Goal: Task Accomplishment & Management: Use online tool/utility

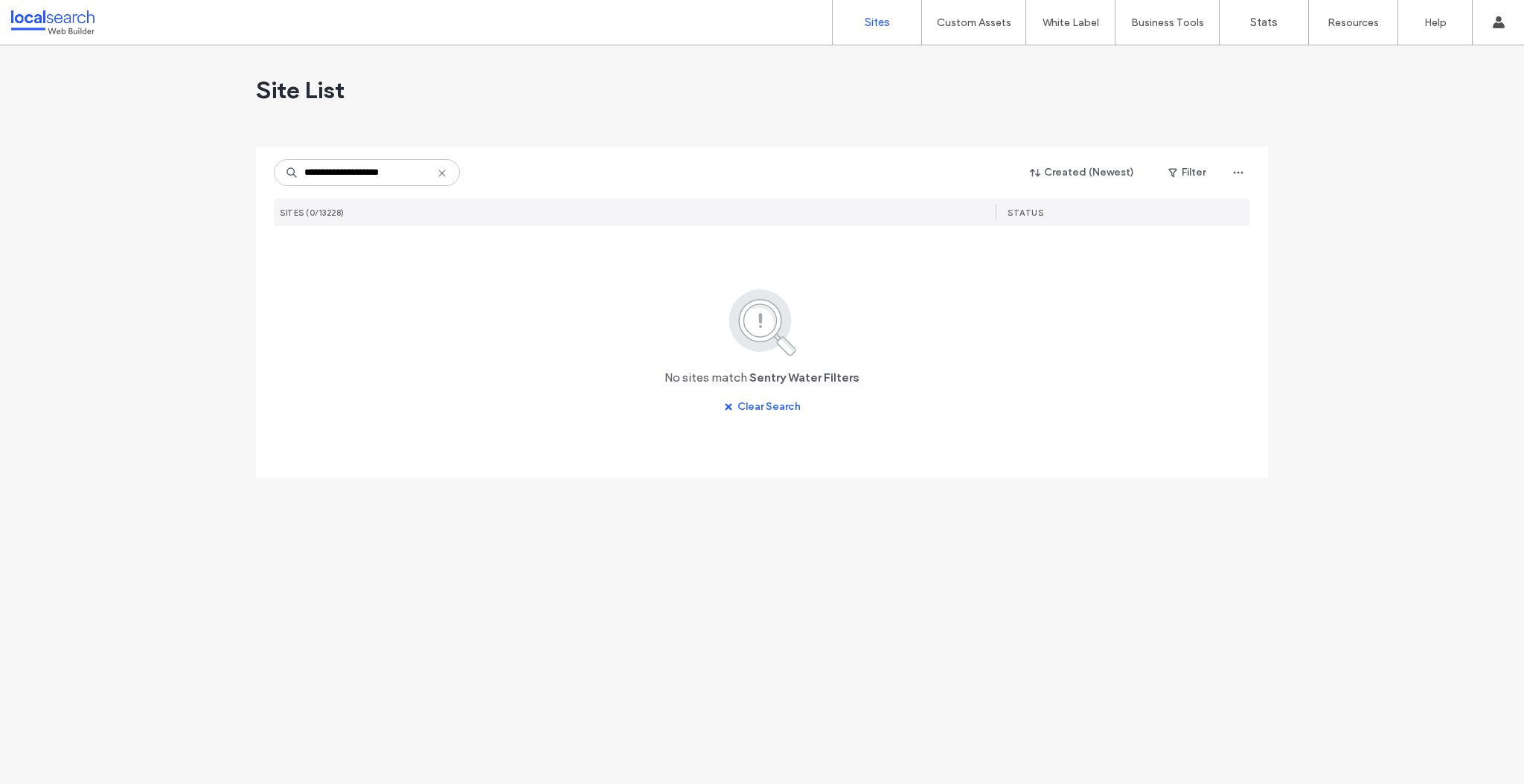
type input "**********"
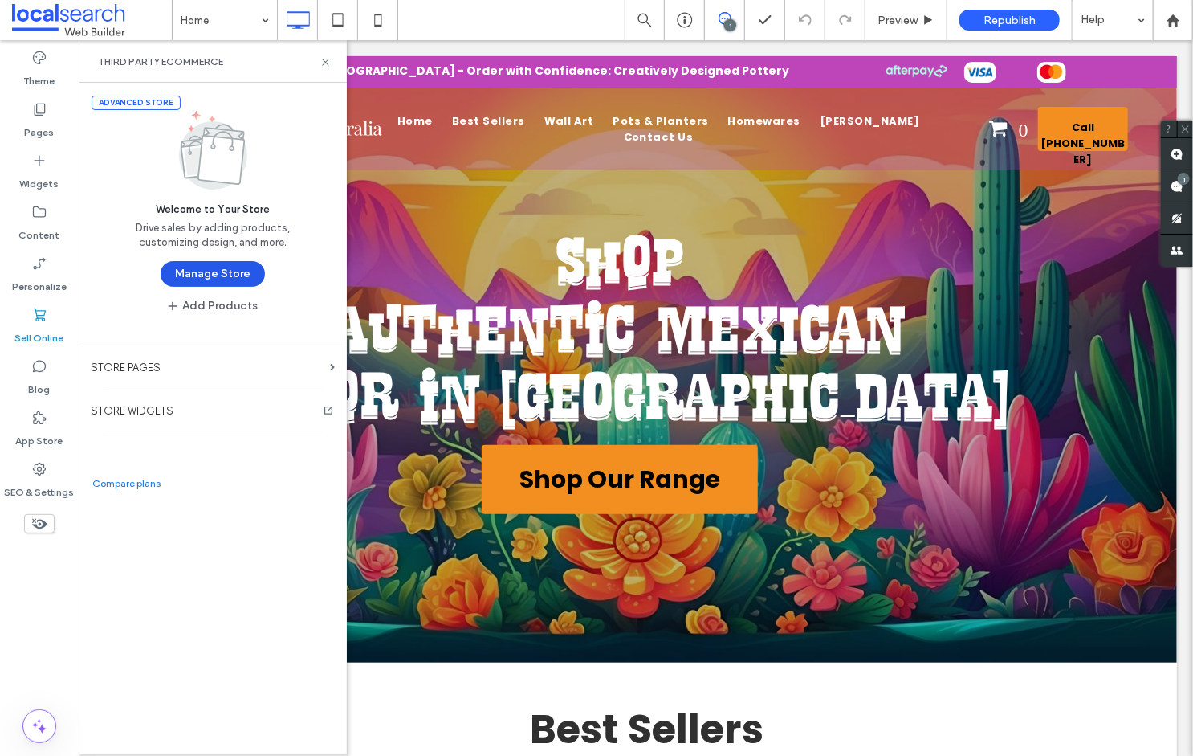
click at [225, 275] on button "Manage Store" at bounding box center [213, 274] width 104 height 26
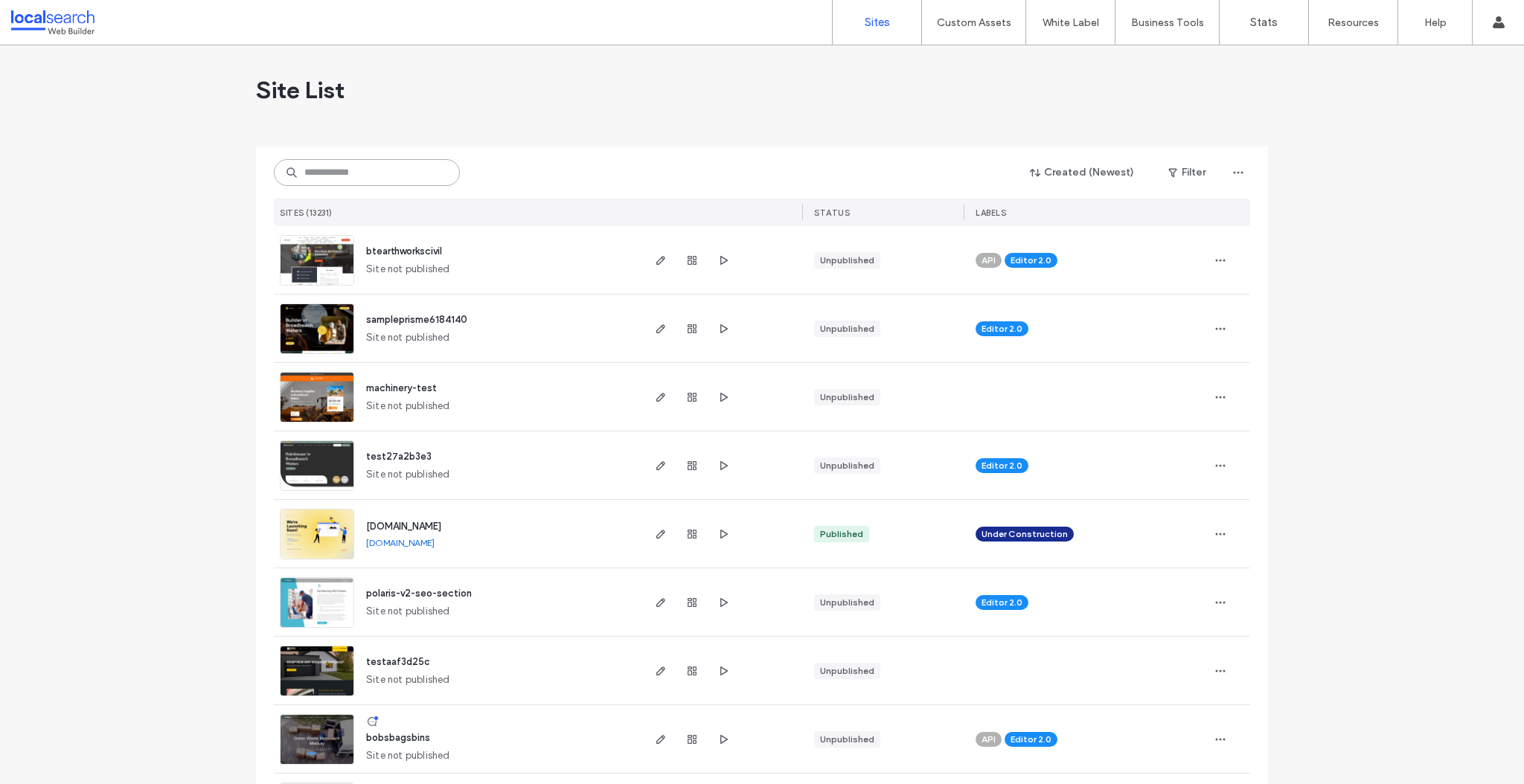
click at [356, 176] on input at bounding box center [366, 172] width 186 height 27
paste input "**********"
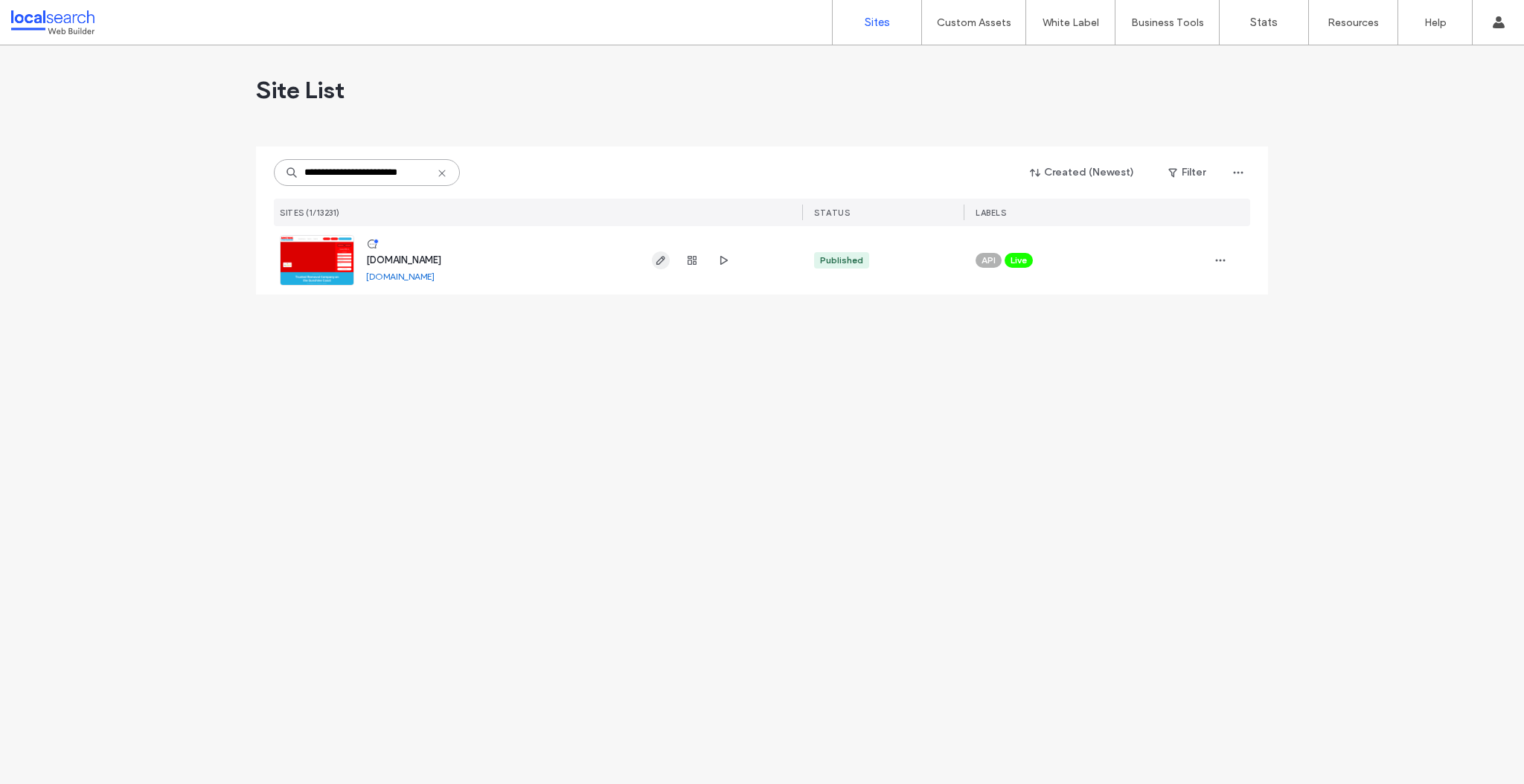
type input "**********"
click at [664, 263] on icon "button" at bounding box center [661, 260] width 12 height 12
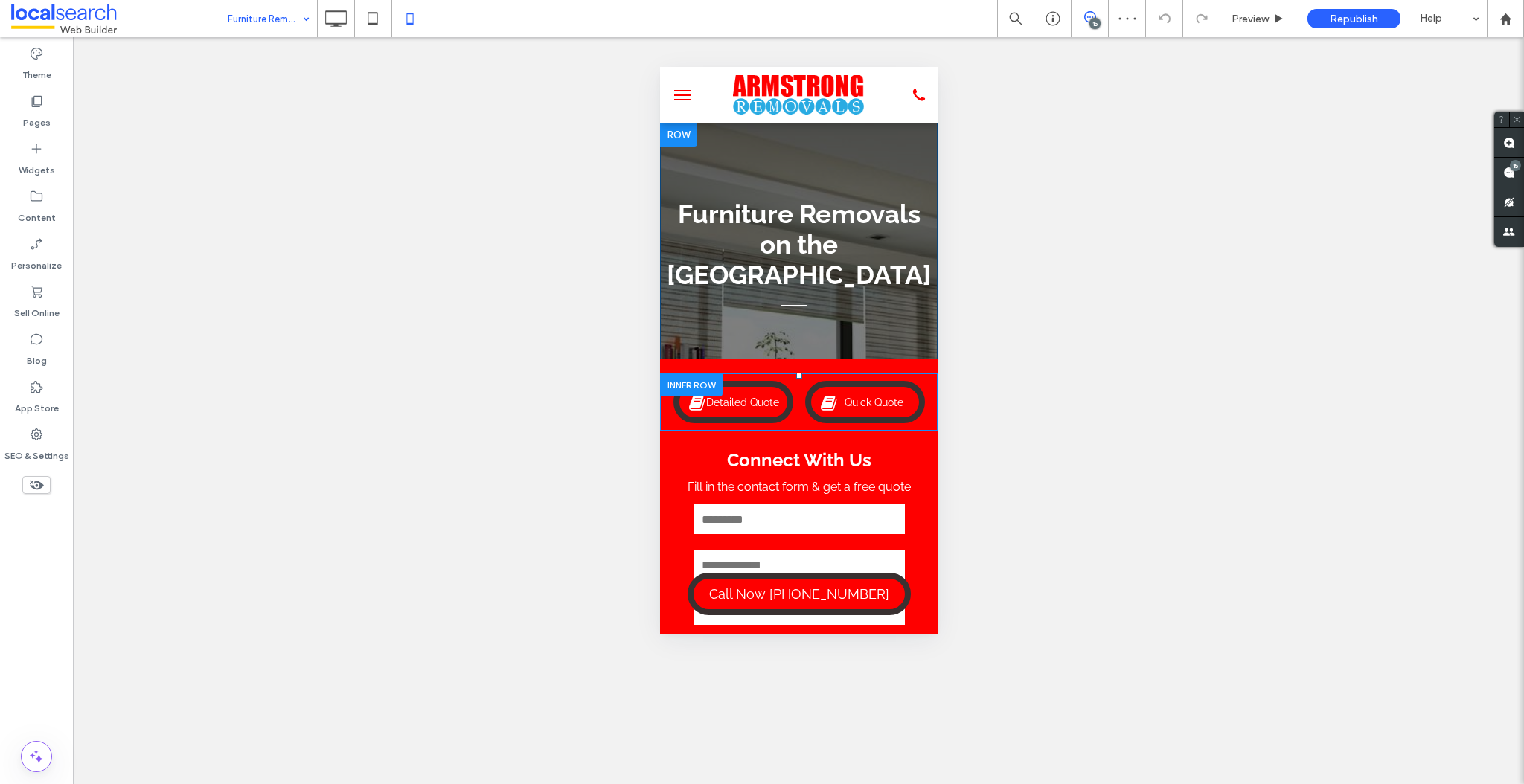
click at [683, 385] on div at bounding box center [690, 385] width 62 height 23
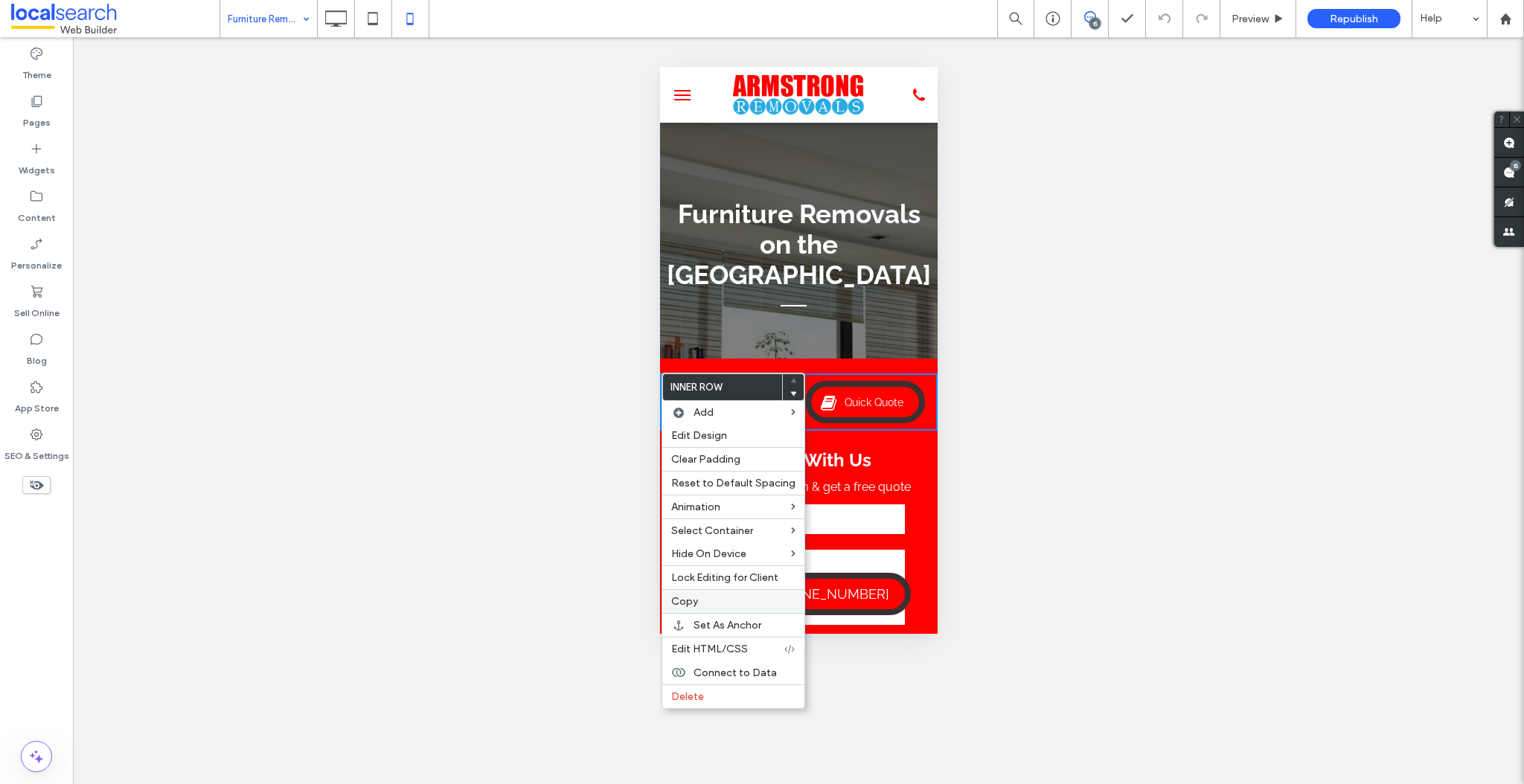
click at [692, 599] on span "Copy" at bounding box center [684, 601] width 27 height 13
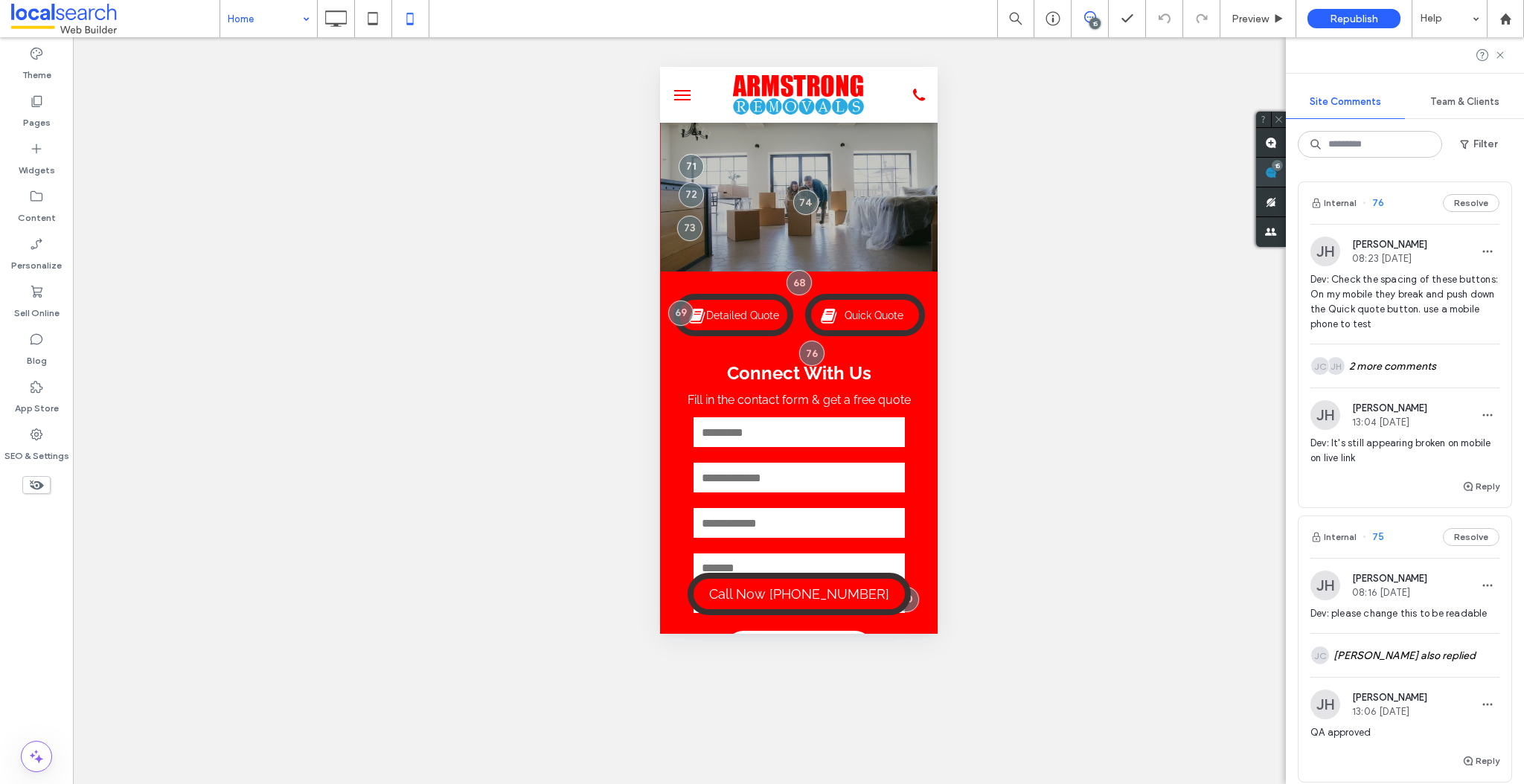
click at [1277, 171] on use at bounding box center [1271, 172] width 12 height 12
click at [697, 295] on div at bounding box center [690, 297] width 62 height 23
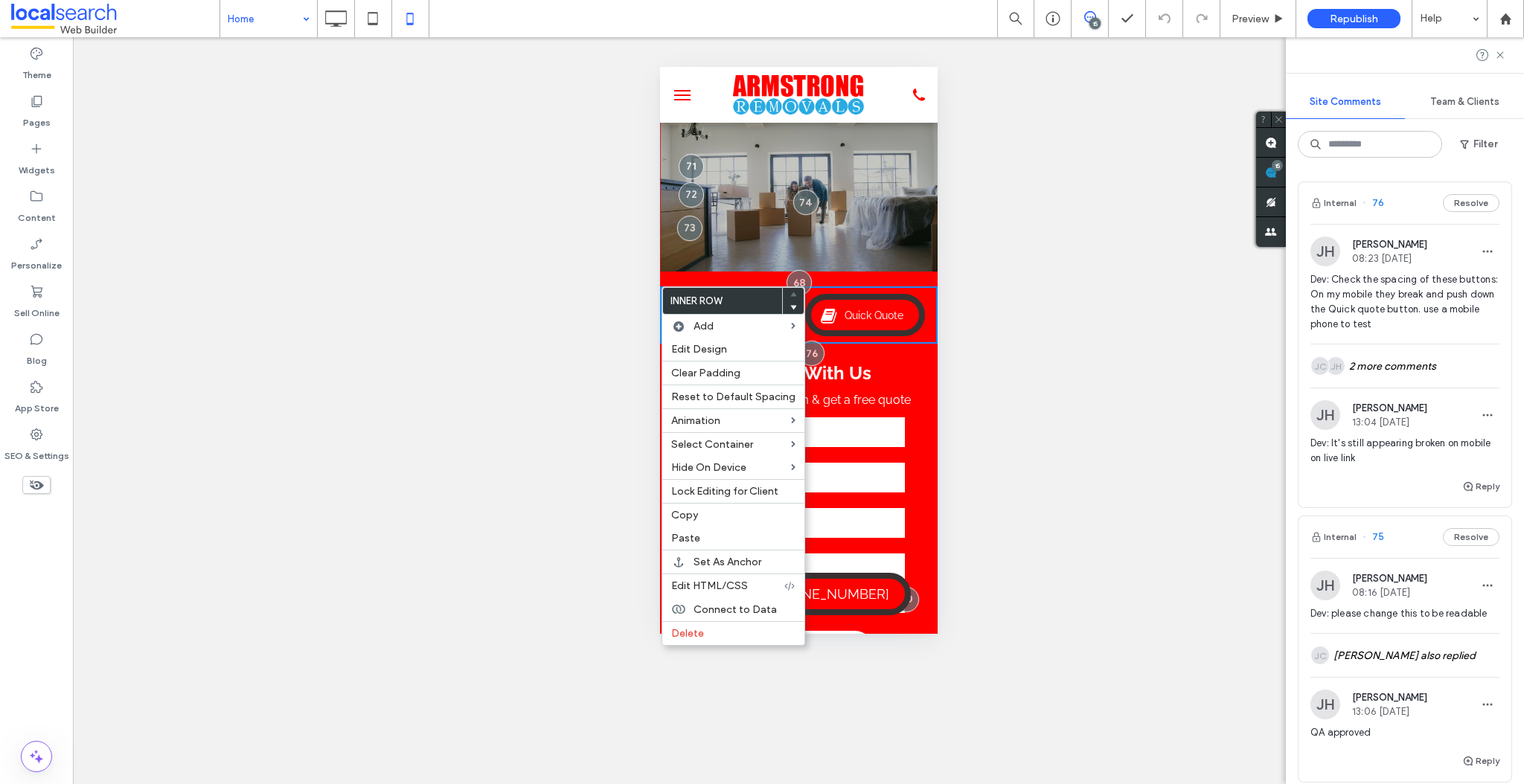
click at [708, 272] on div "**********" at bounding box center [798, 483] width 278 height 423
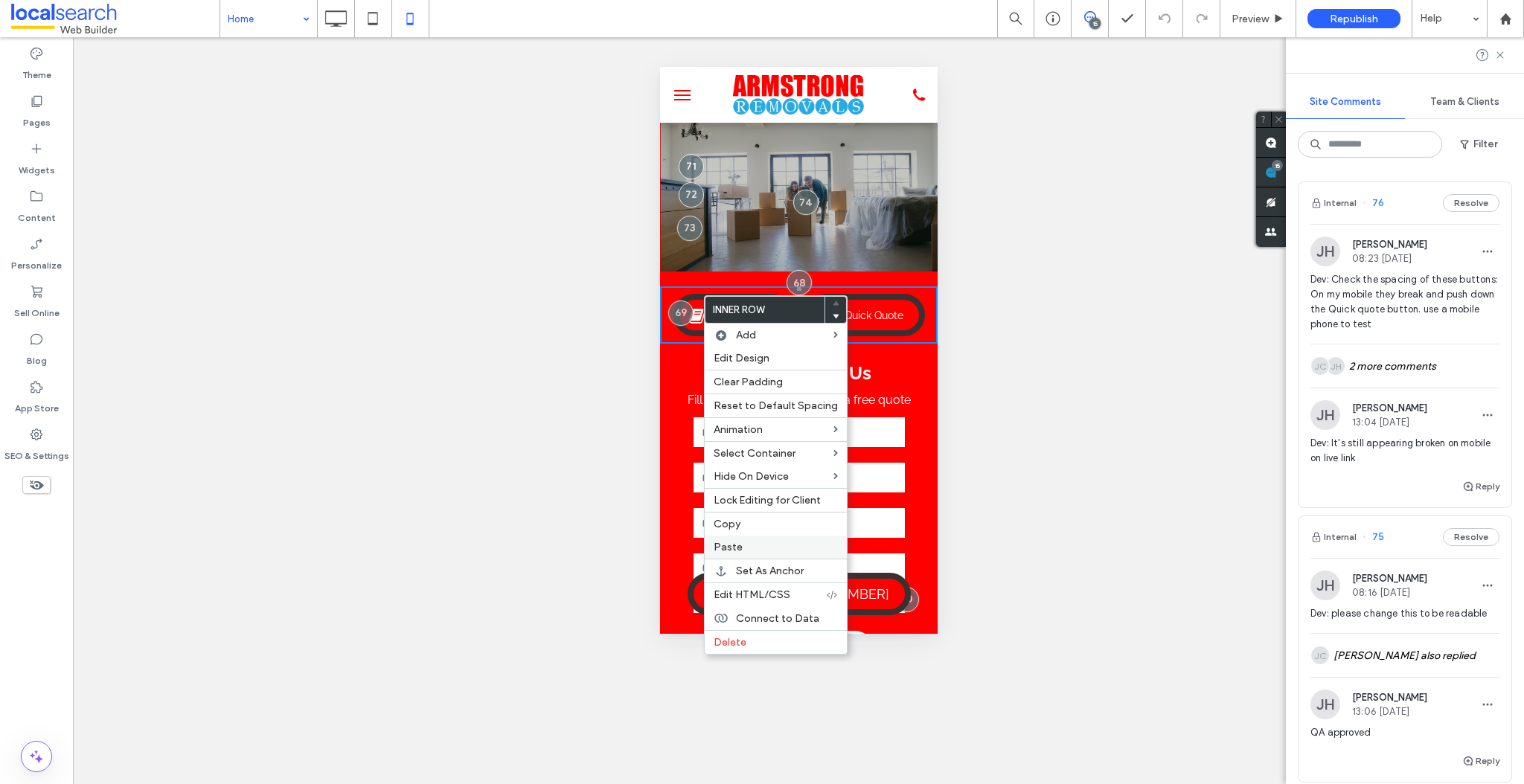
click at [737, 546] on span "Paste" at bounding box center [728, 548] width 29 height 13
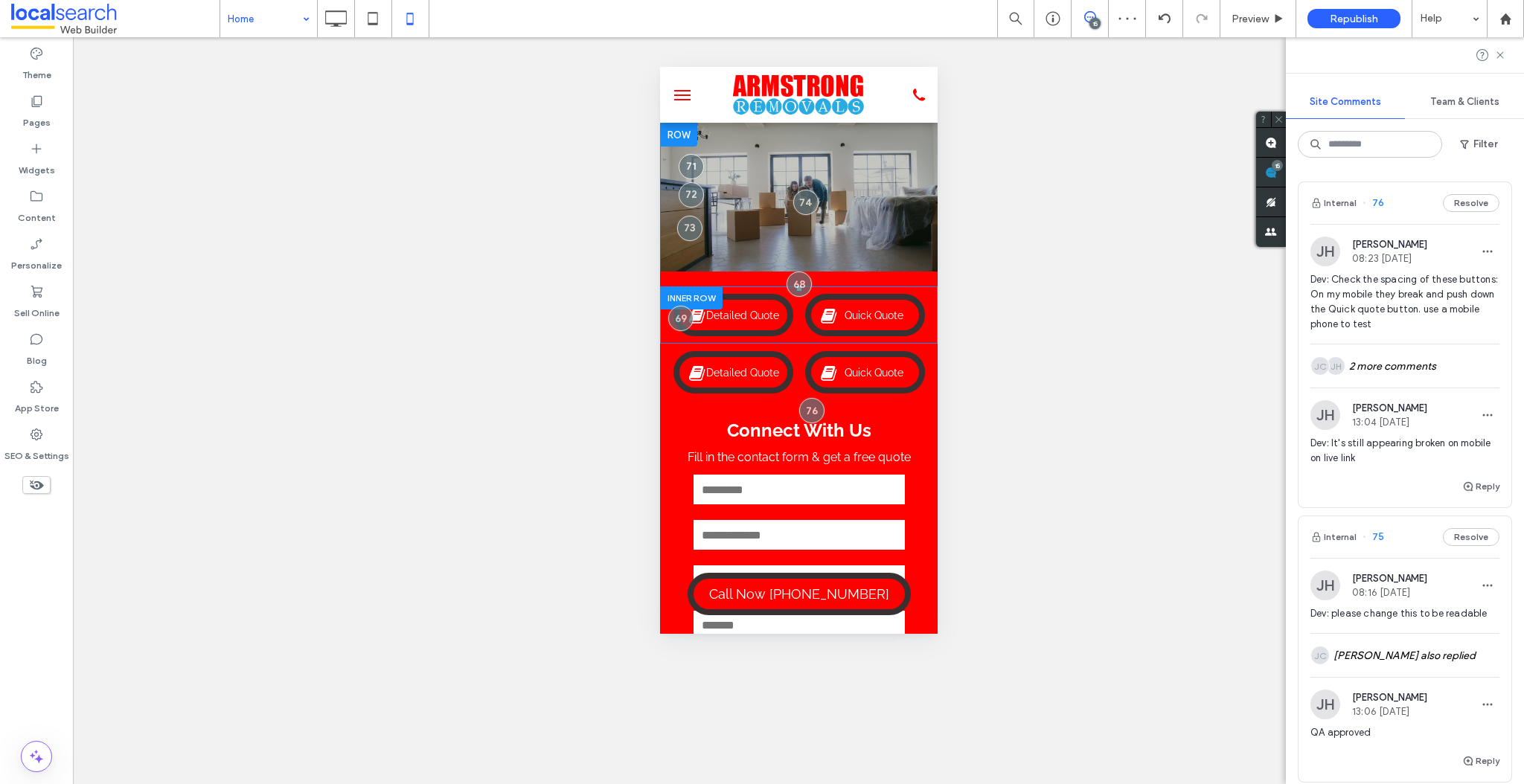
click at [695, 295] on div at bounding box center [690, 297] width 62 height 23
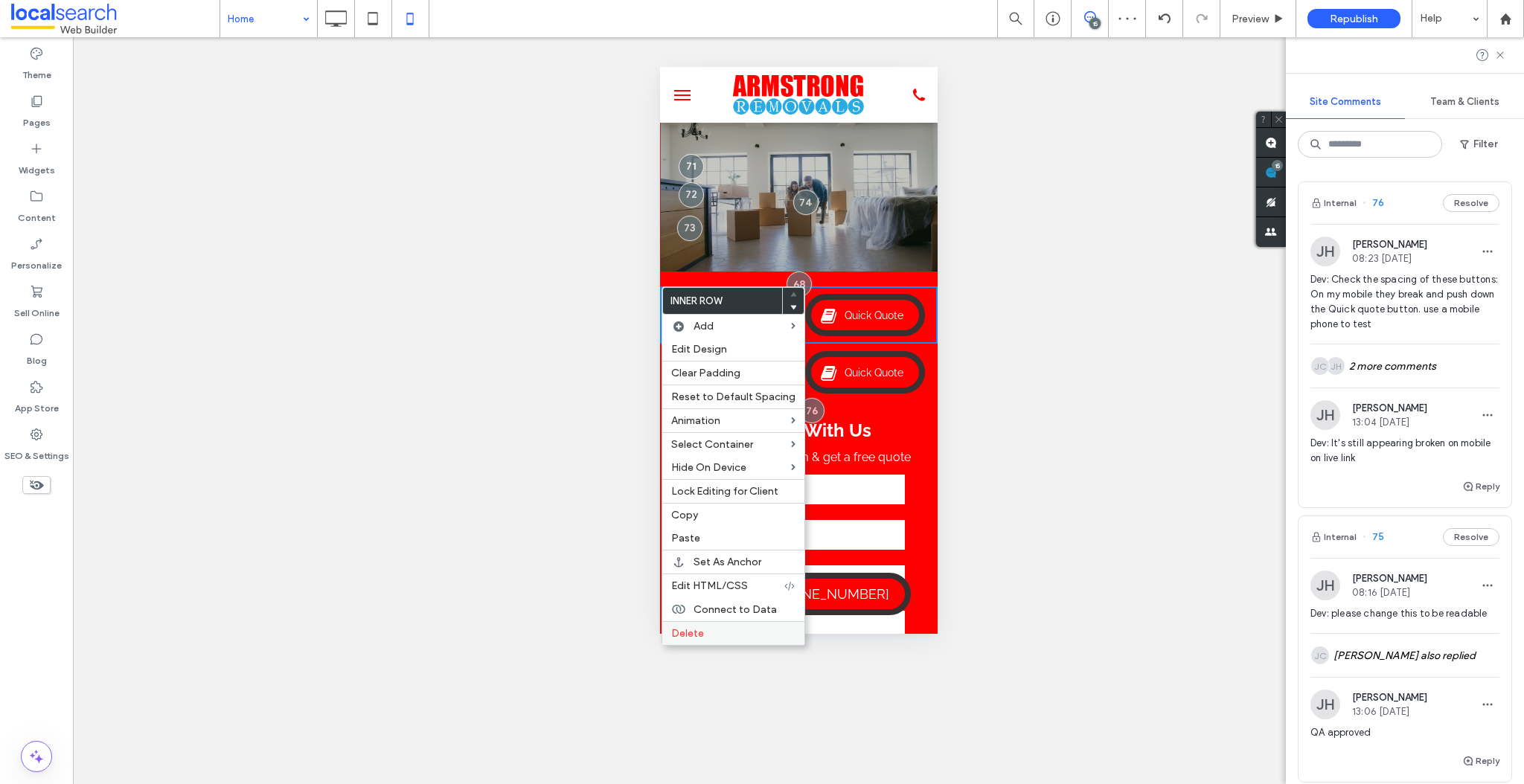
click at [718, 635] on label "Delete" at bounding box center [733, 634] width 124 height 13
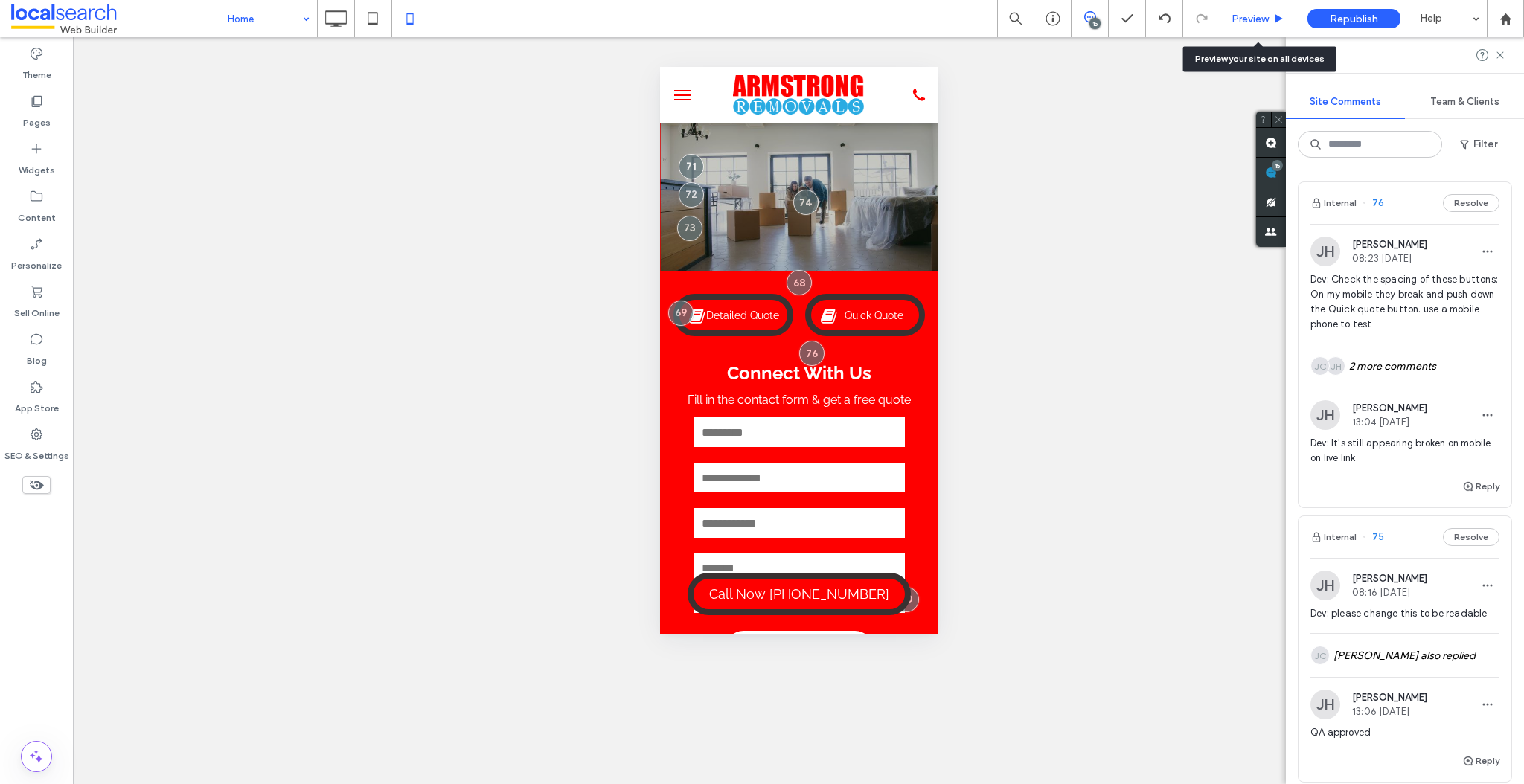
click at [1251, 21] on span "Preview" at bounding box center [1251, 19] width 37 height 13
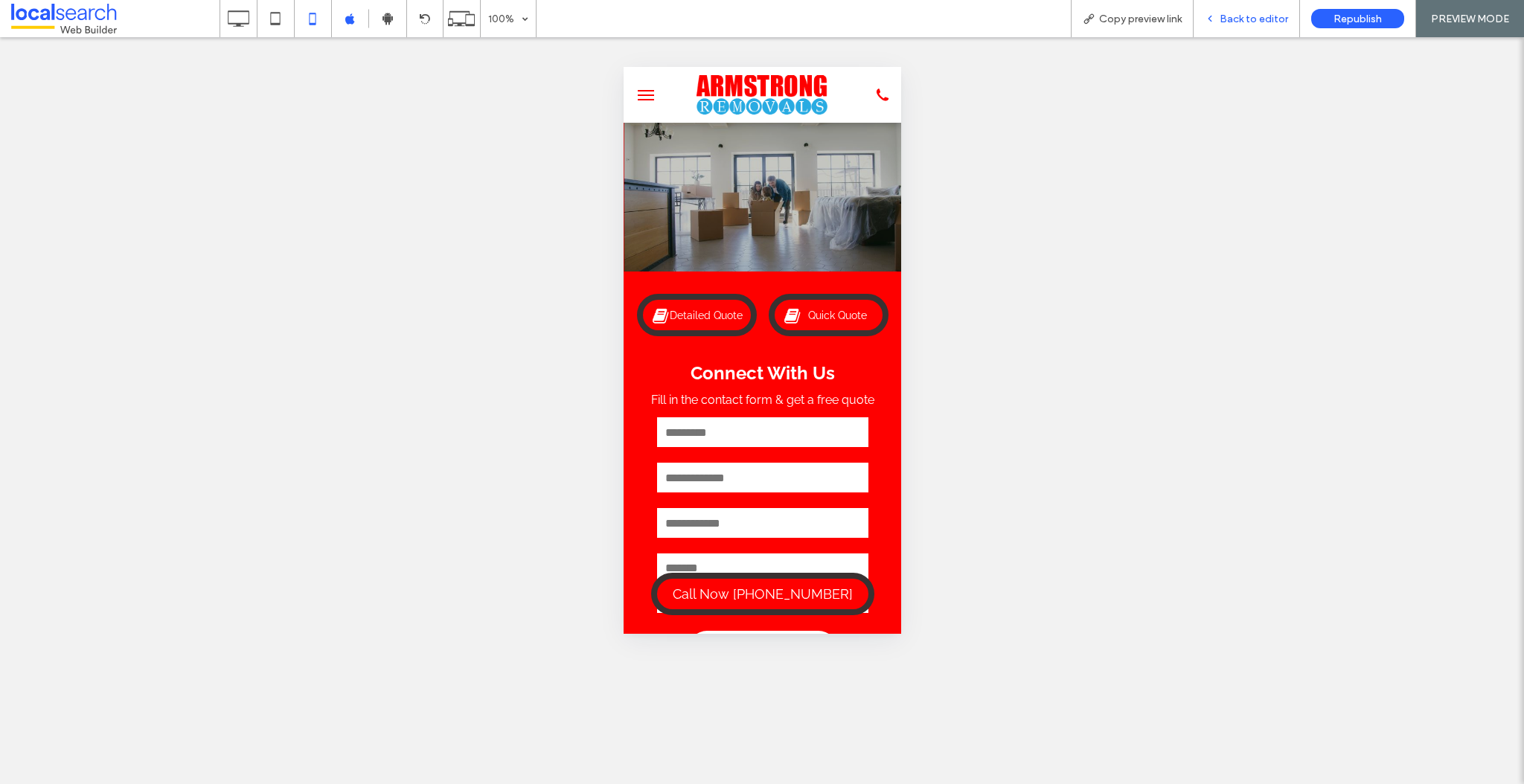
click at [1243, 20] on span "Back to editor" at bounding box center [1254, 19] width 69 height 13
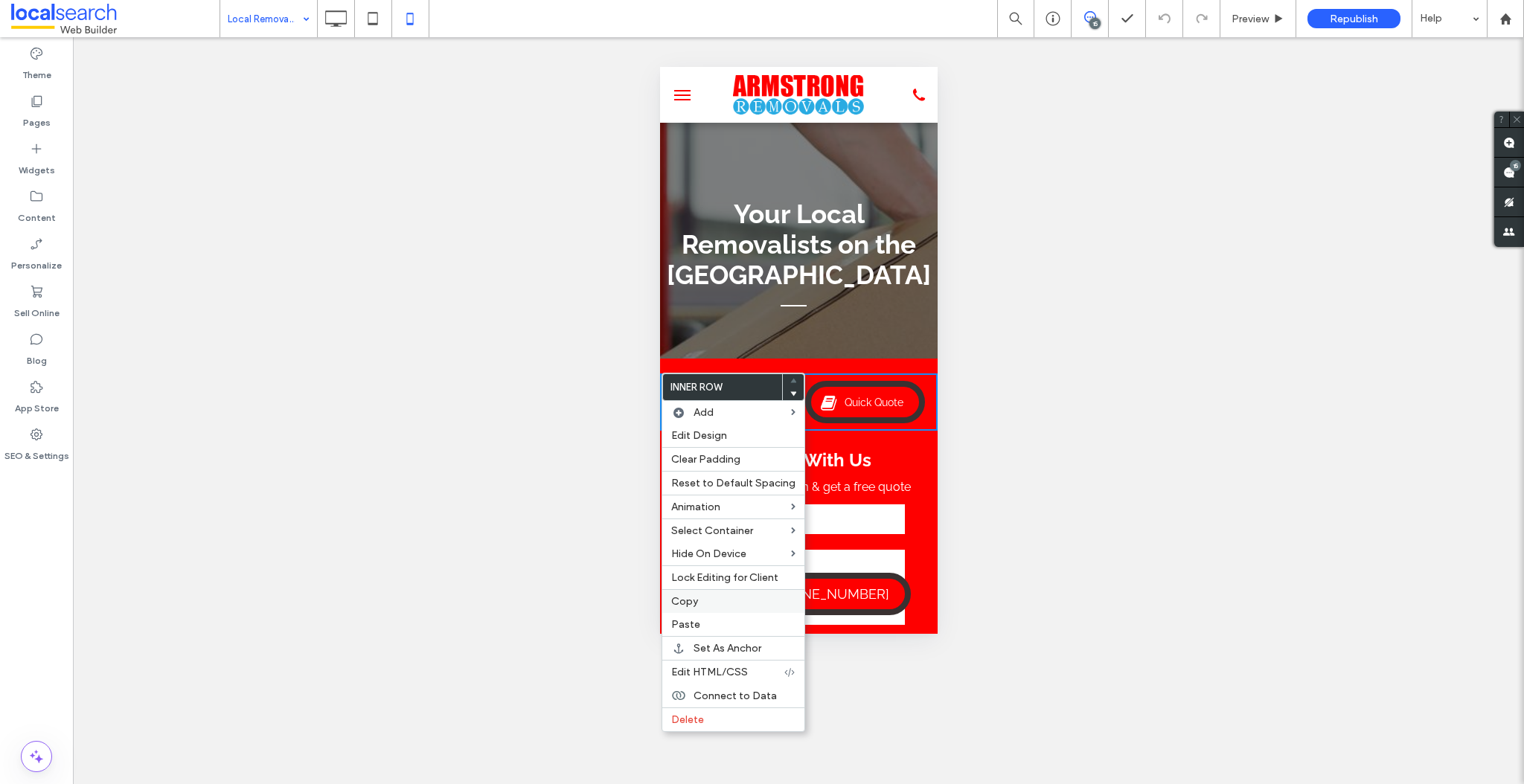
click at [700, 598] on label "Copy" at bounding box center [733, 601] width 124 height 13
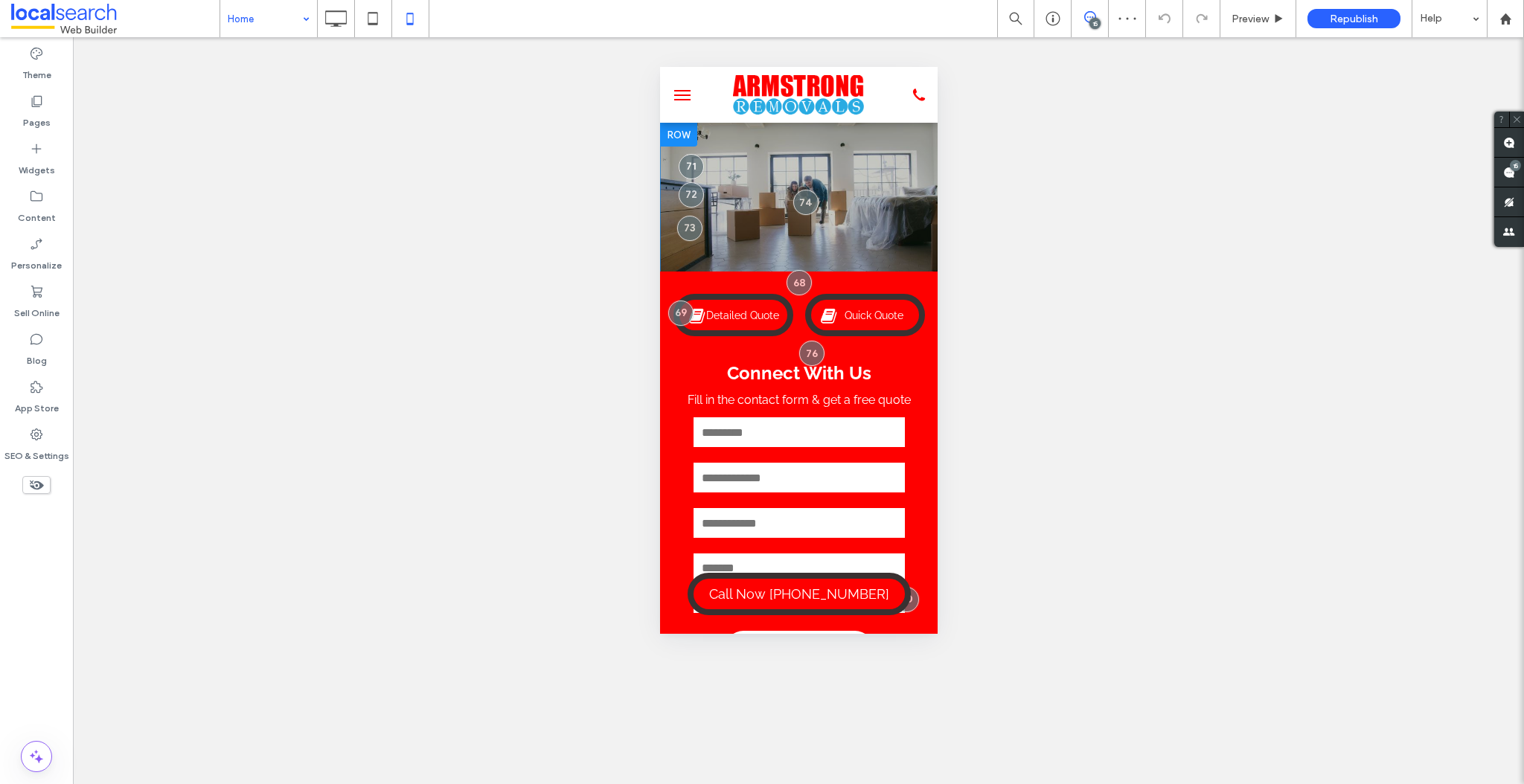
click at [682, 278] on div "**********" at bounding box center [798, 483] width 278 height 423
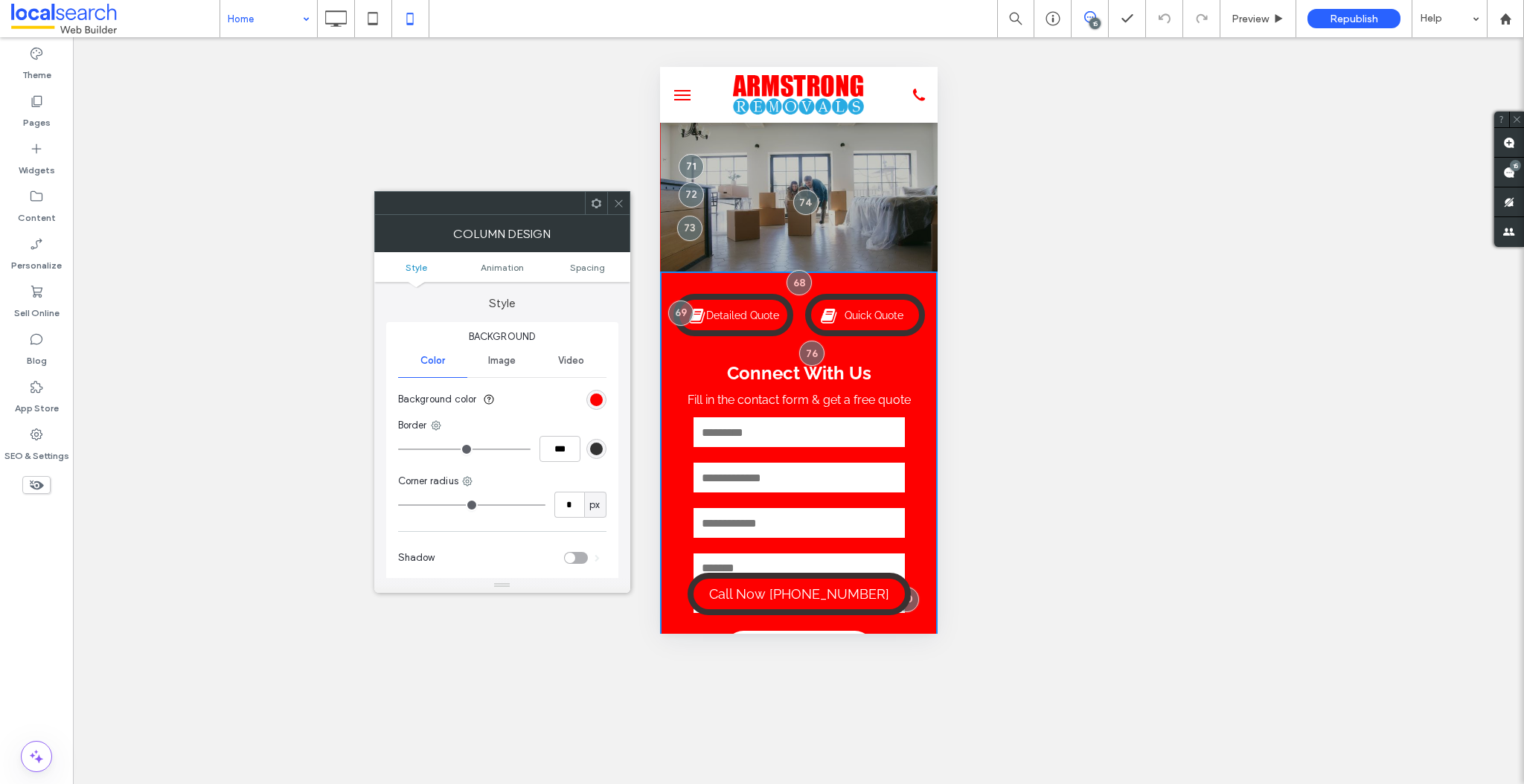
click at [622, 201] on icon at bounding box center [619, 204] width 11 height 11
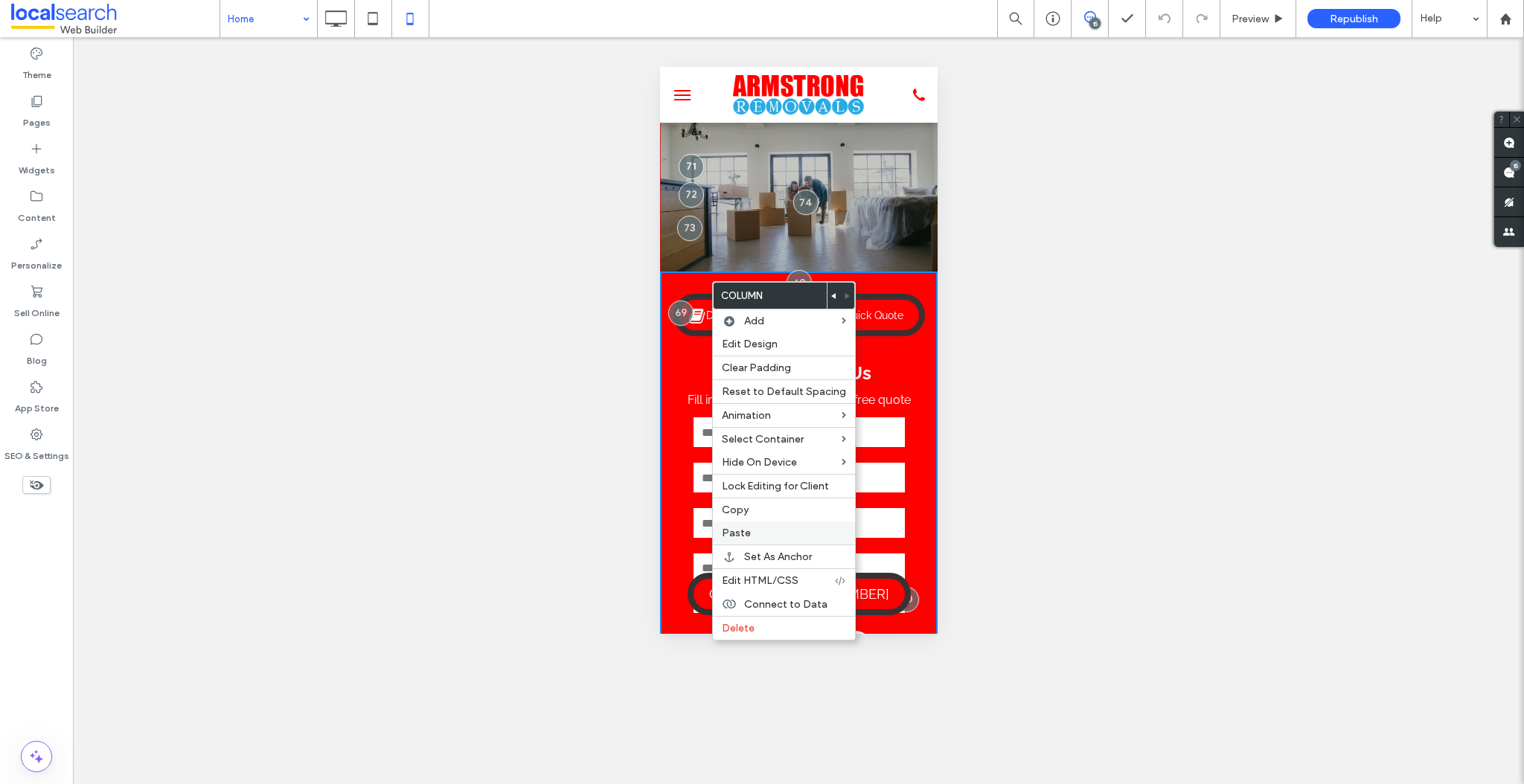
click at [741, 531] on span "Paste" at bounding box center [736, 533] width 29 height 13
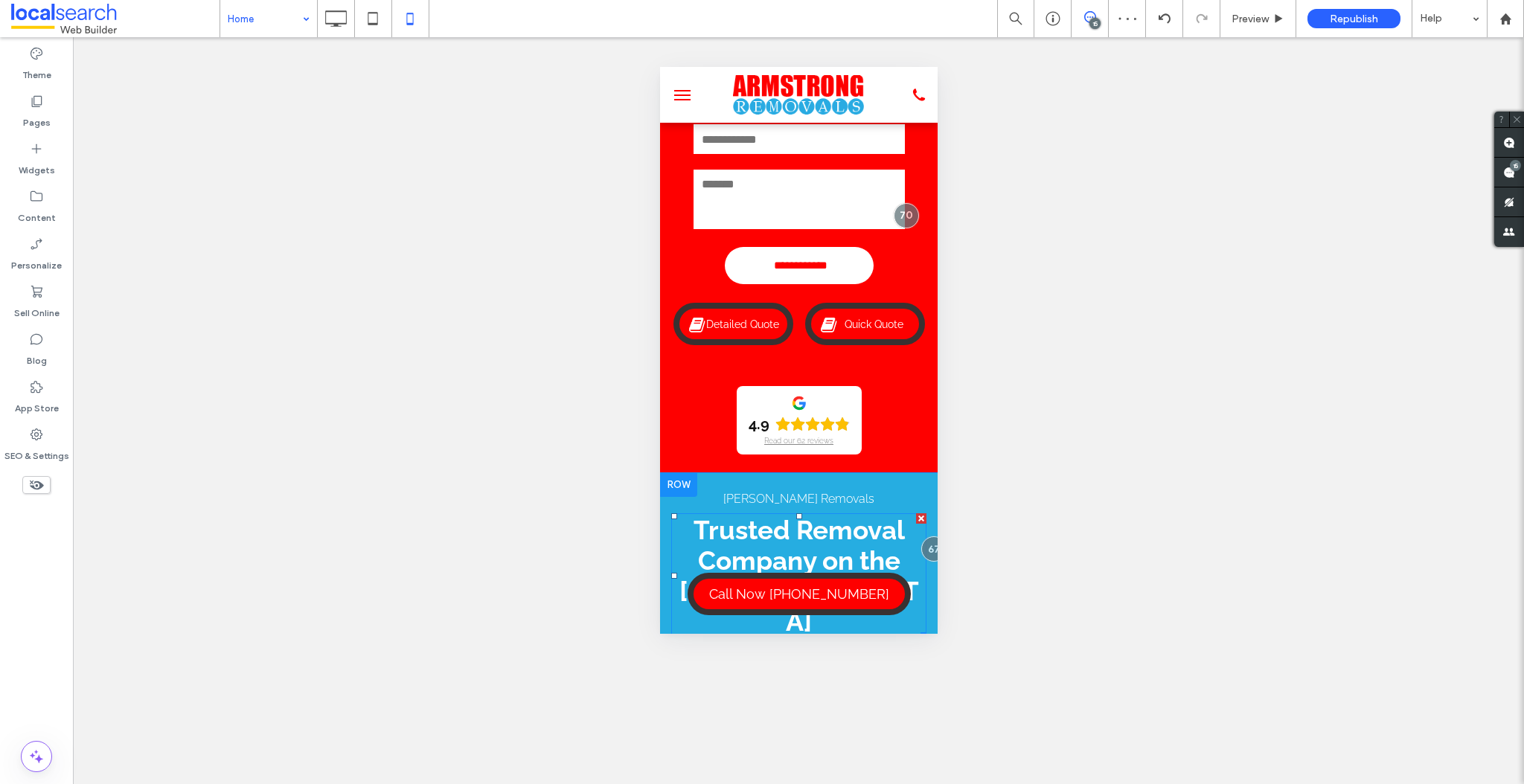
scroll to position [277, 0]
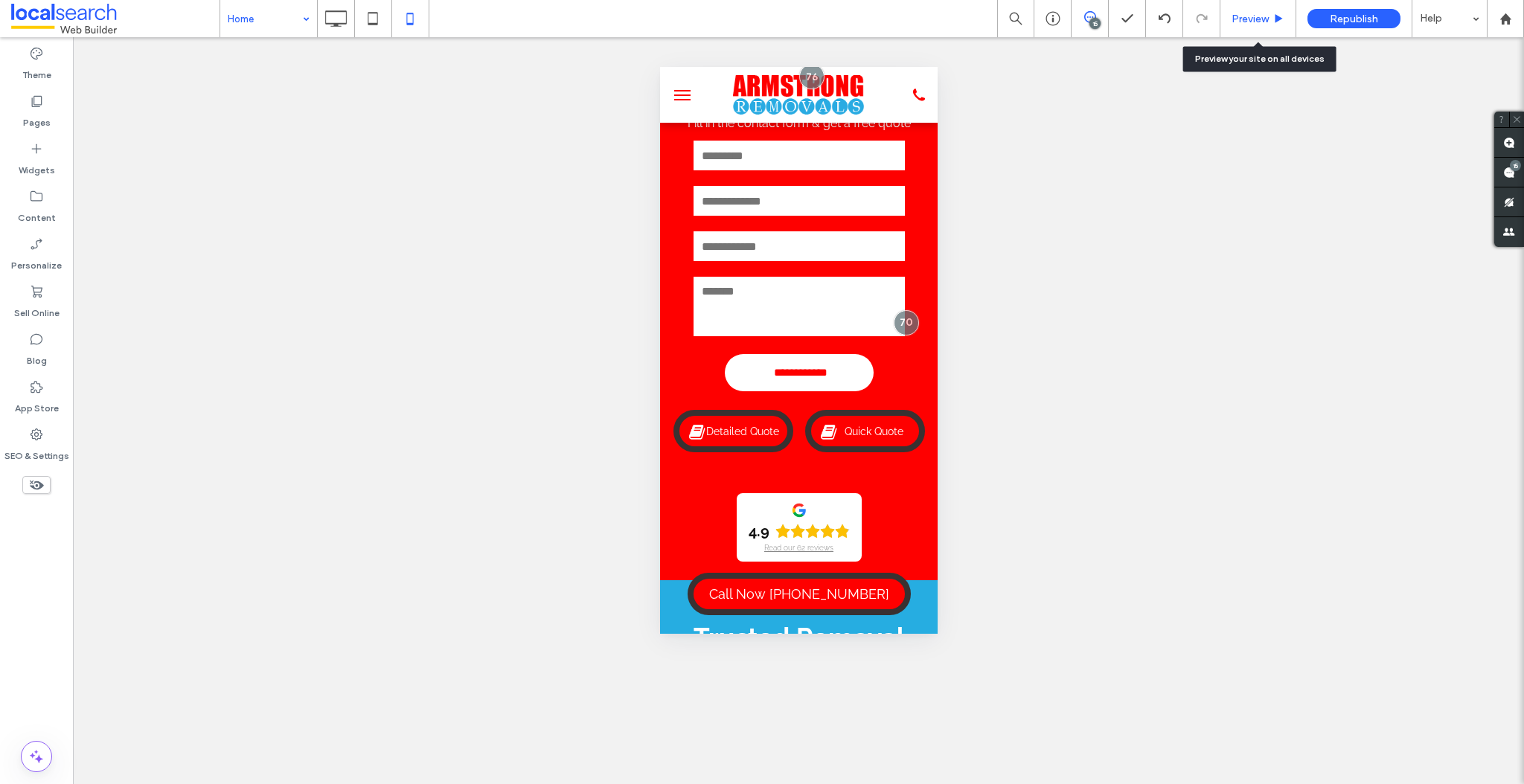
click at [1254, 21] on span "Preview" at bounding box center [1251, 19] width 37 height 13
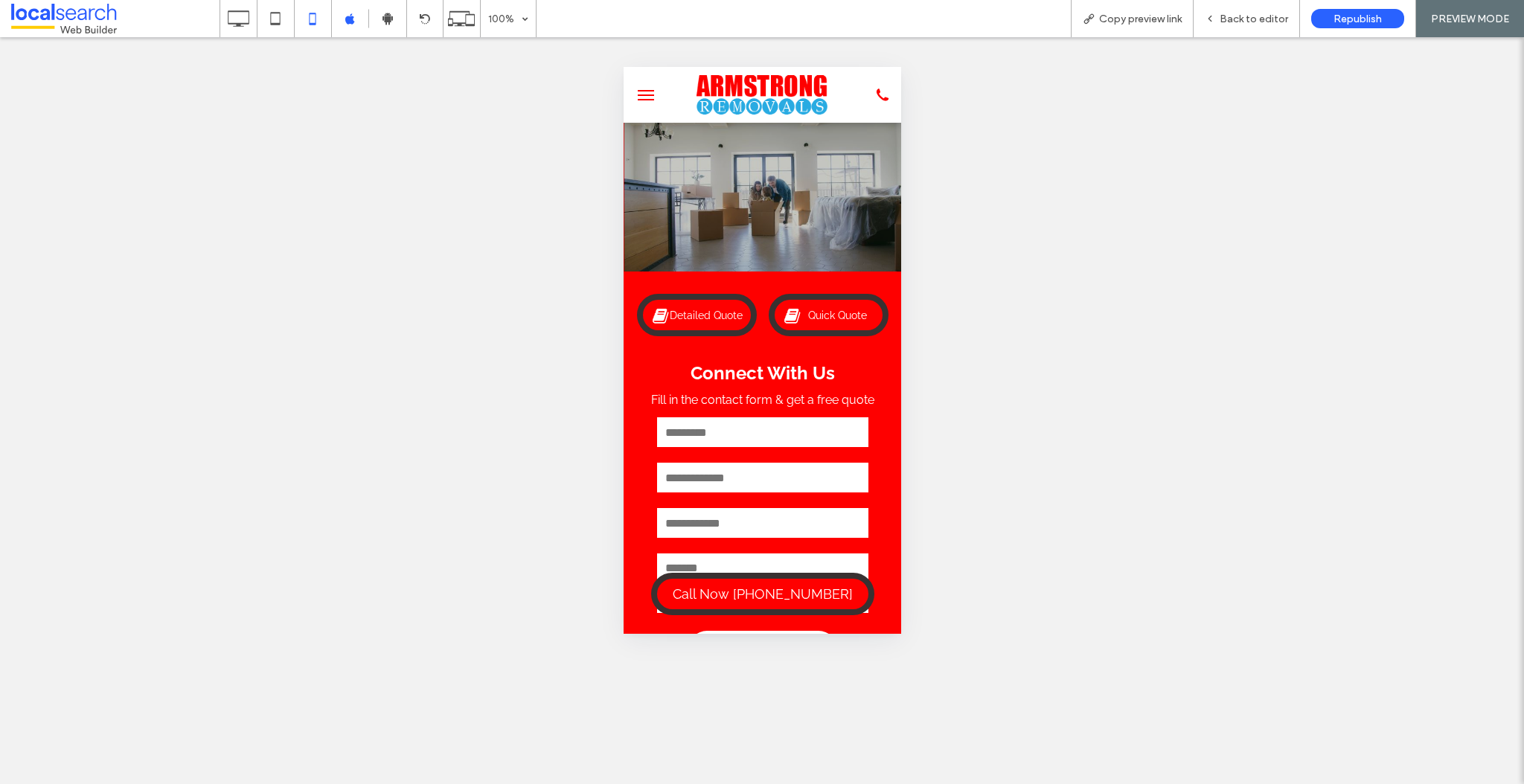
click at [746, 273] on div "**********" at bounding box center [762, 512] width 278 height 480
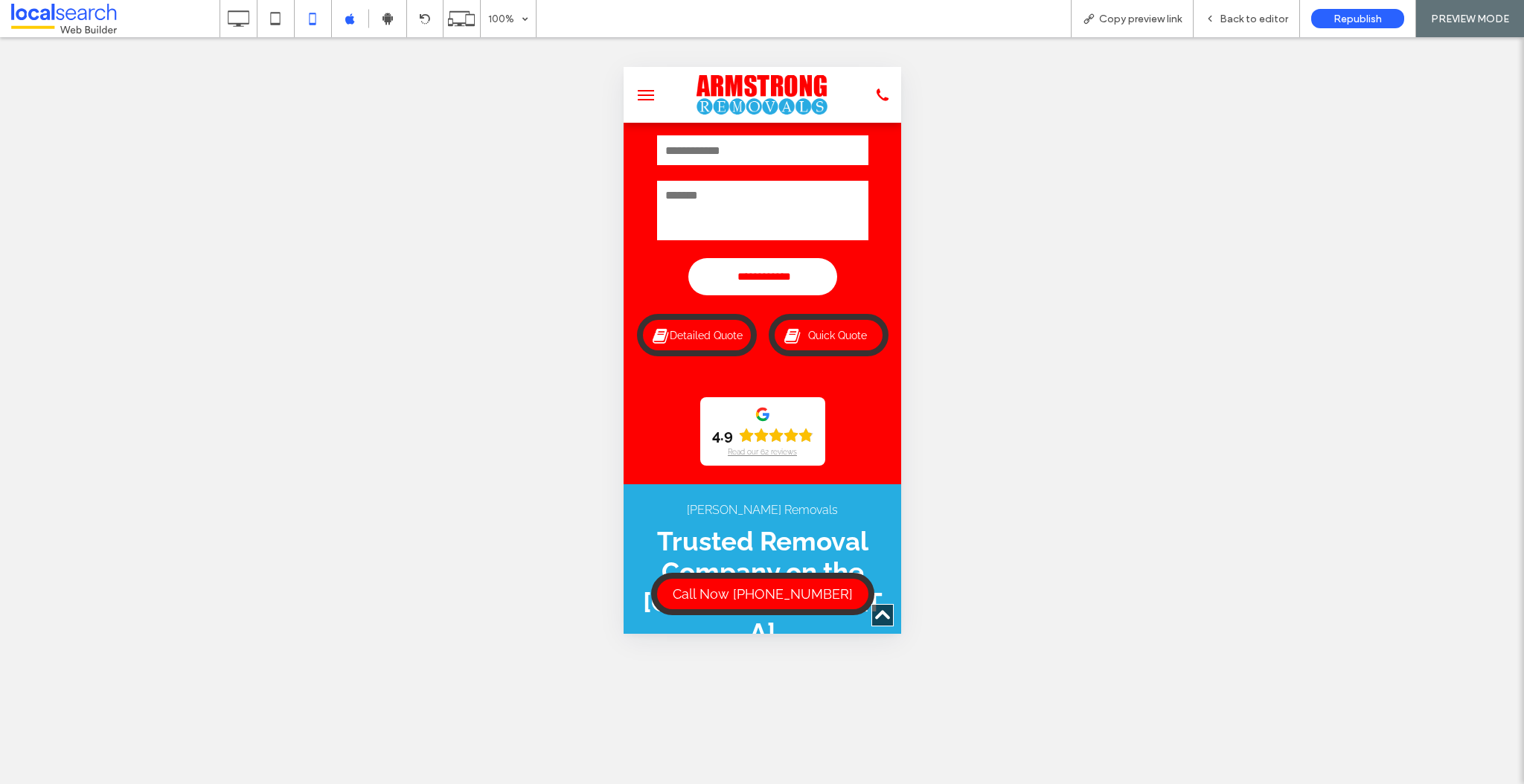
scroll to position [171, 0]
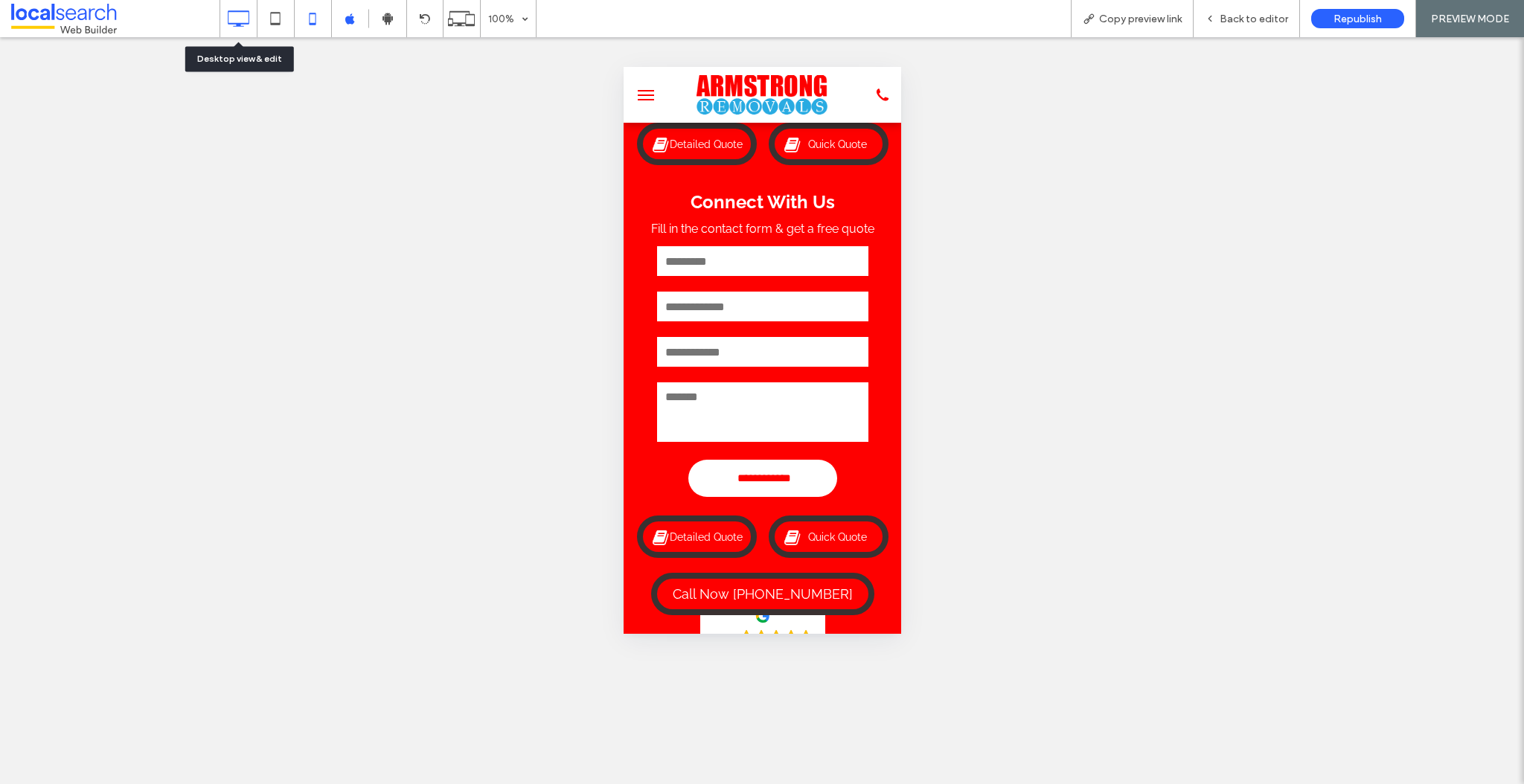
click at [244, 22] on icon at bounding box center [238, 19] width 30 height 30
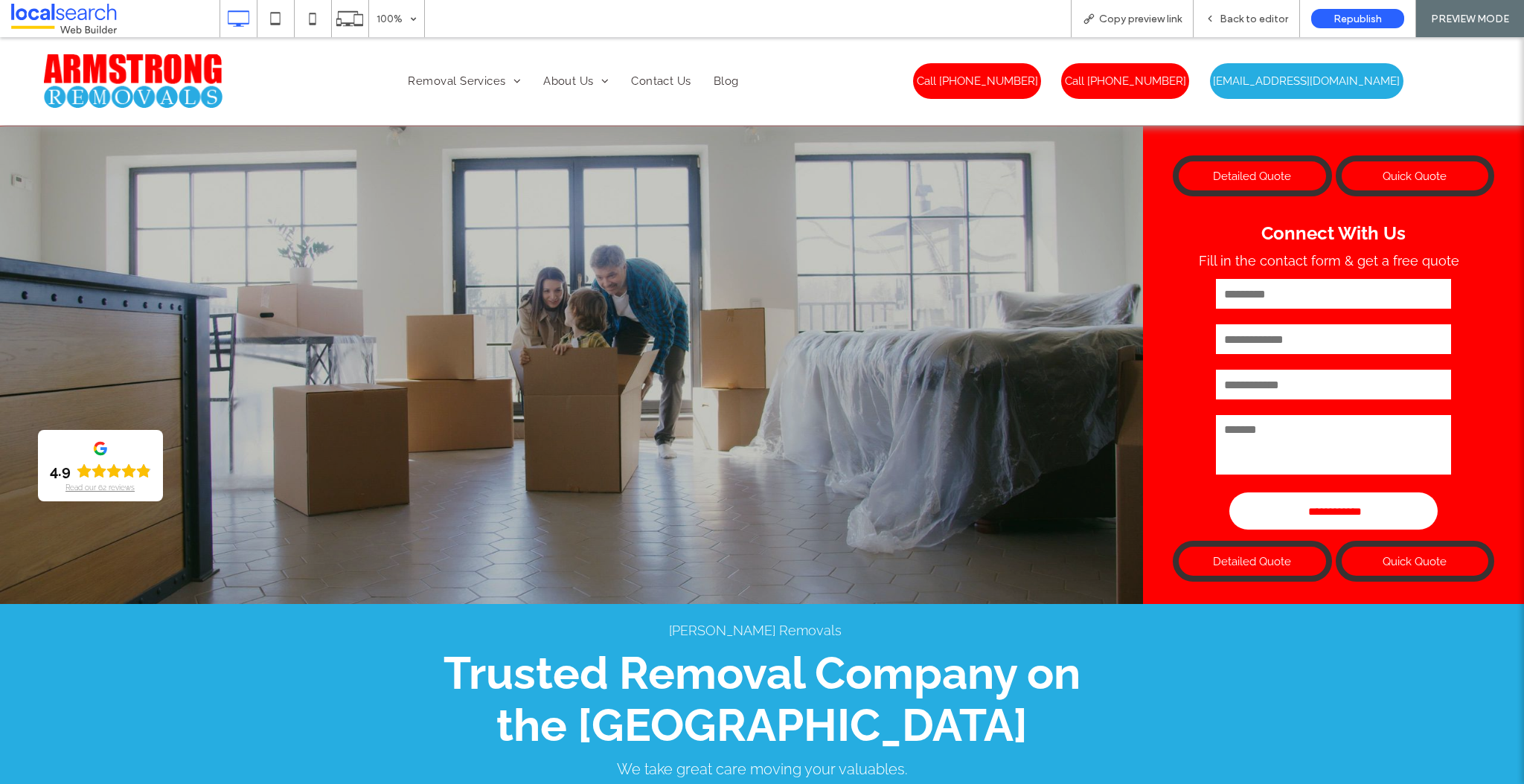
scroll to position [0, 0]
click at [313, 10] on icon at bounding box center [312, 19] width 30 height 30
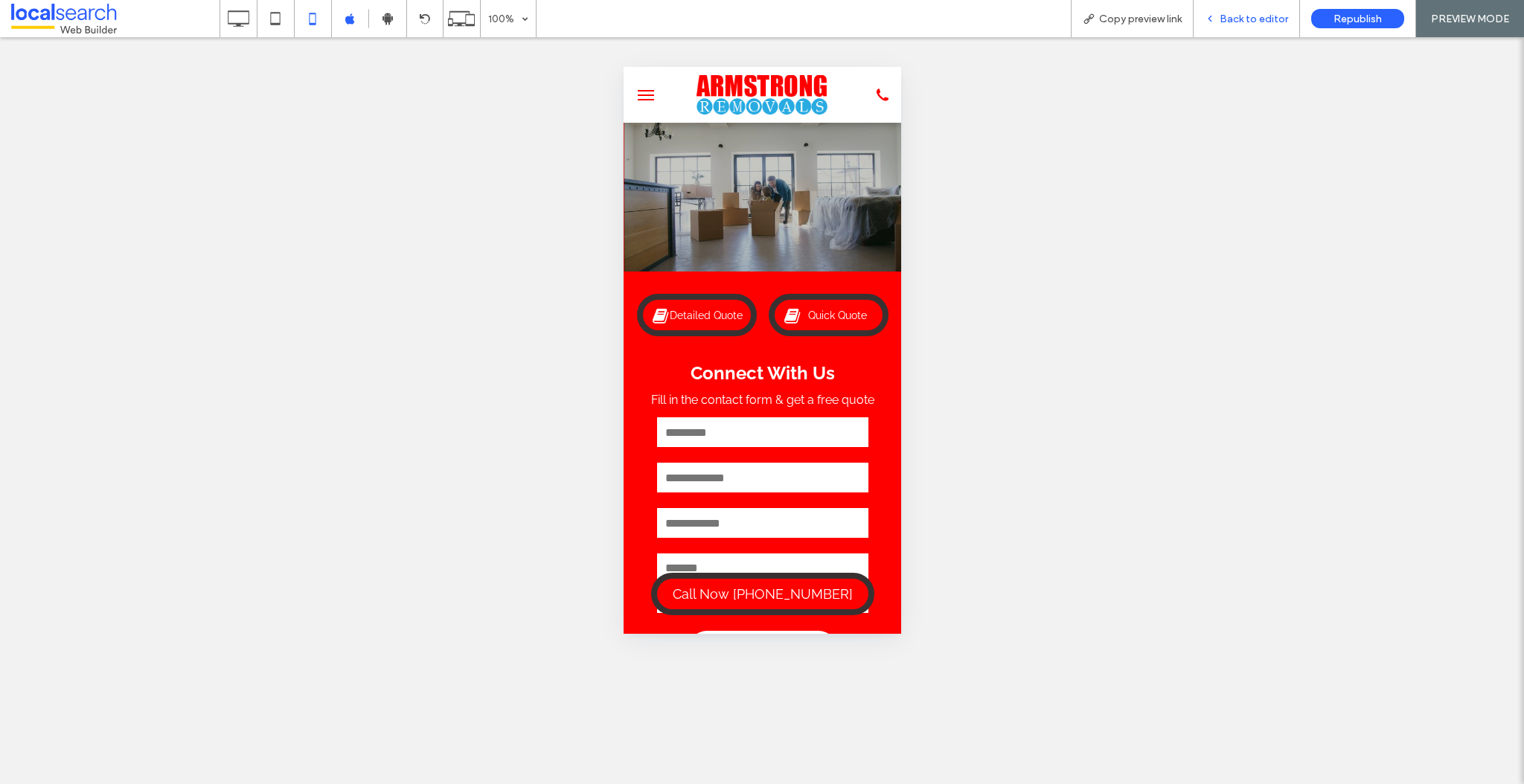
click at [1251, 19] on span "Back to editor" at bounding box center [1254, 19] width 69 height 13
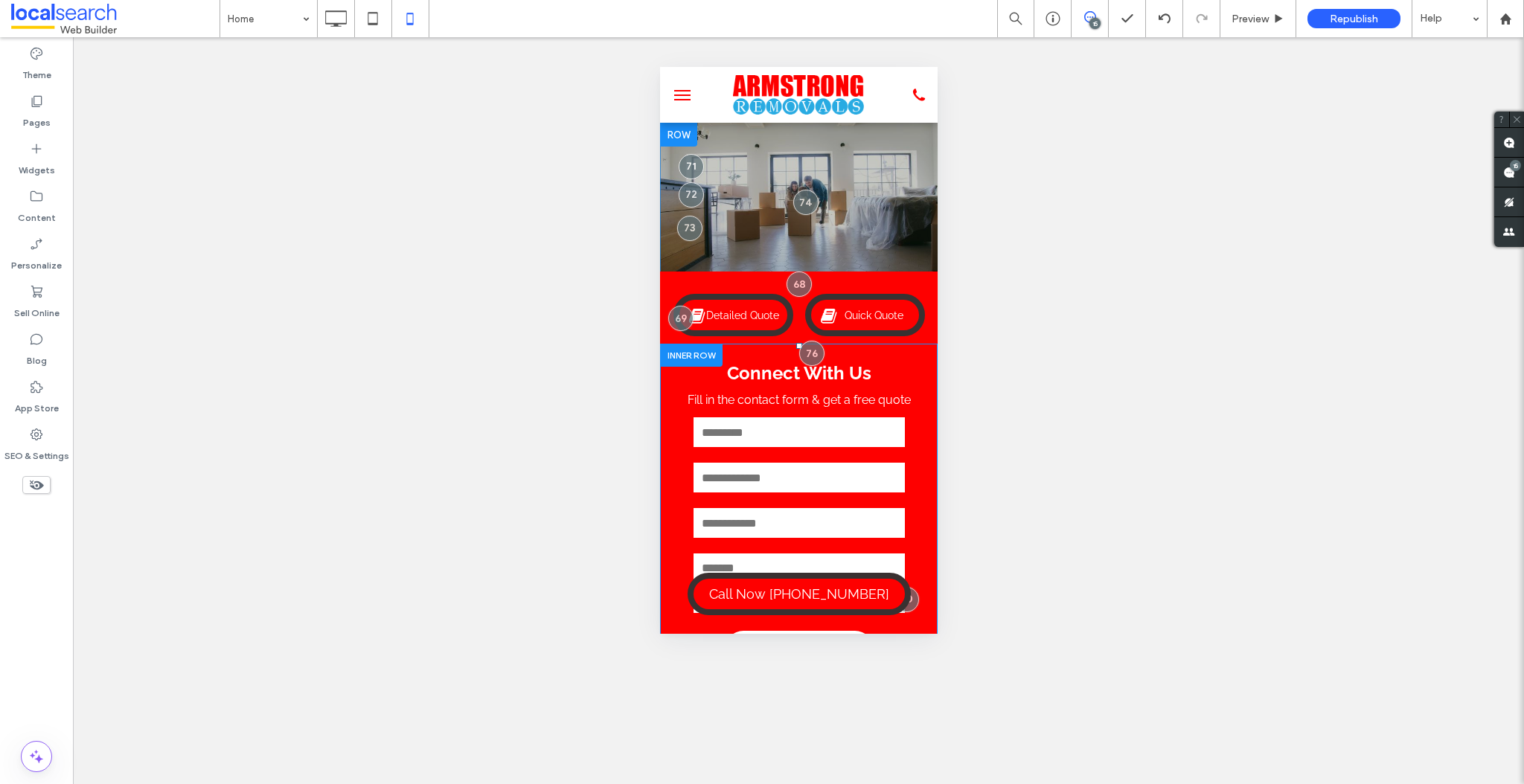
click at [674, 355] on div at bounding box center [690, 355] width 62 height 23
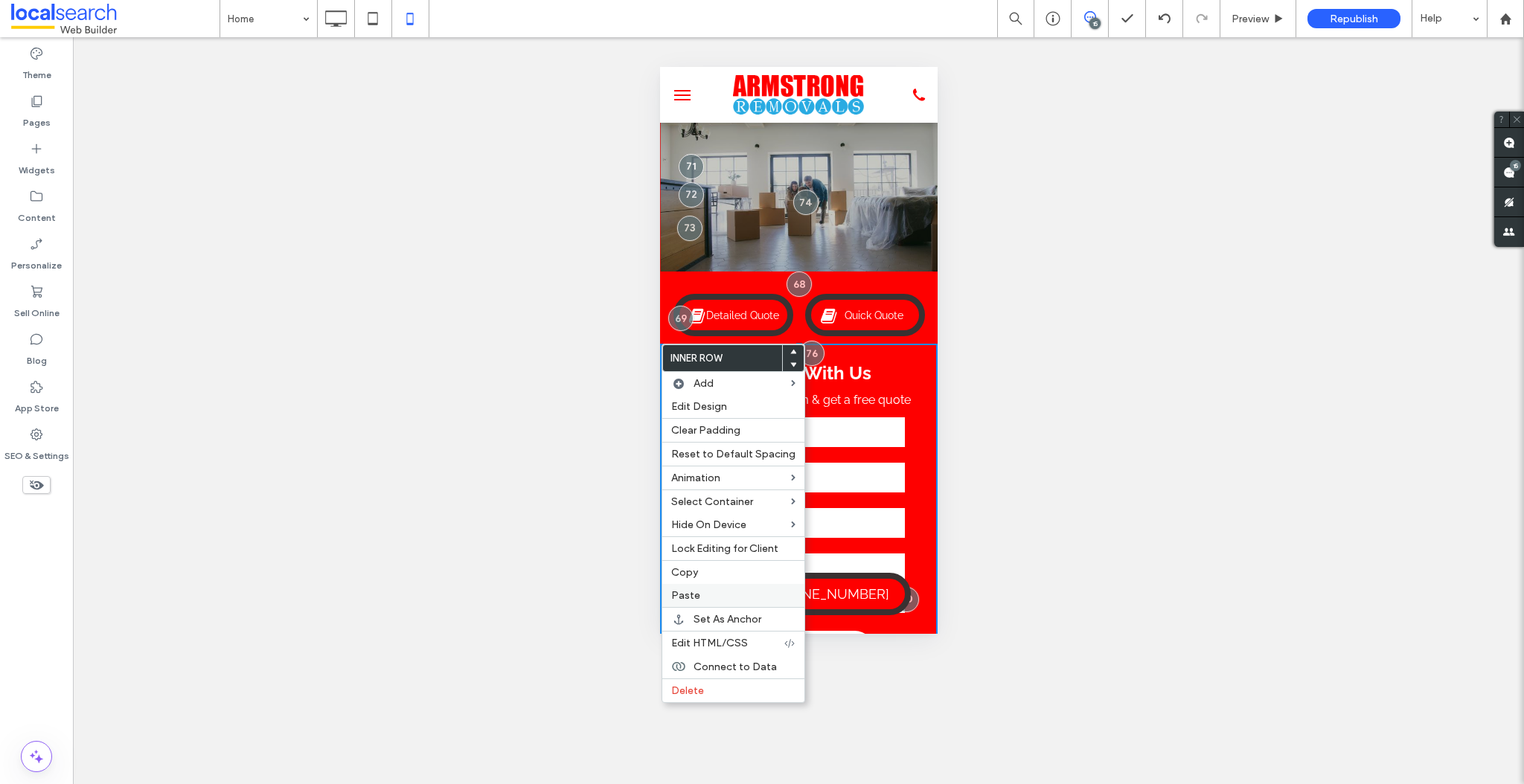
click at [690, 599] on span "Paste" at bounding box center [685, 596] width 29 height 13
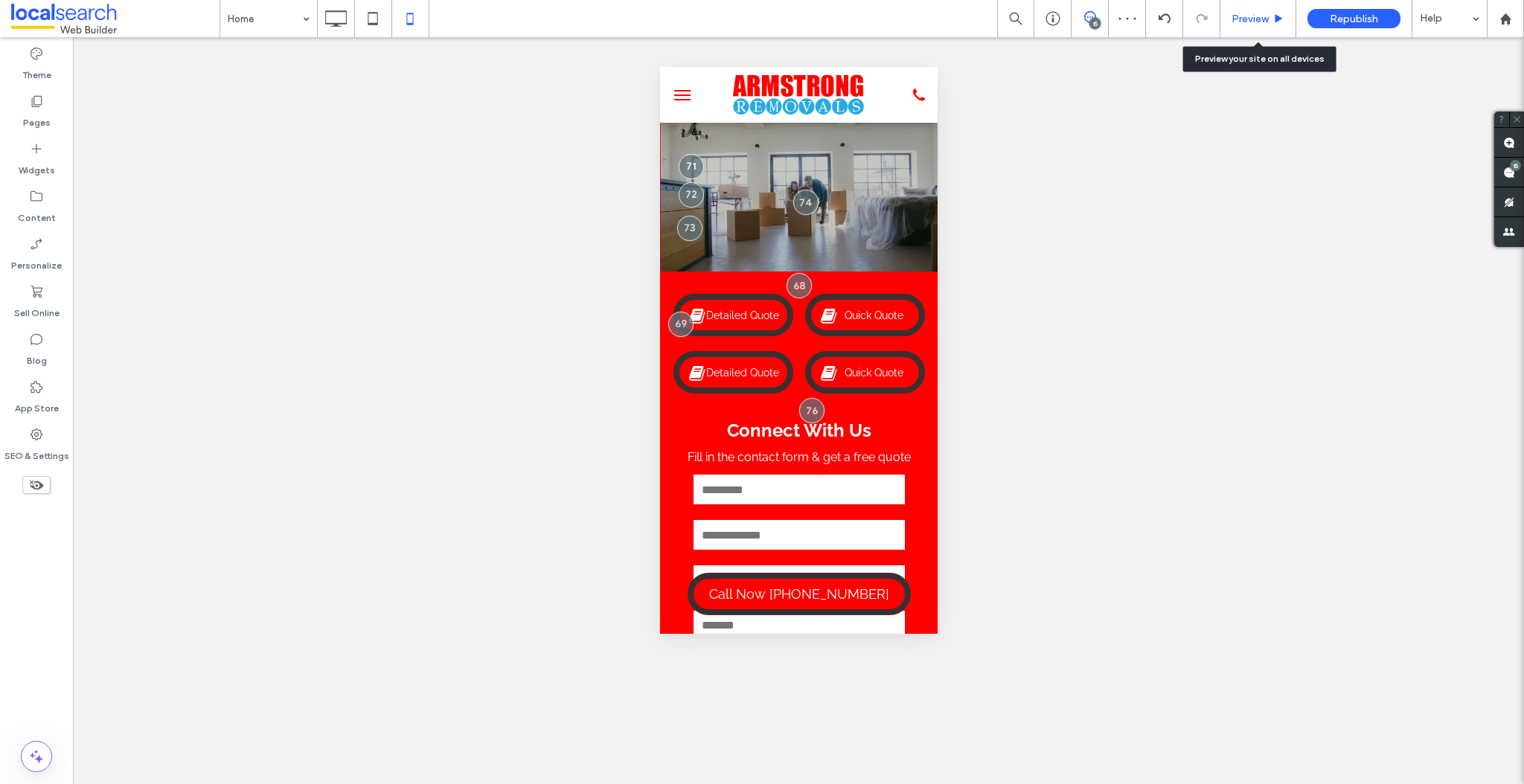
click at [1268, 17] on span "Preview" at bounding box center [1251, 19] width 37 height 13
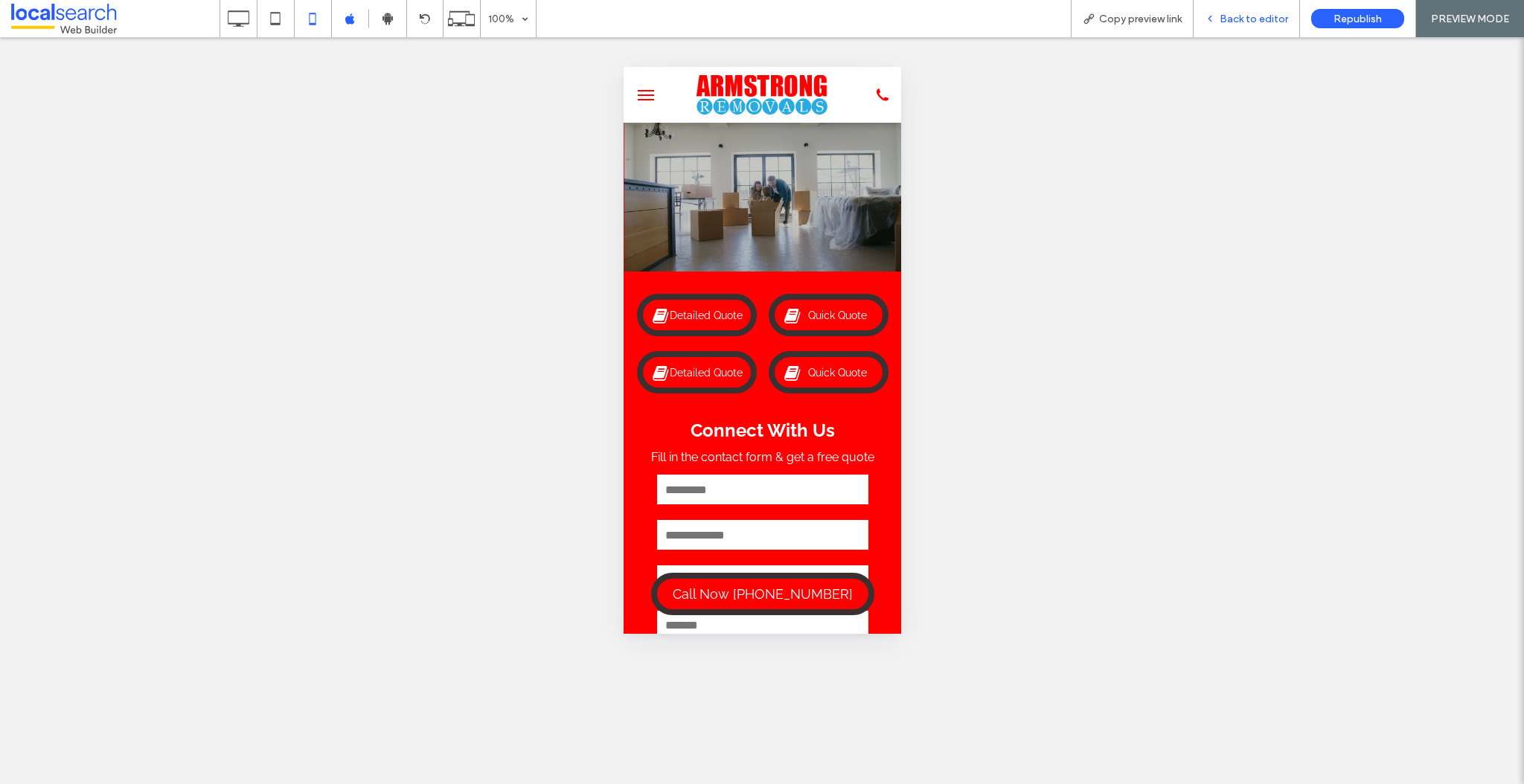
click at [1256, 22] on span "Back to editor" at bounding box center [1254, 19] width 69 height 13
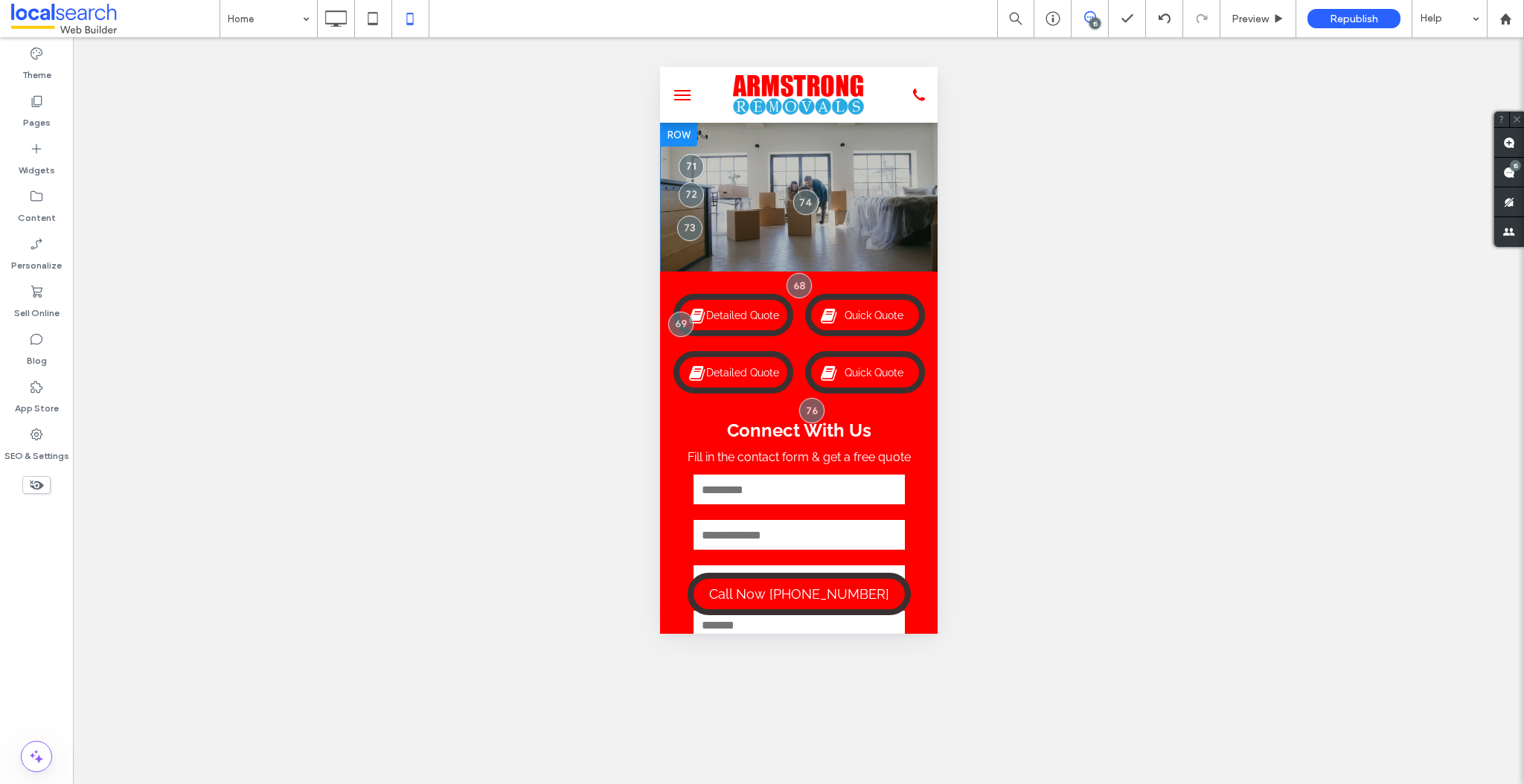
click at [670, 276] on div "**********" at bounding box center [798, 540] width 278 height 537
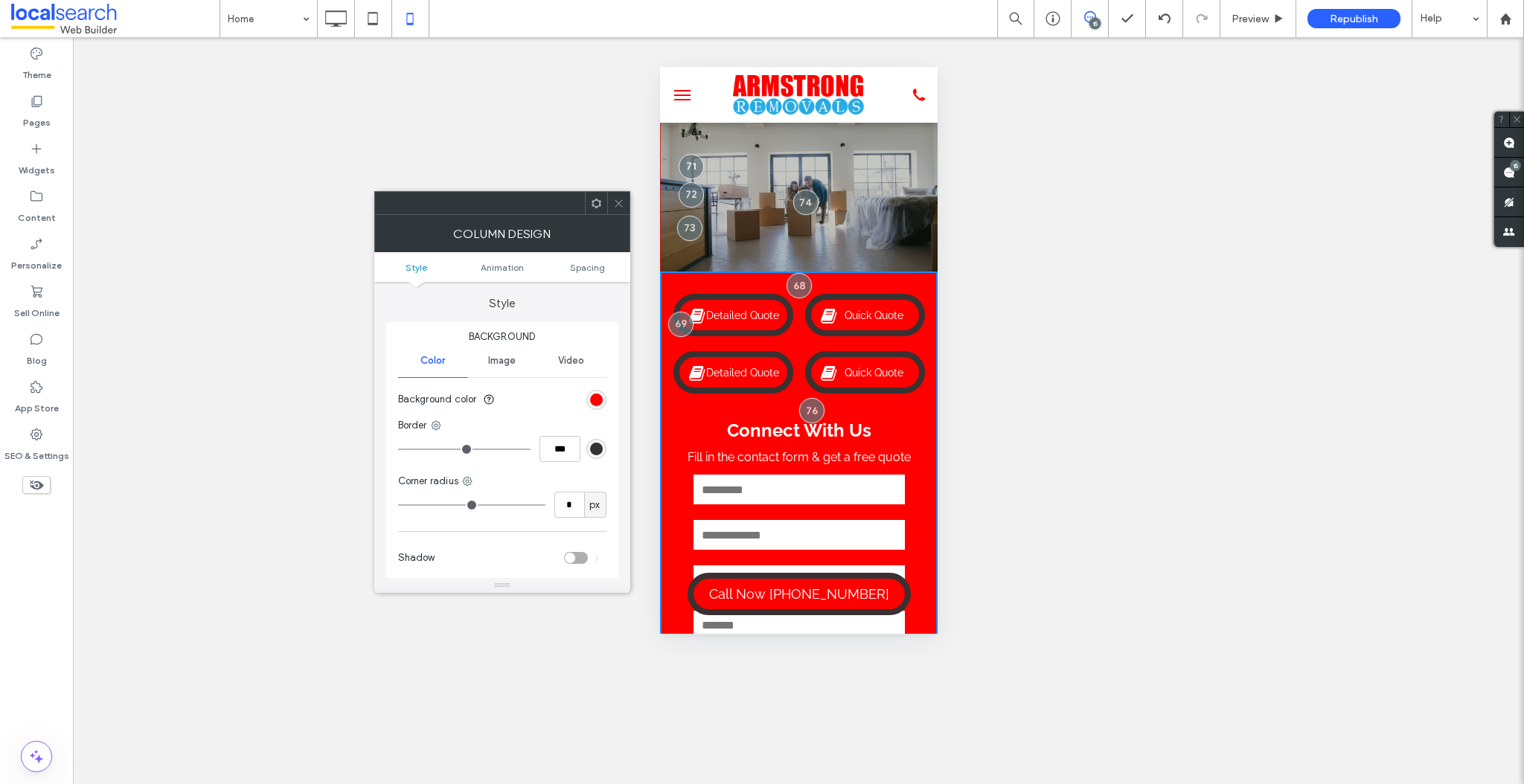
click at [623, 196] on span at bounding box center [619, 203] width 11 height 22
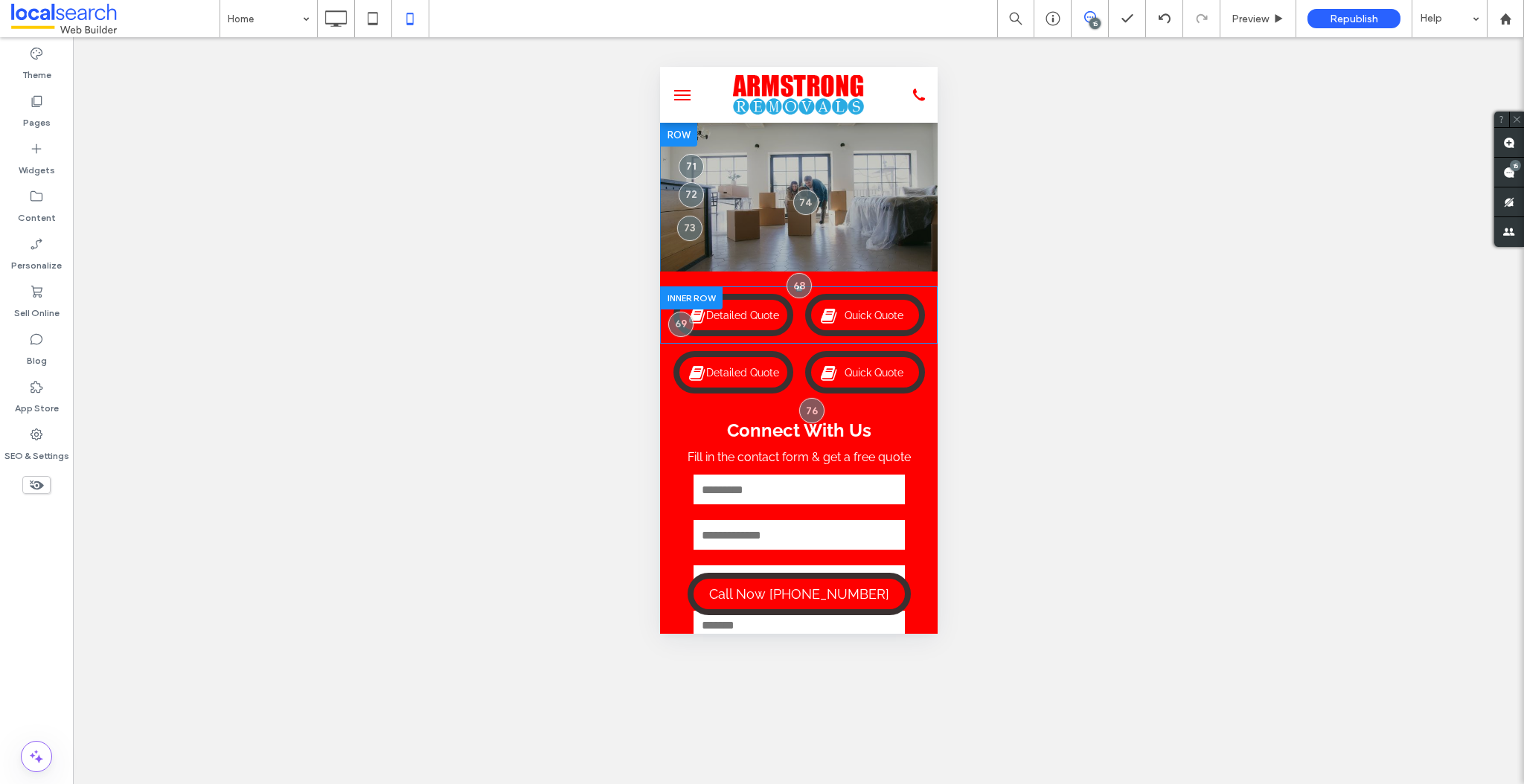
click at [697, 297] on div at bounding box center [690, 297] width 62 height 23
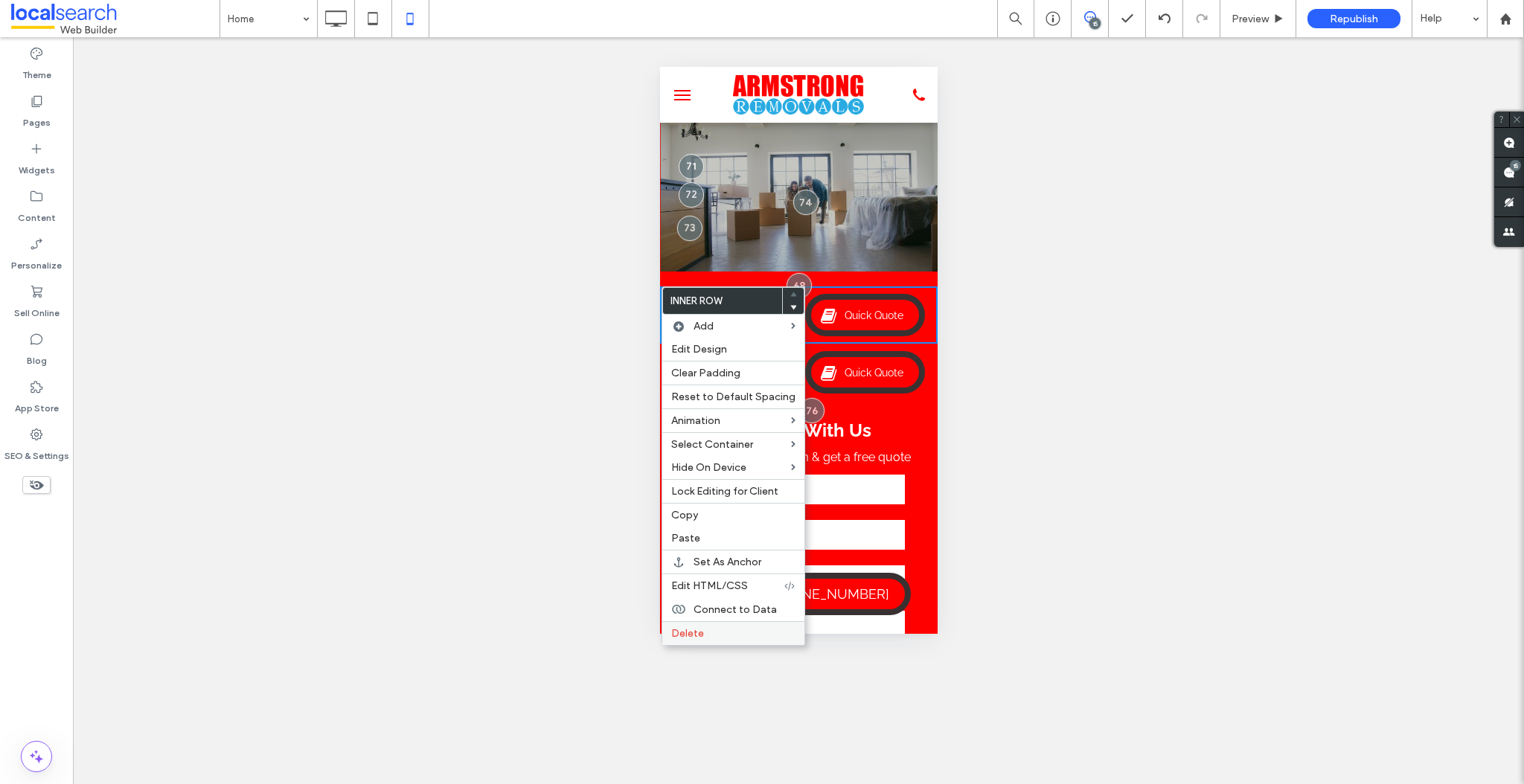
click at [701, 631] on span "Delete" at bounding box center [687, 634] width 32 height 13
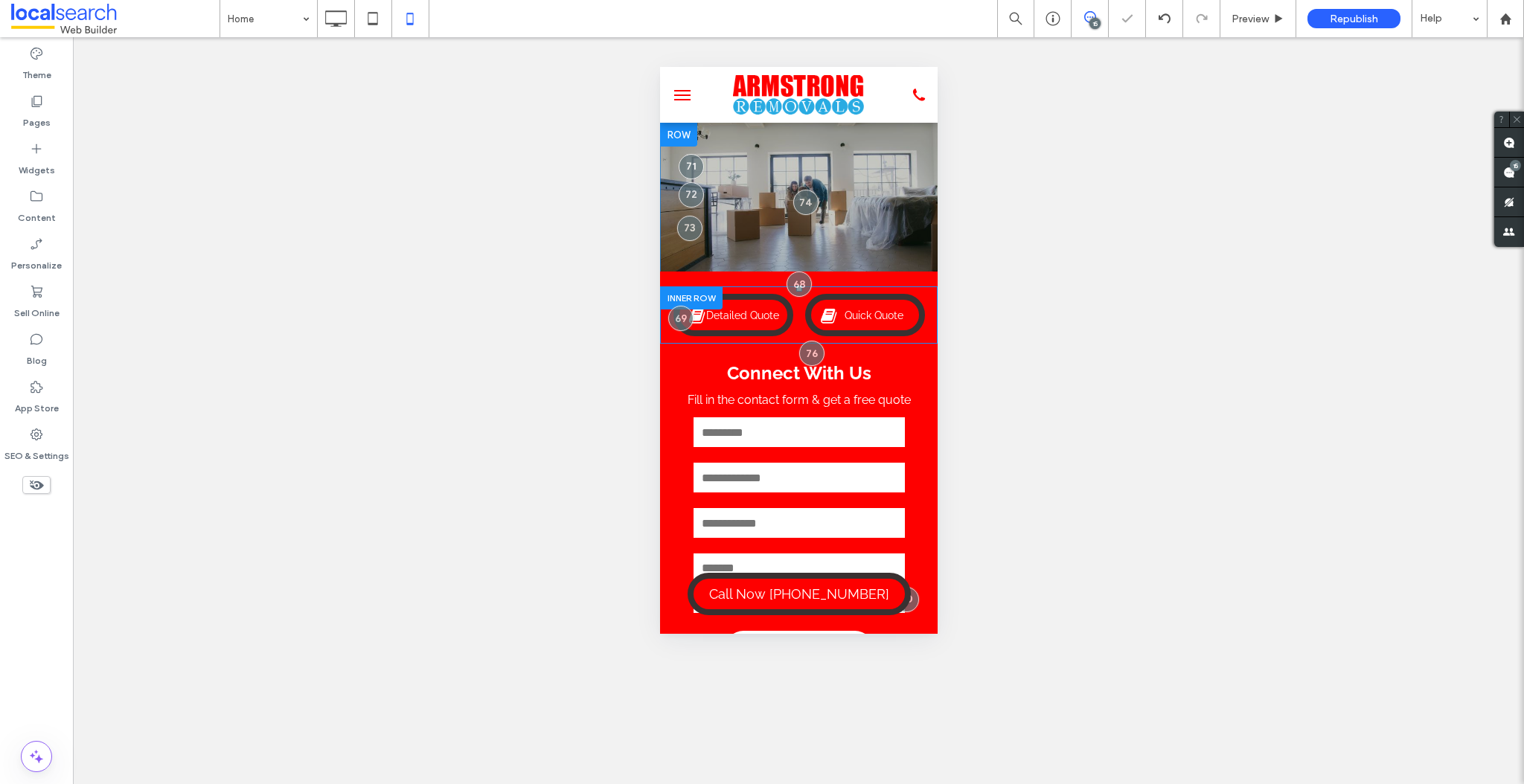
click at [699, 290] on div at bounding box center [690, 297] width 62 height 23
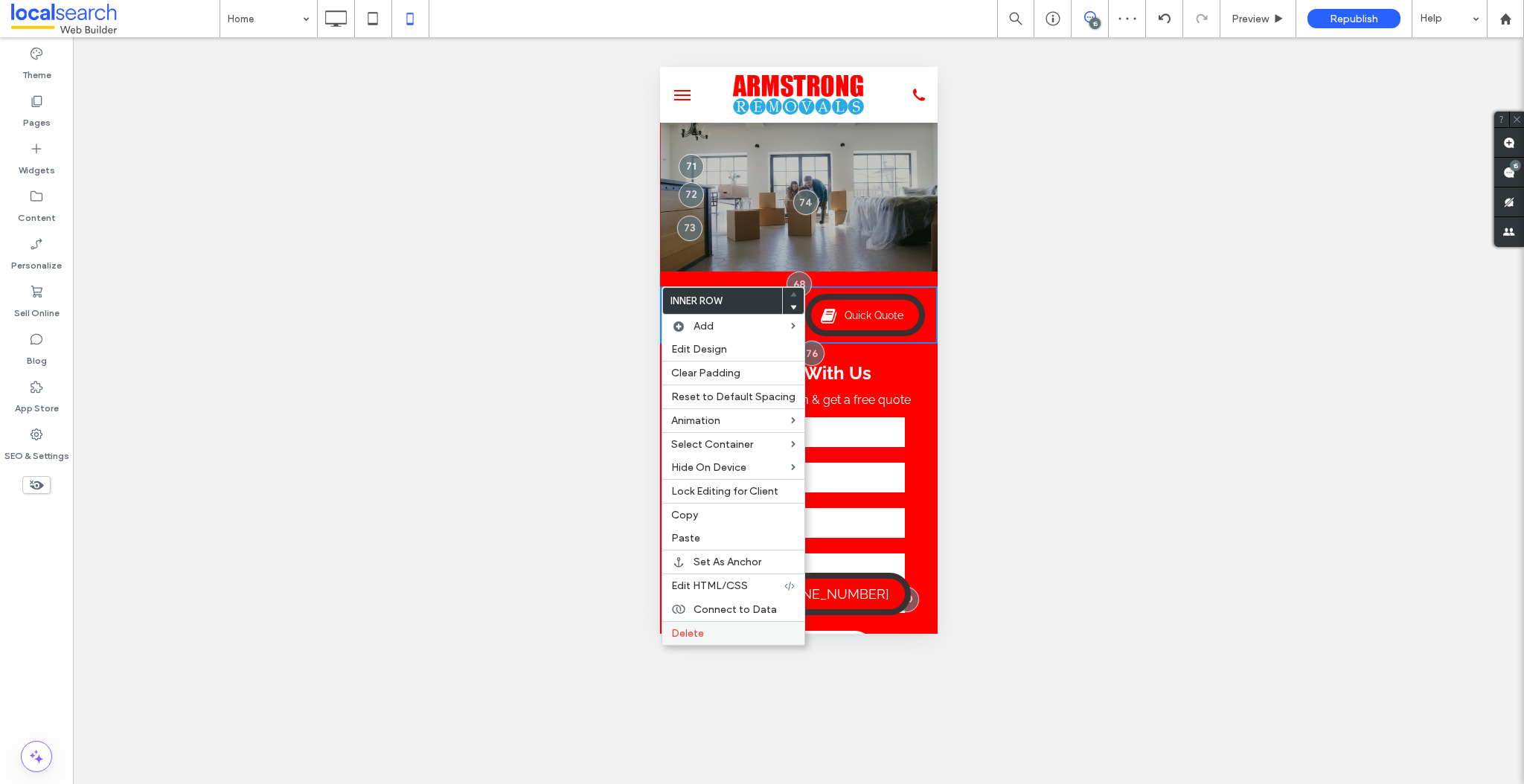
click at [723, 624] on div "Delete" at bounding box center [733, 633] width 142 height 24
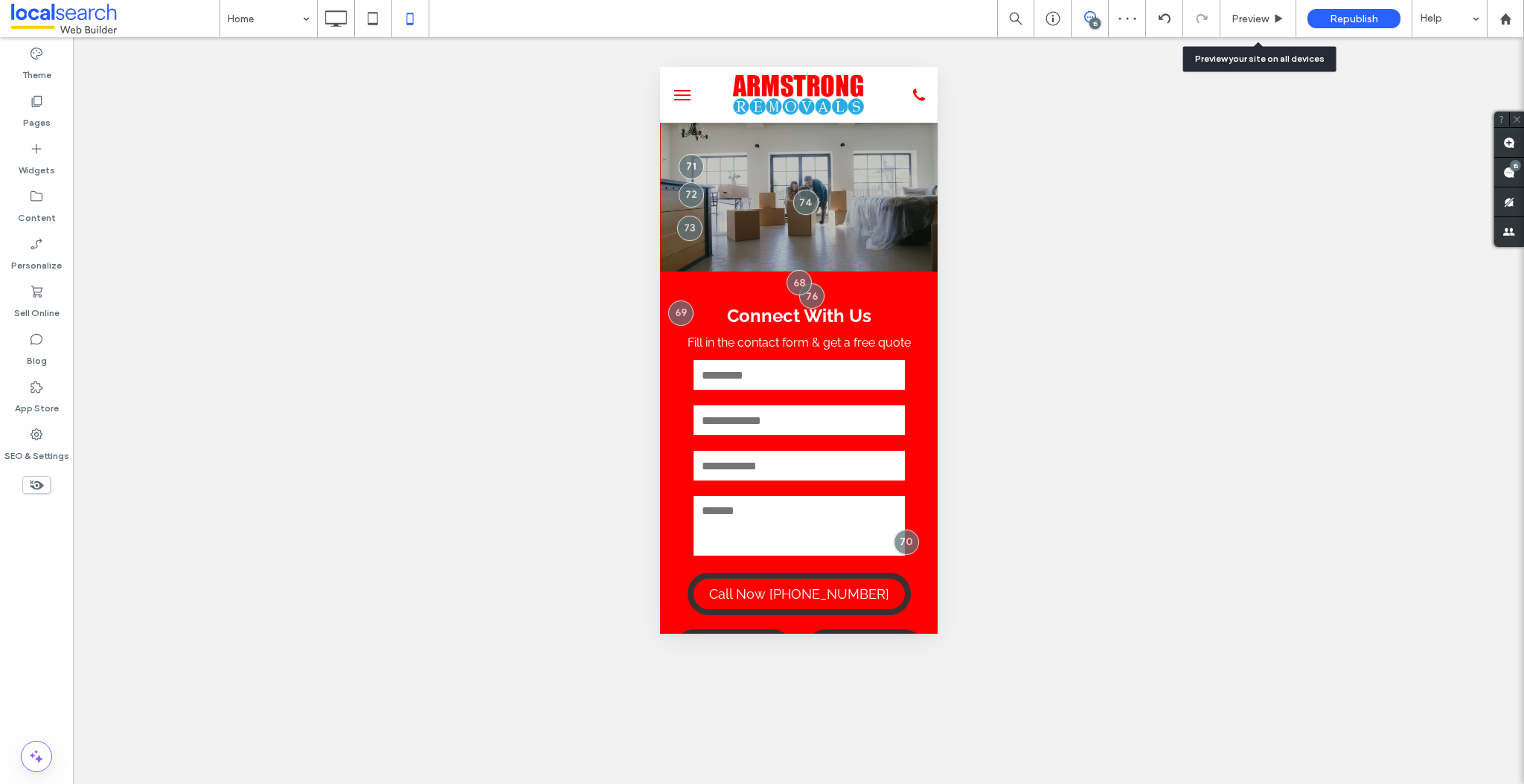
click at [1264, 21] on span "Preview" at bounding box center [1251, 19] width 37 height 13
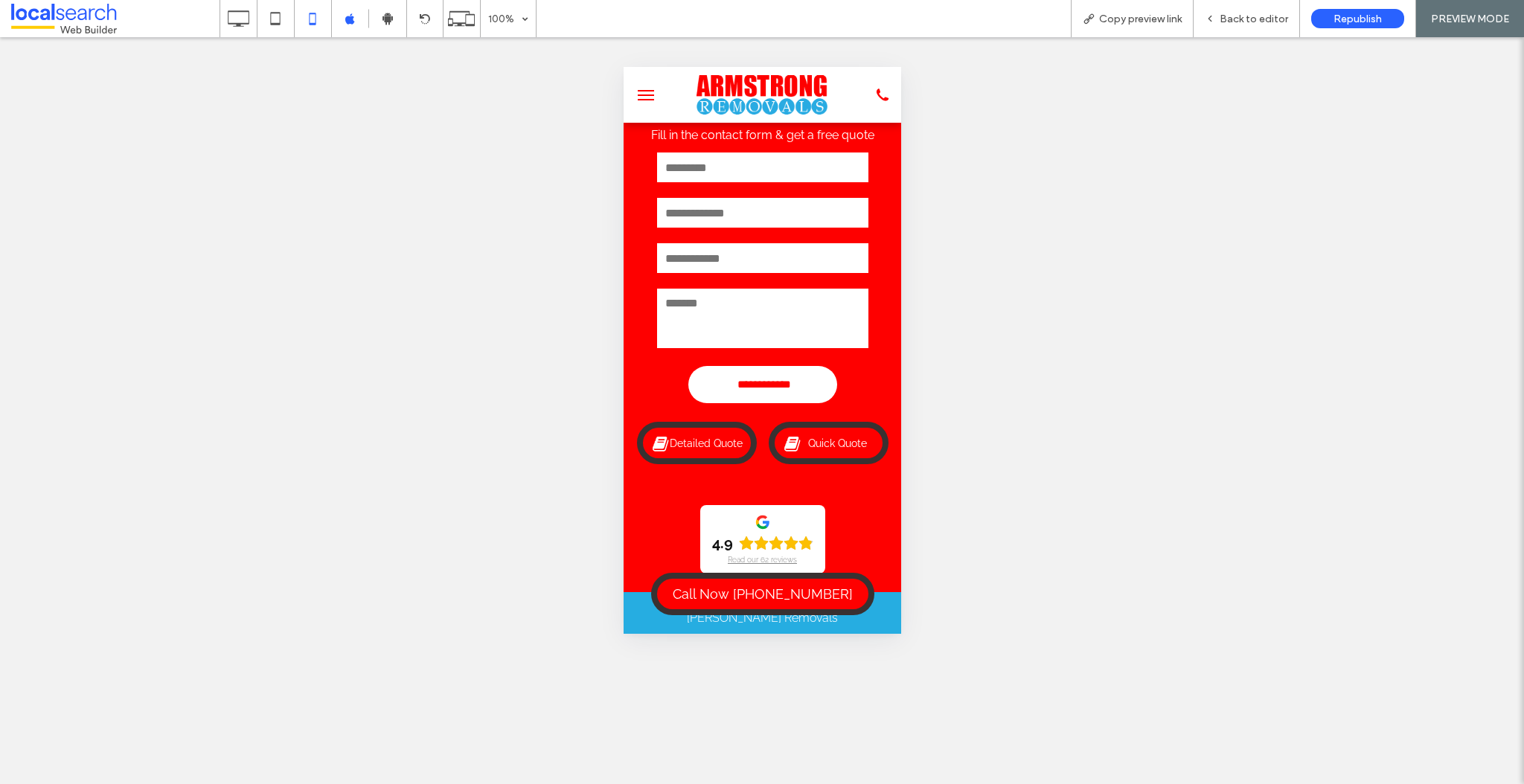
scroll to position [255, 0]
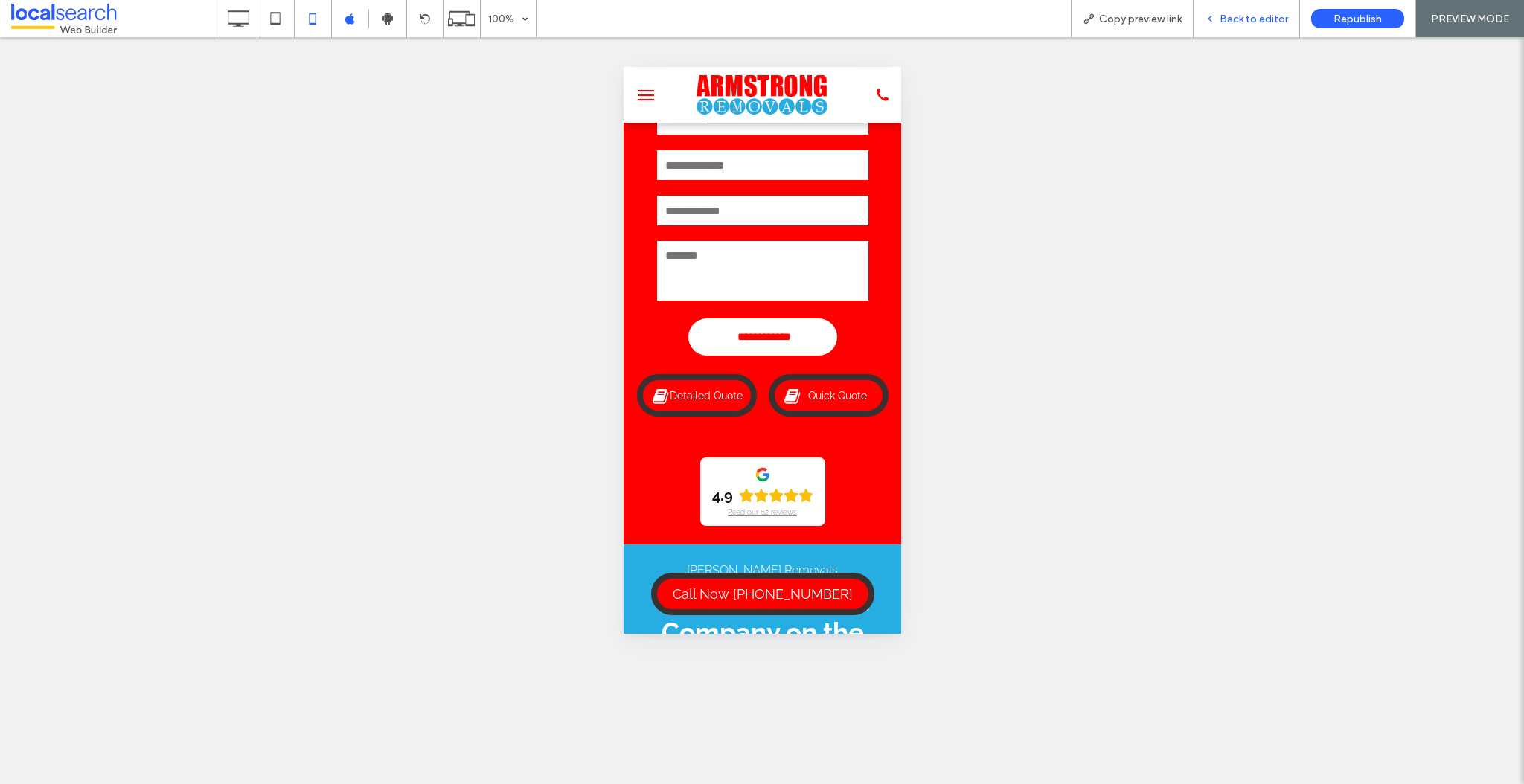
click at [1245, 23] on span "Back to editor" at bounding box center [1254, 19] width 69 height 13
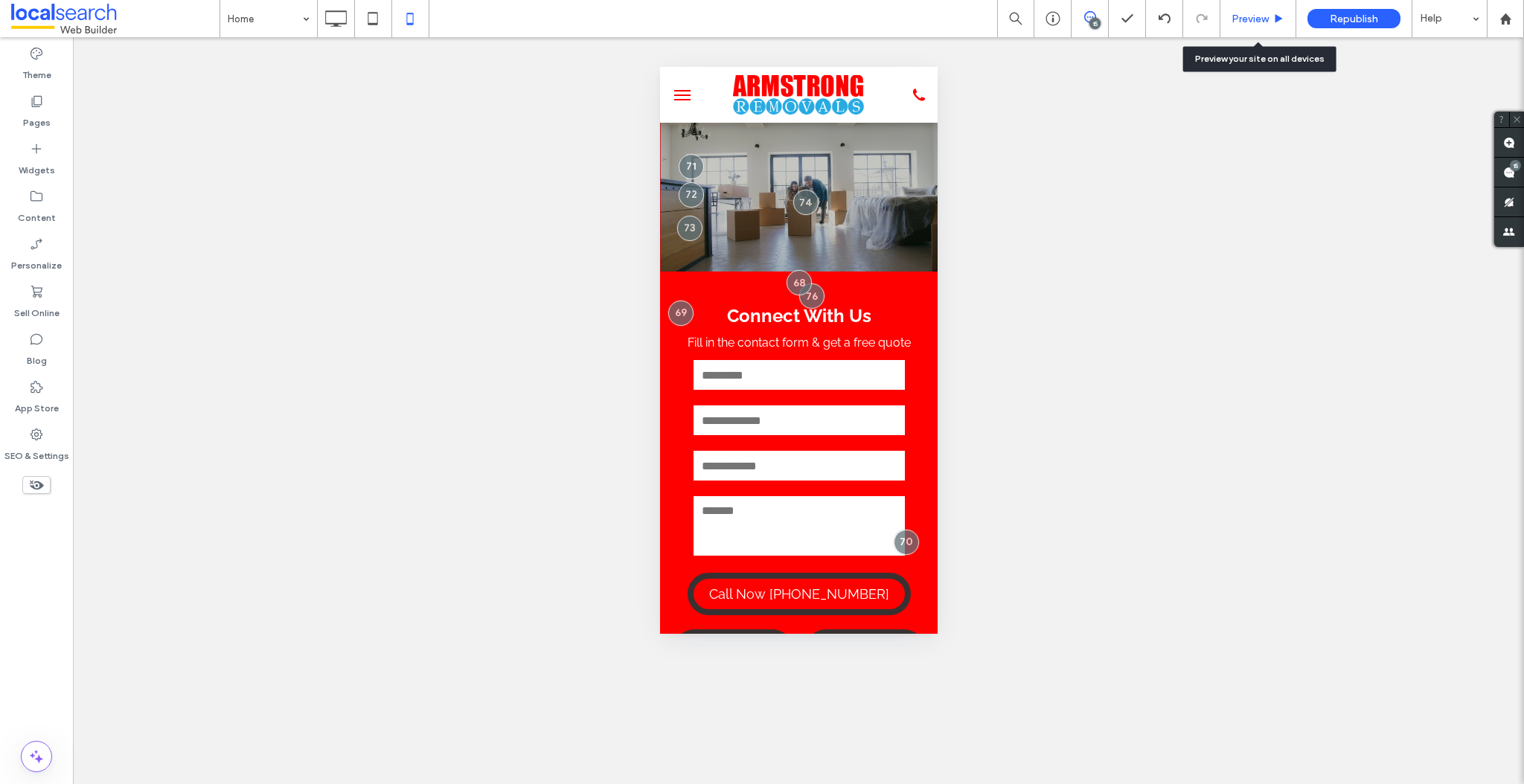
click at [1248, 20] on span "Preview" at bounding box center [1251, 19] width 37 height 13
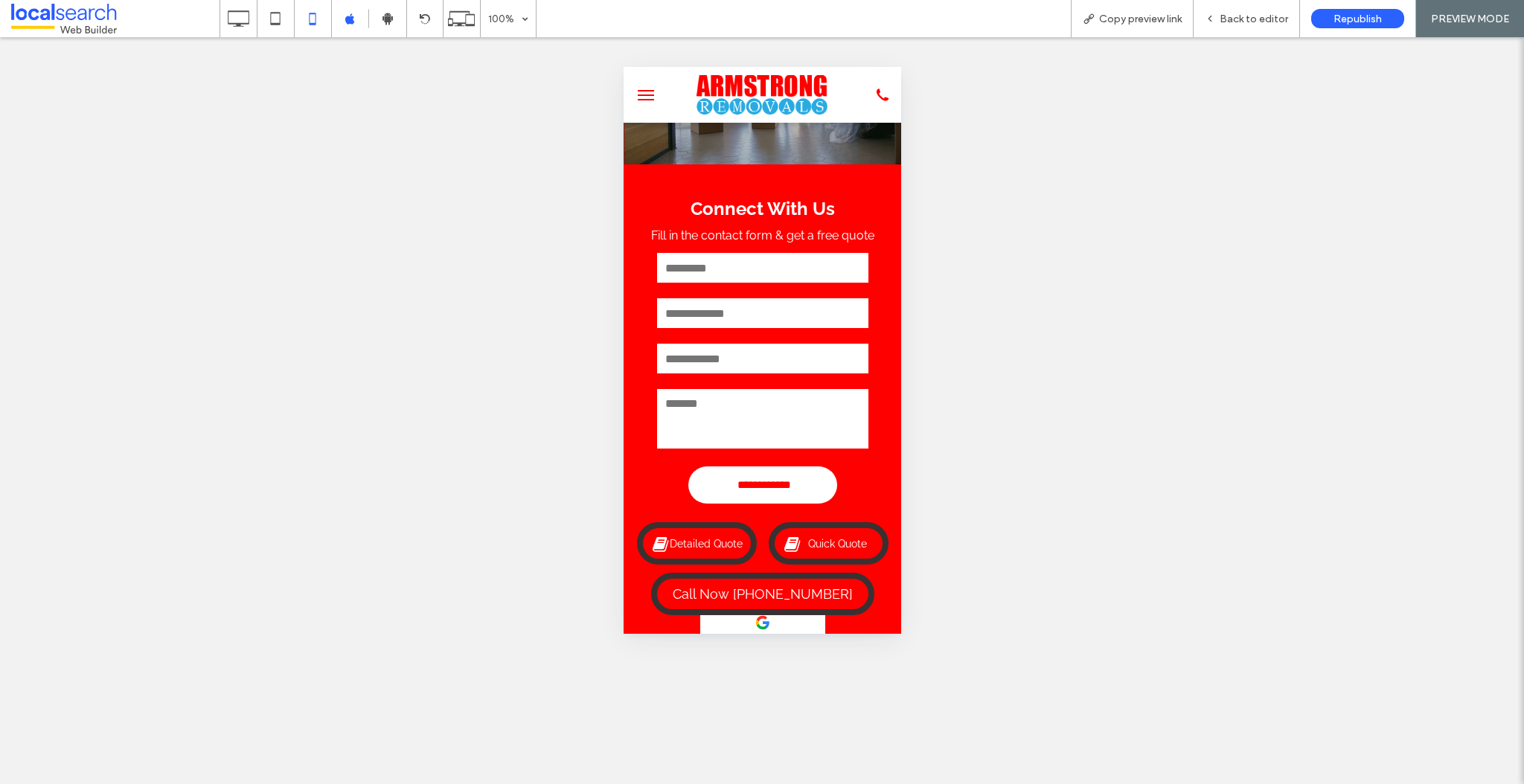
scroll to position [124, 0]
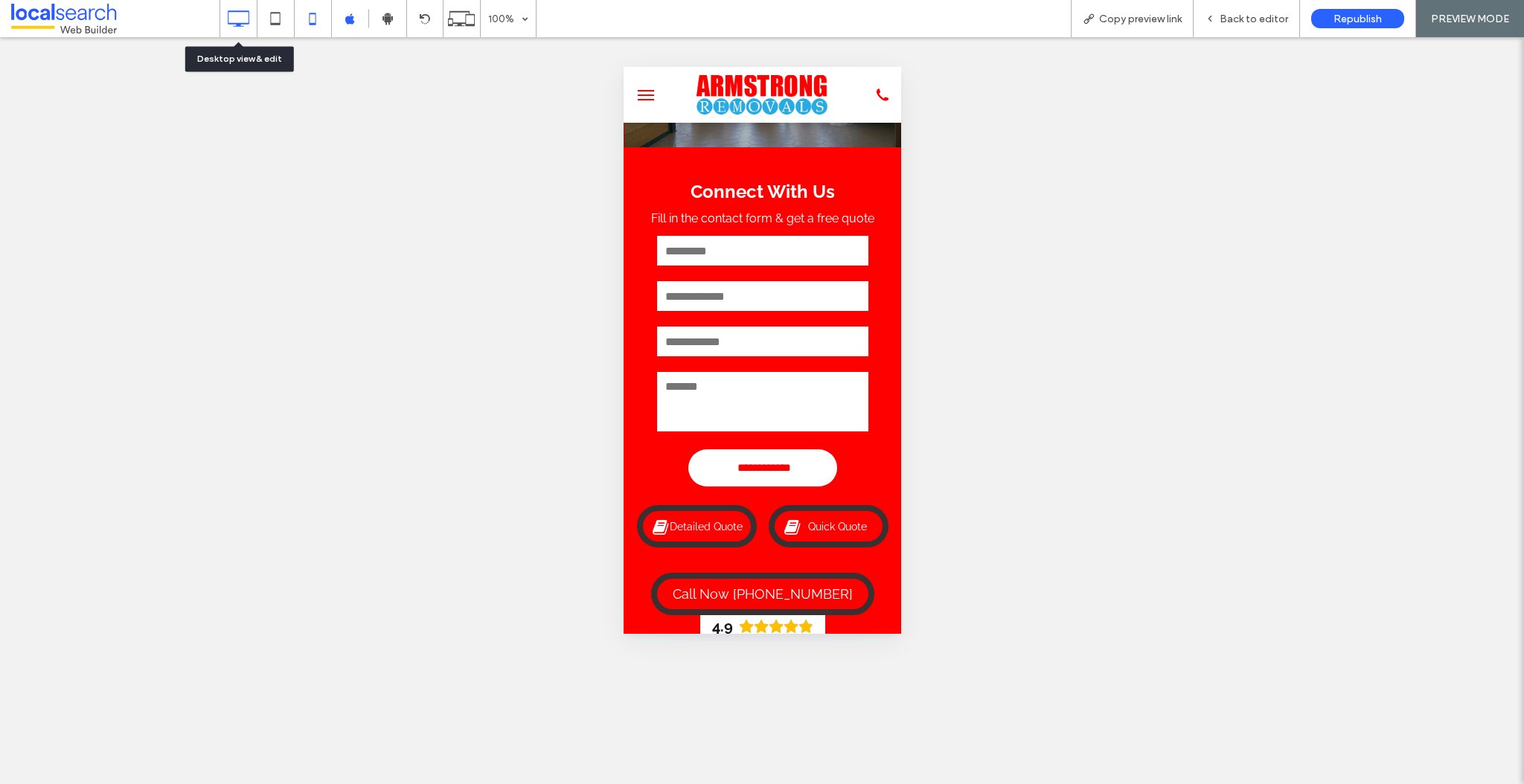
click at [233, 24] on use at bounding box center [238, 19] width 21 height 17
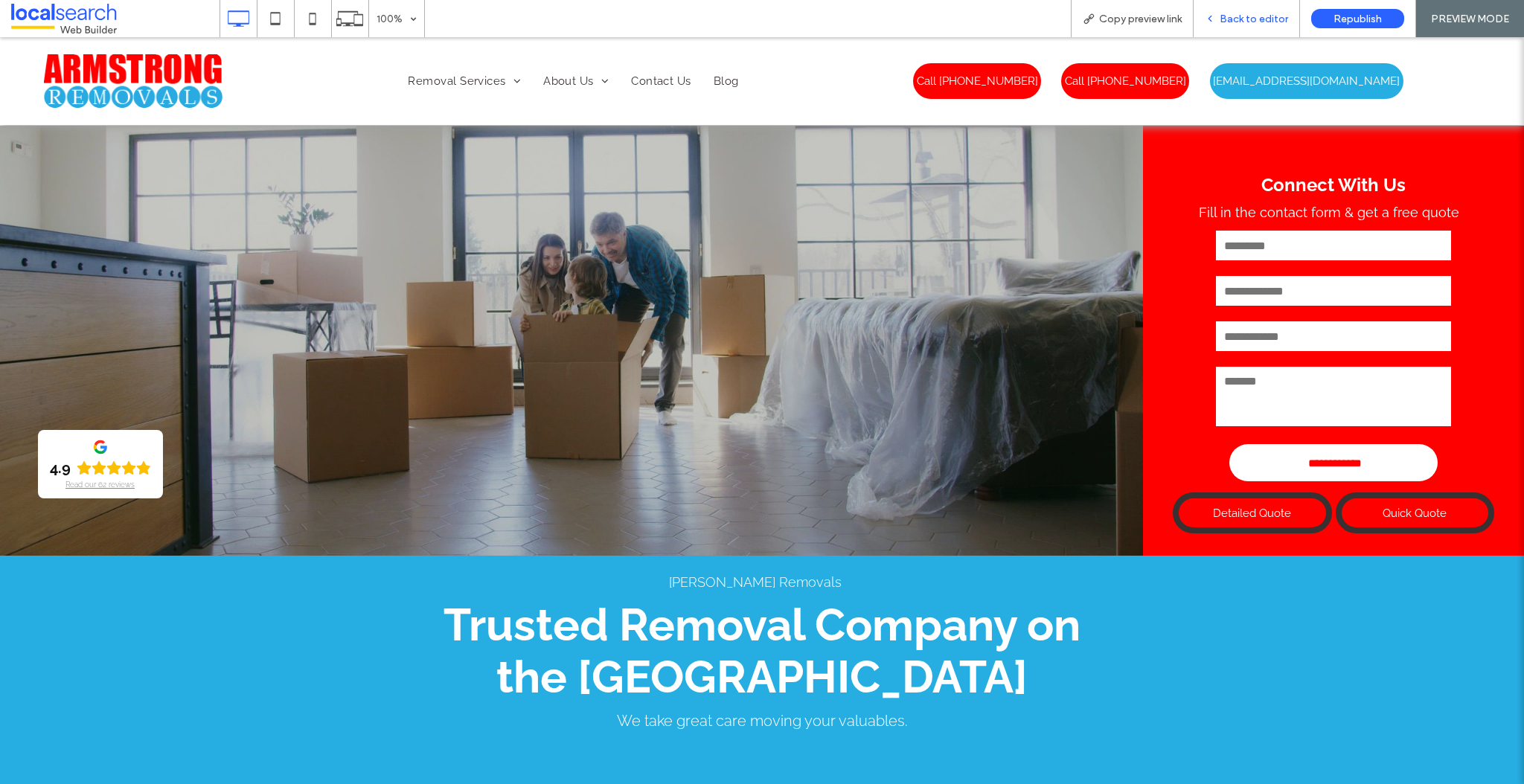
scroll to position [0, 0]
click at [1251, 16] on span "Back to editor" at bounding box center [1254, 19] width 69 height 13
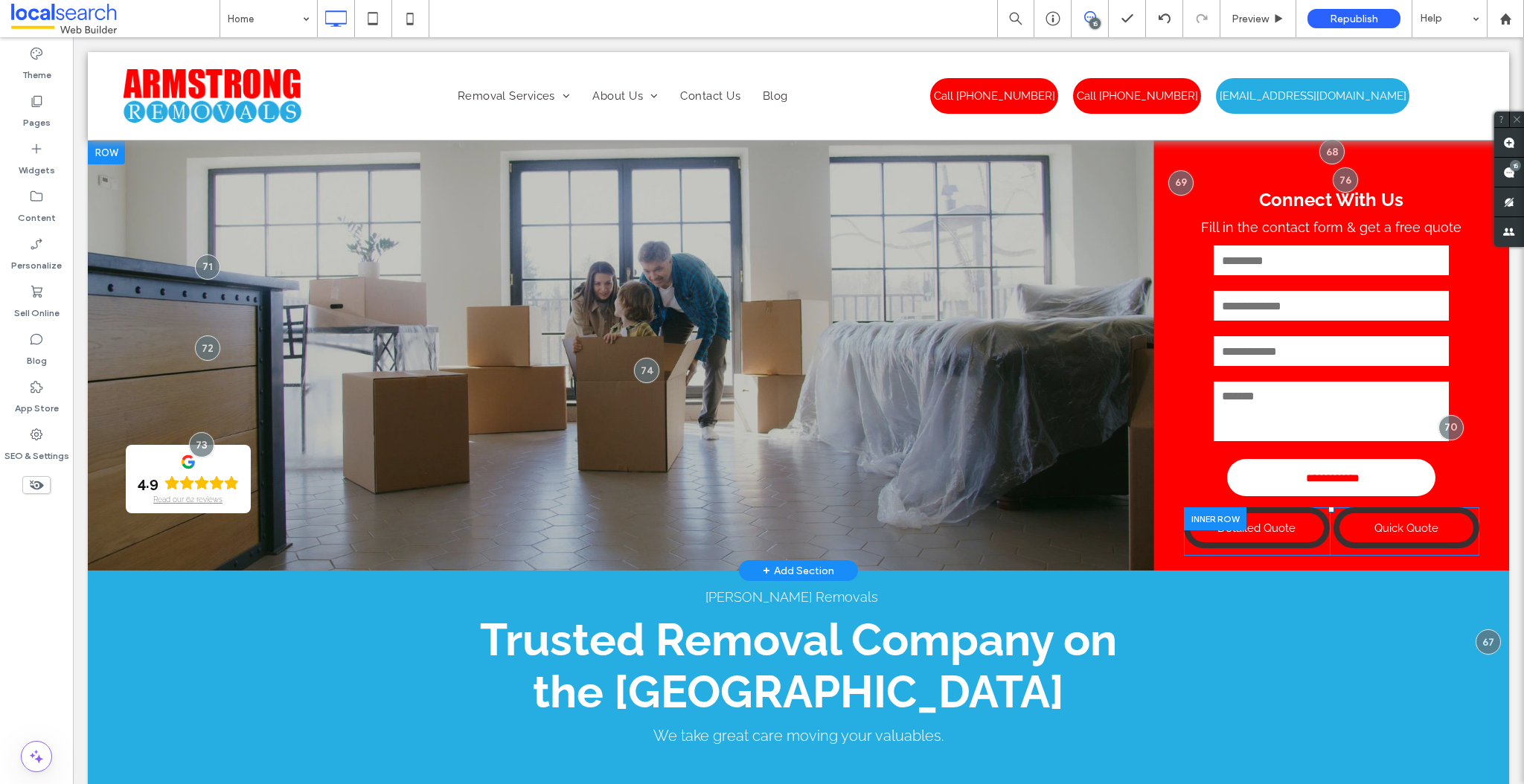
click at [1187, 514] on div at bounding box center [1214, 519] width 62 height 23
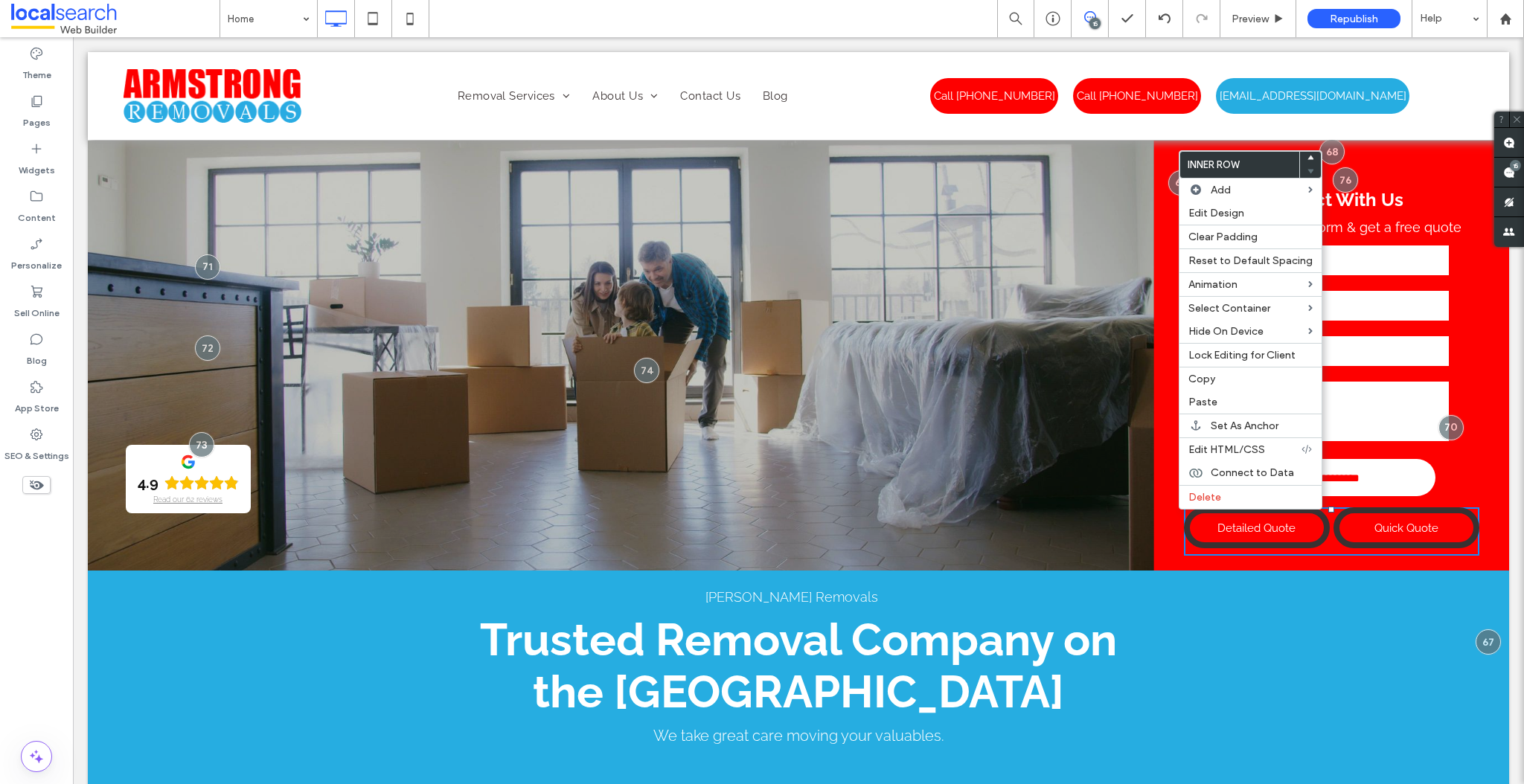
click at [1401, 155] on div "**********" at bounding box center [1332, 356] width 356 height 430
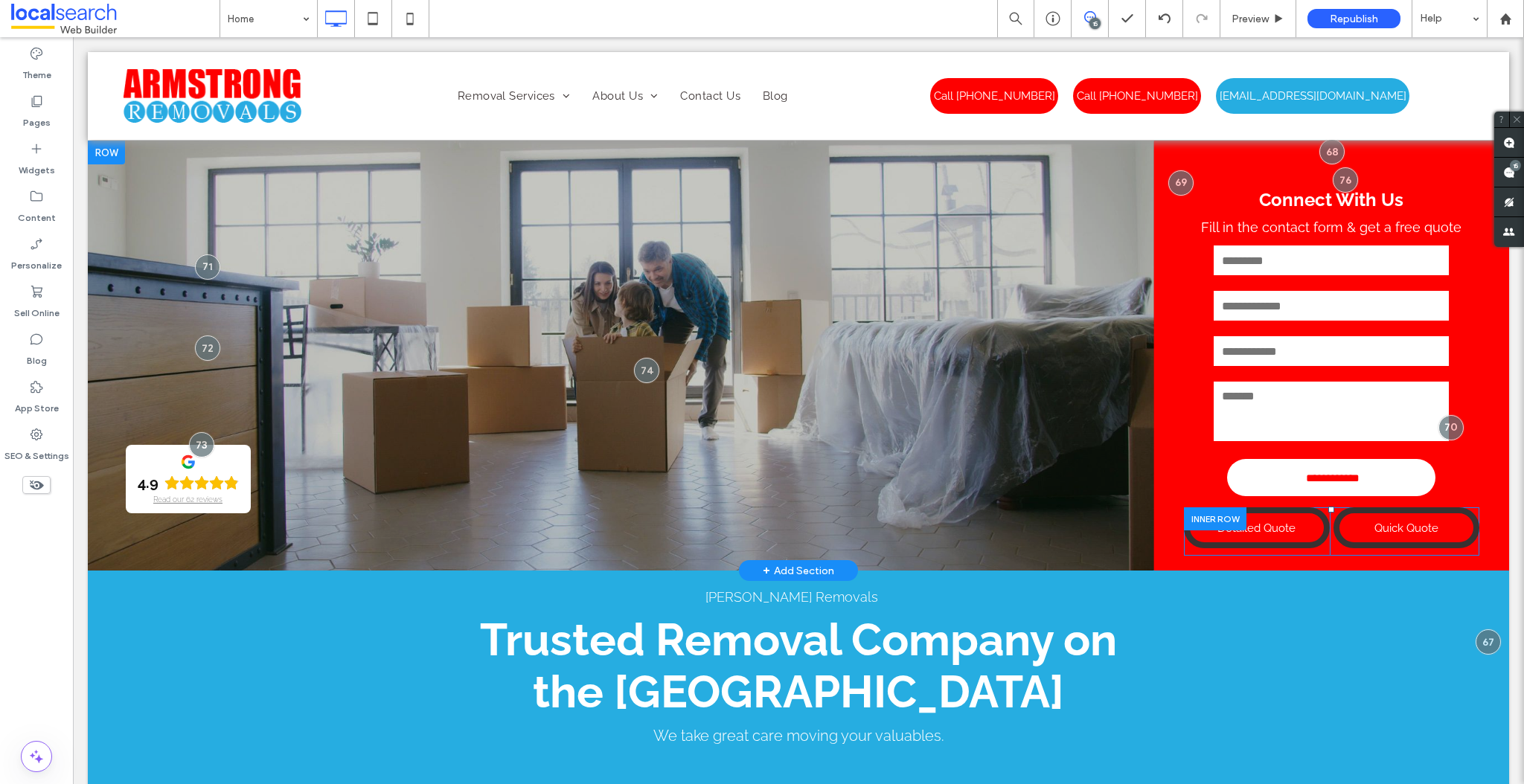
click at [1188, 515] on div at bounding box center [1214, 519] width 62 height 23
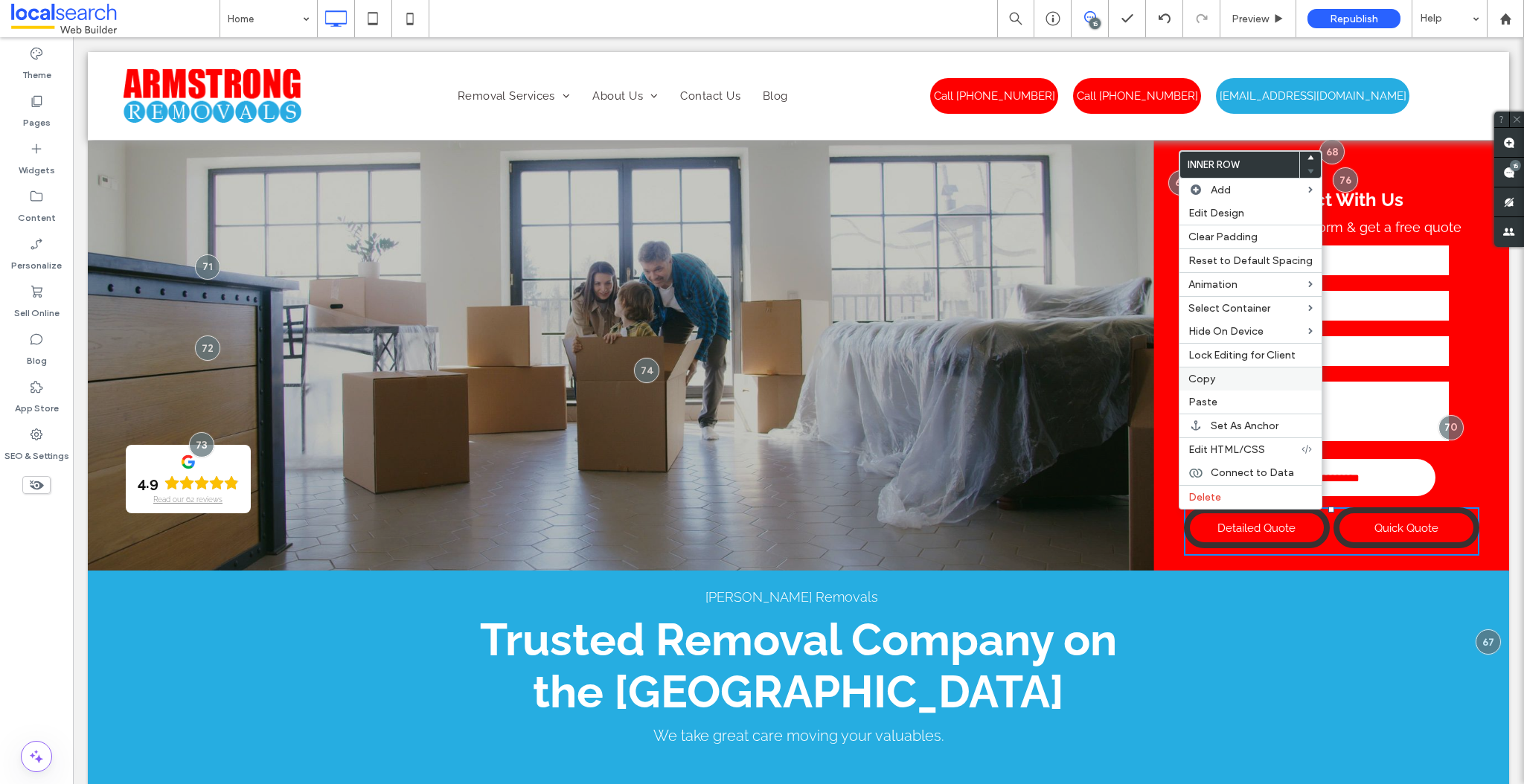
click at [1202, 382] on span "Copy" at bounding box center [1201, 379] width 27 height 13
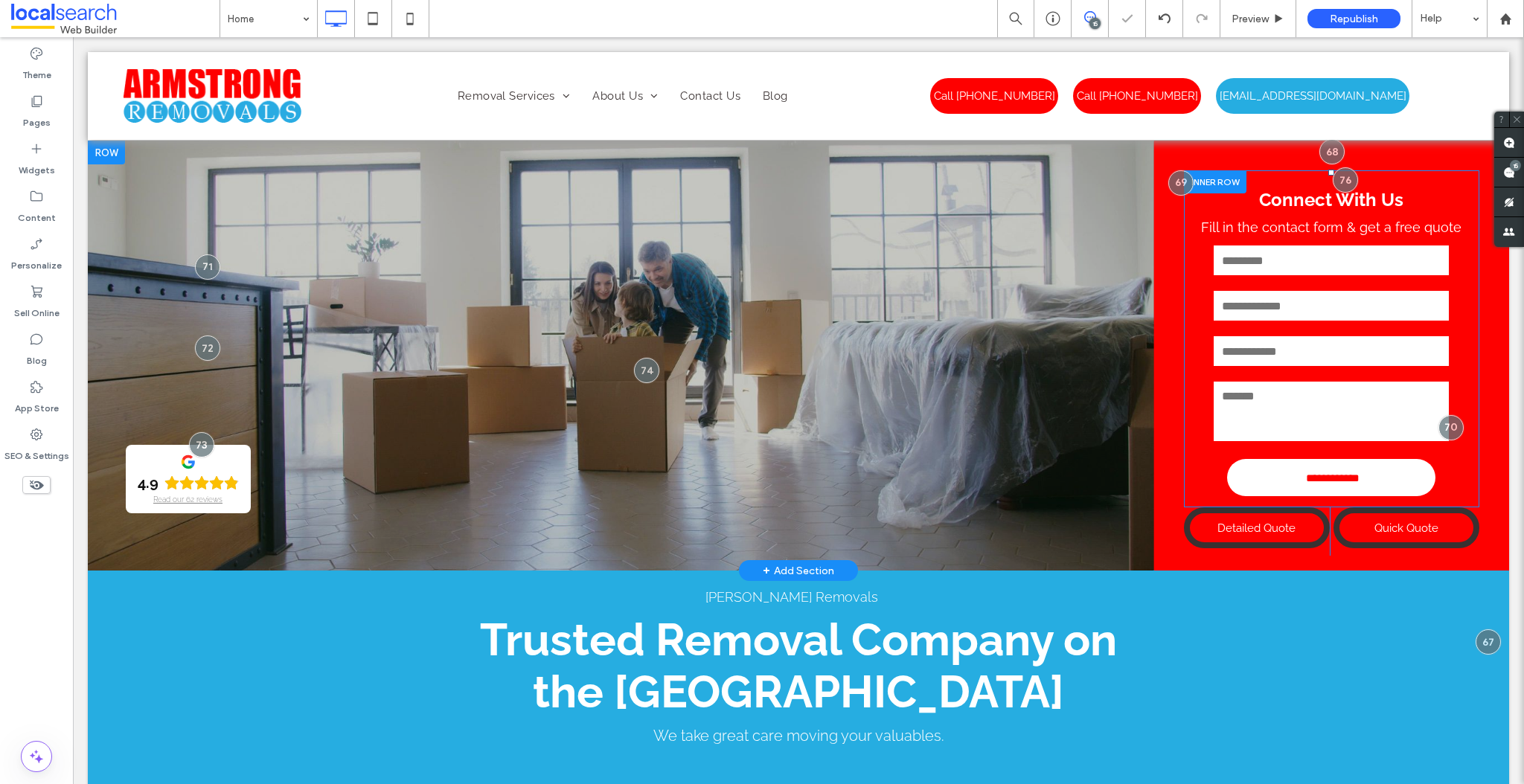
click at [1218, 183] on div at bounding box center [1214, 182] width 62 height 23
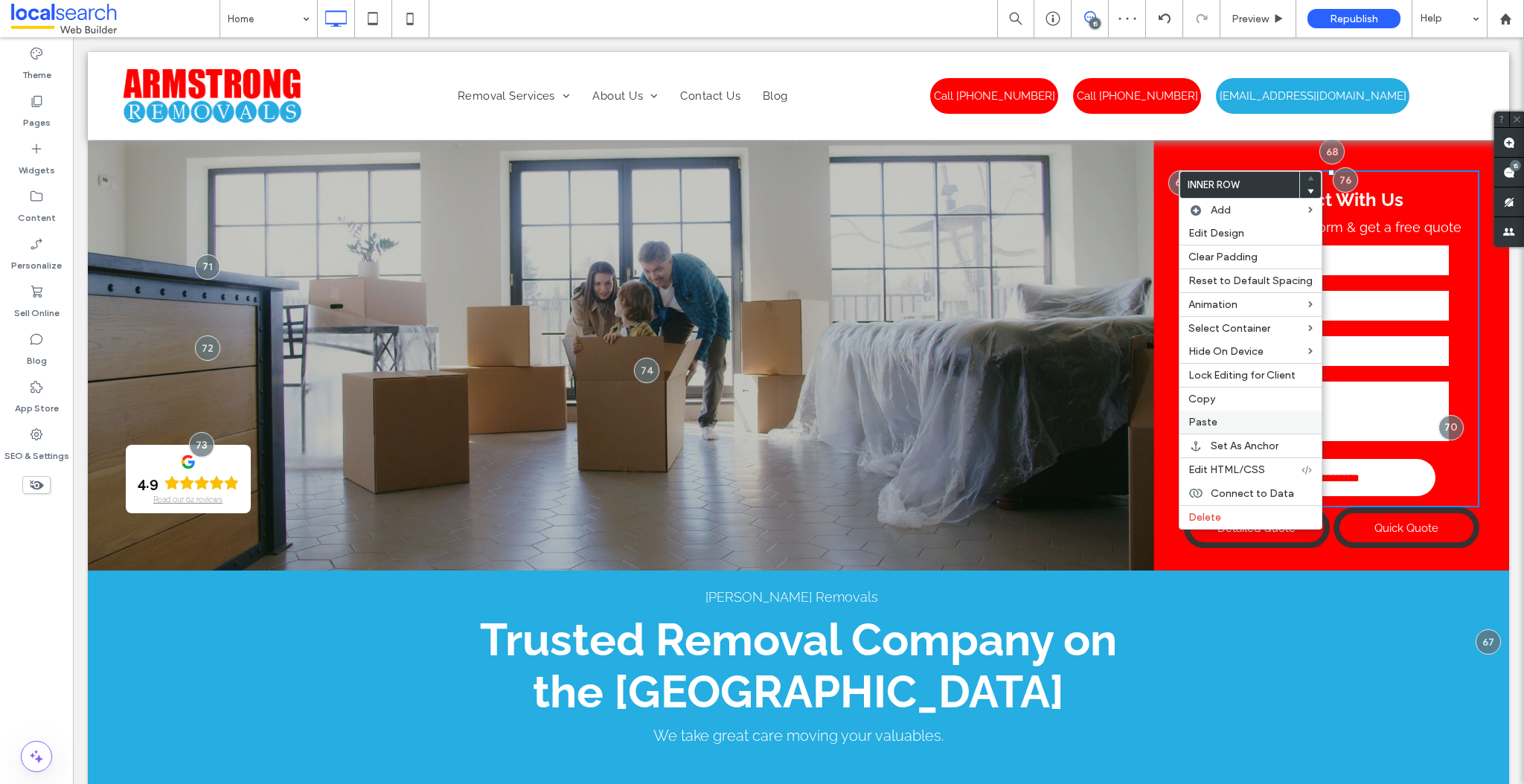
click at [1220, 417] on label "Paste" at bounding box center [1251, 423] width 124 height 13
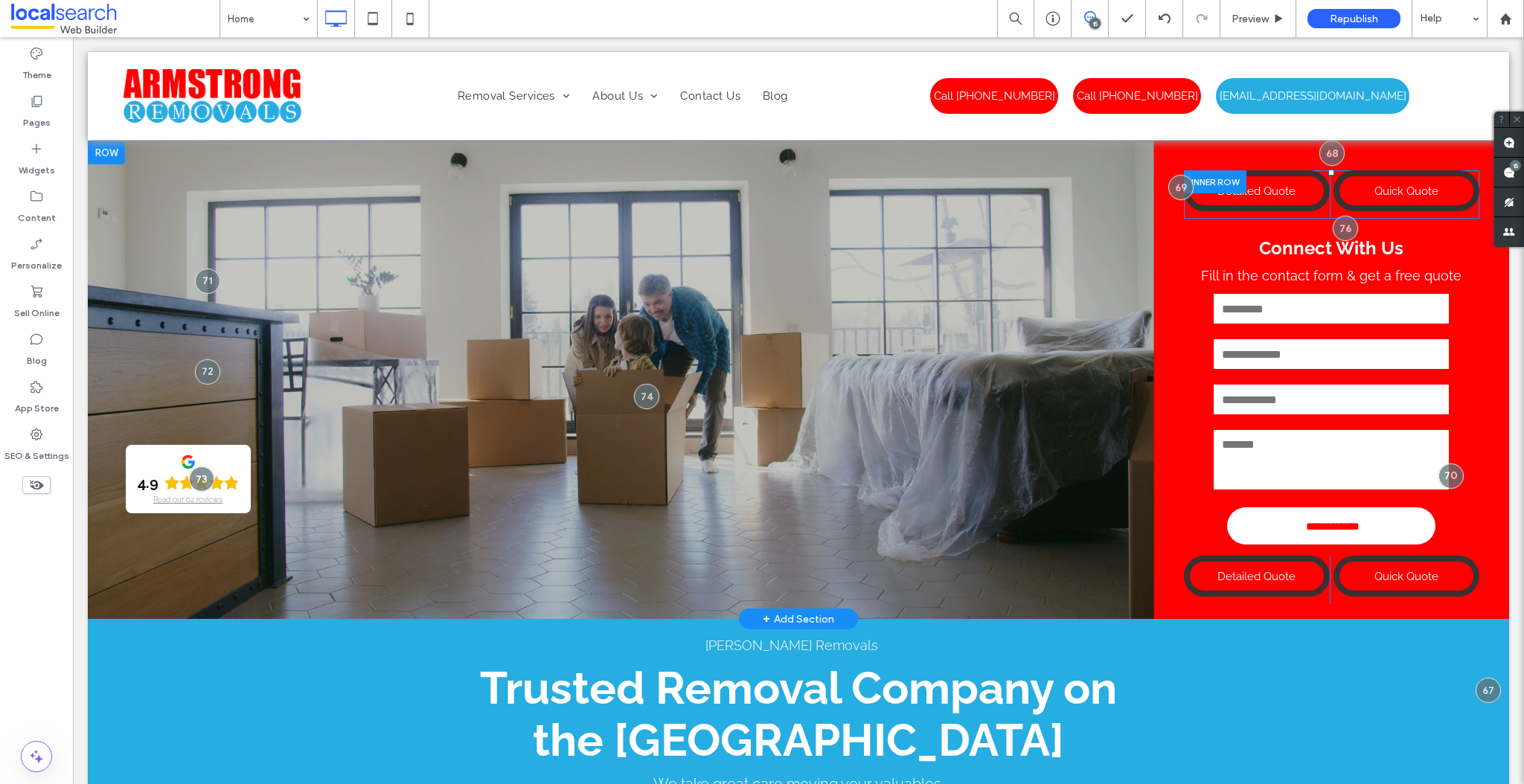
click at [1211, 180] on div at bounding box center [1214, 182] width 62 height 23
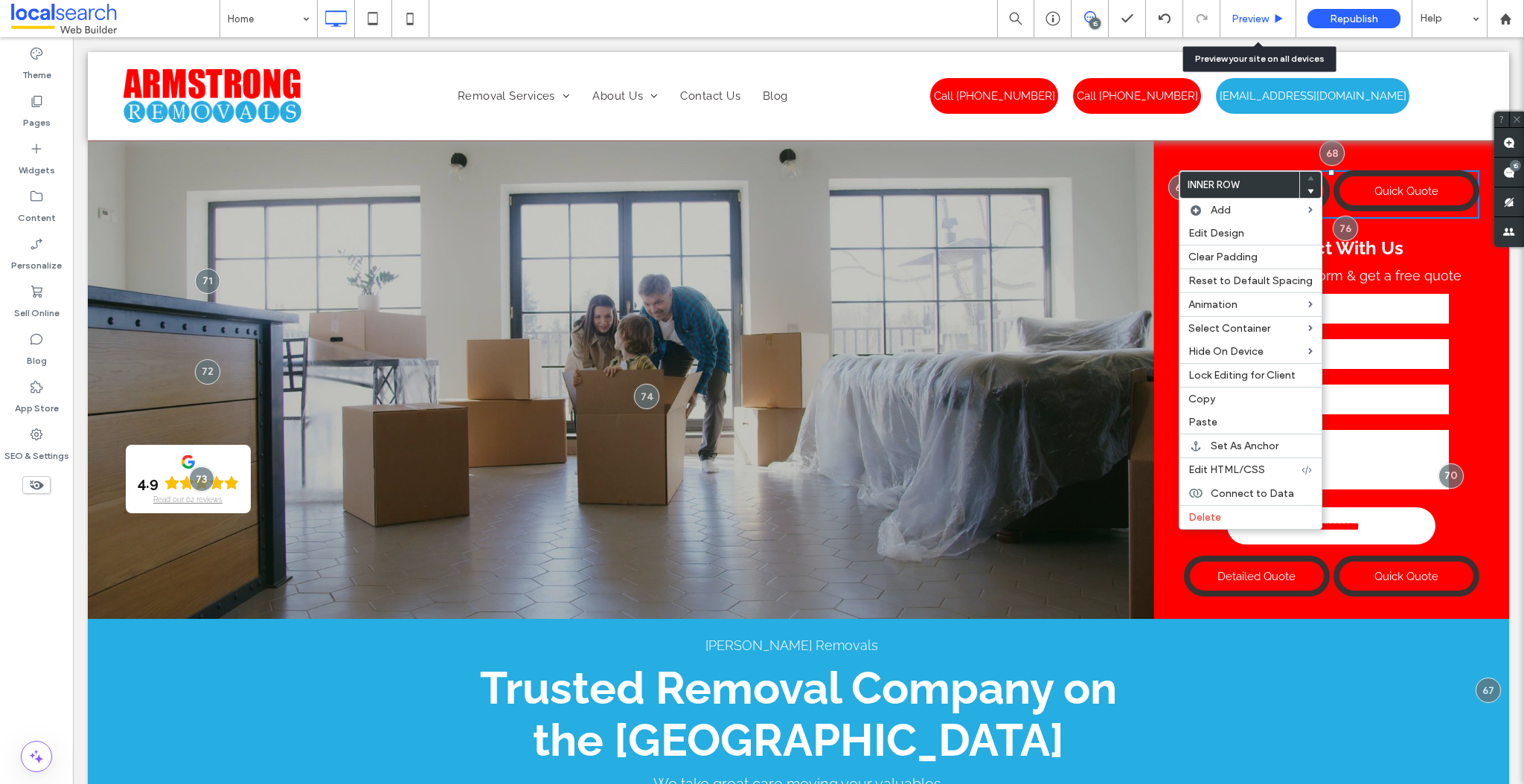
drag, startPoint x: 1264, startPoint y: 18, endPoint x: 923, endPoint y: 133, distance: 359.9
click at [1264, 18] on span "Preview" at bounding box center [1251, 19] width 37 height 13
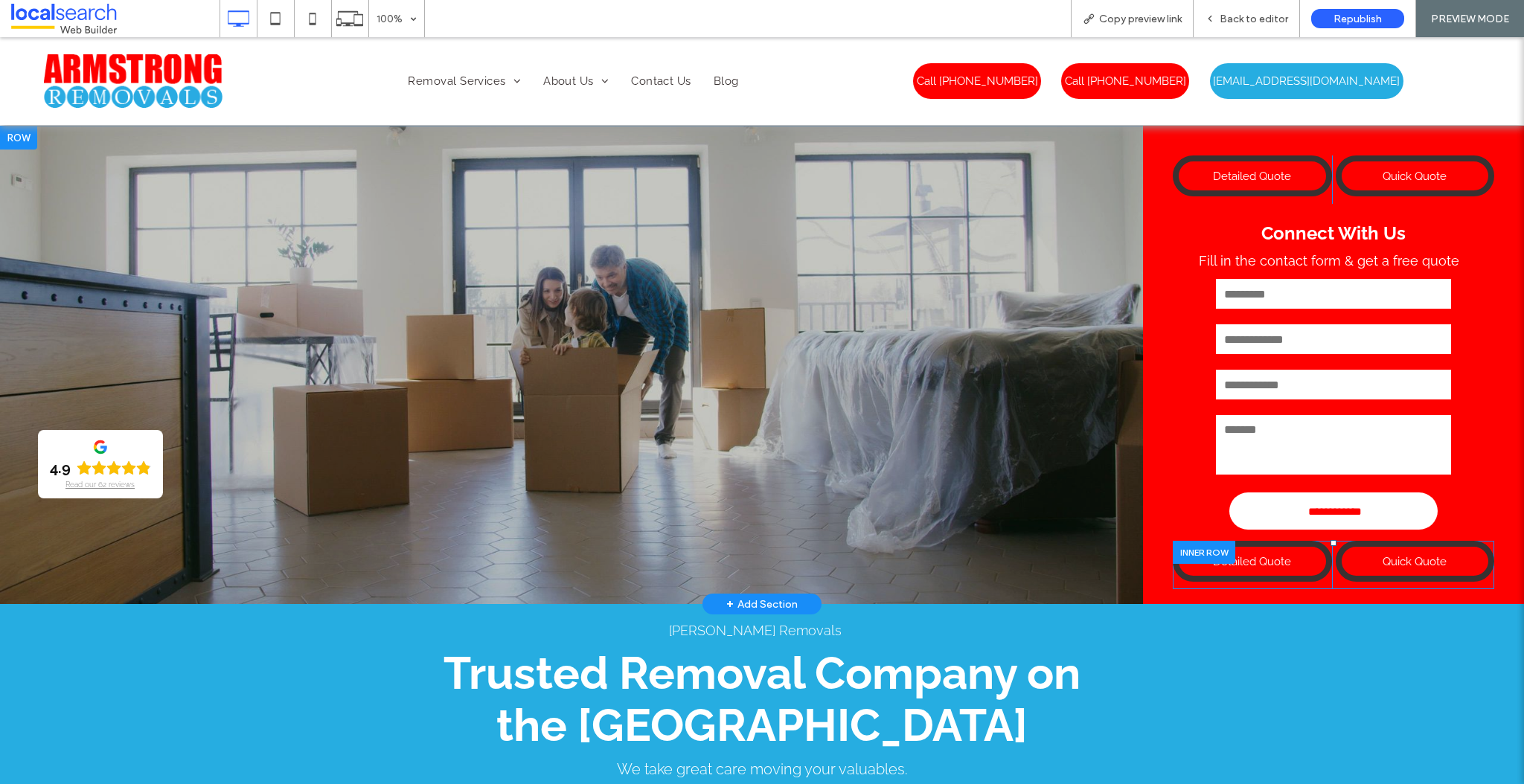
click at [1200, 548] on div at bounding box center [1203, 552] width 62 height 23
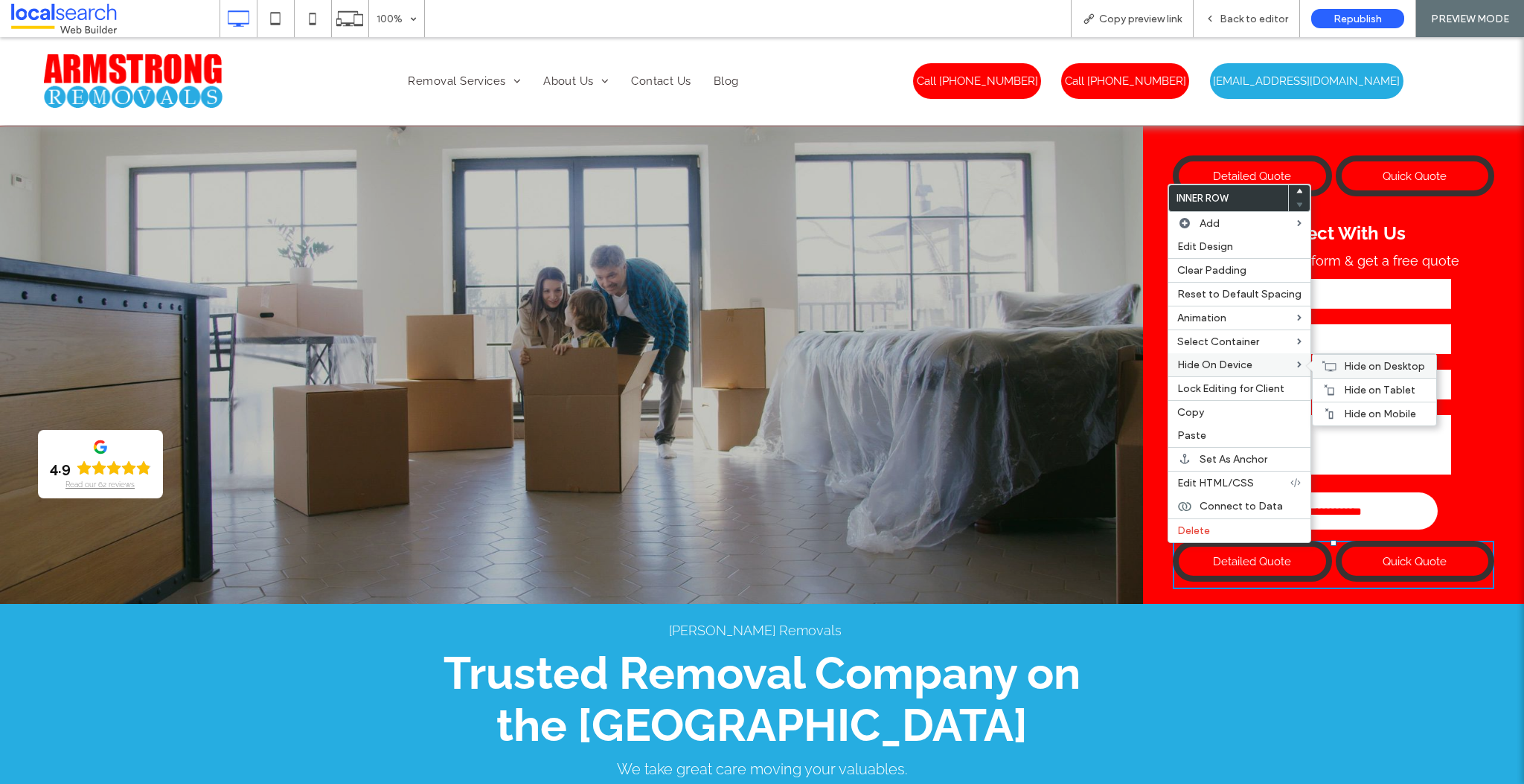
click at [1365, 364] on span "Hide on Desktop" at bounding box center [1385, 367] width 82 height 13
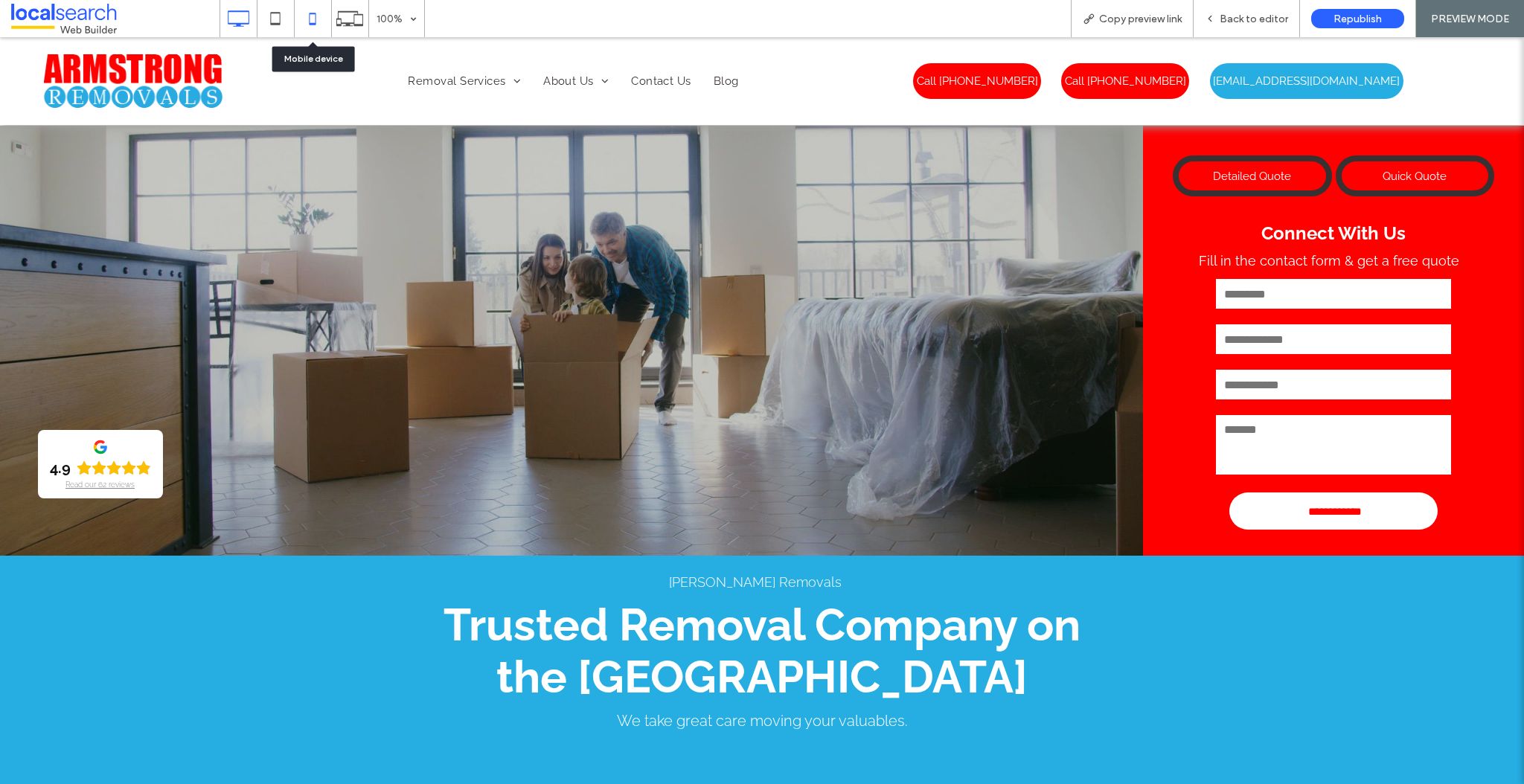
click at [311, 19] on icon at bounding box center [312, 19] width 30 height 30
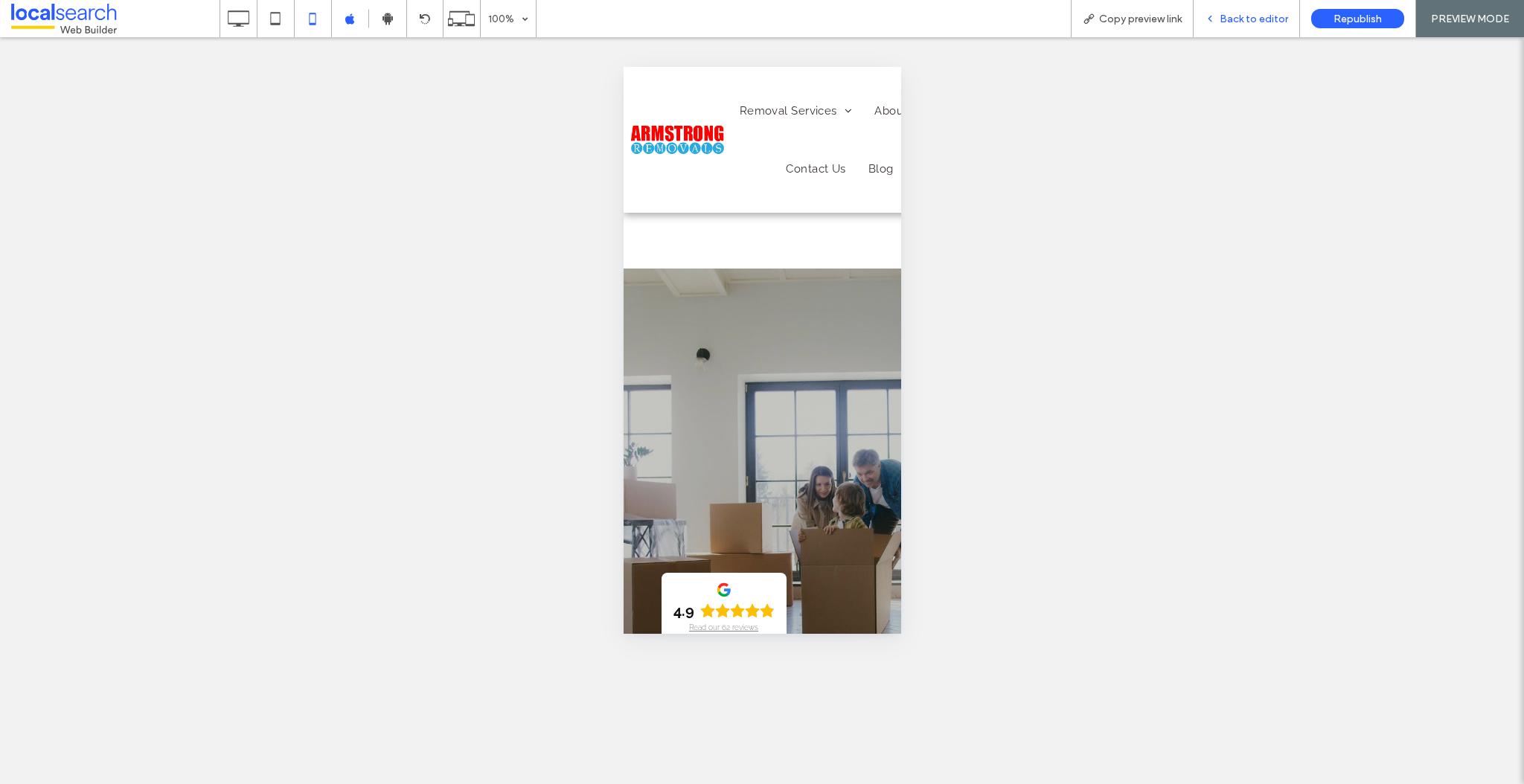
click at [1260, 19] on span "Back to editor" at bounding box center [1254, 19] width 69 height 13
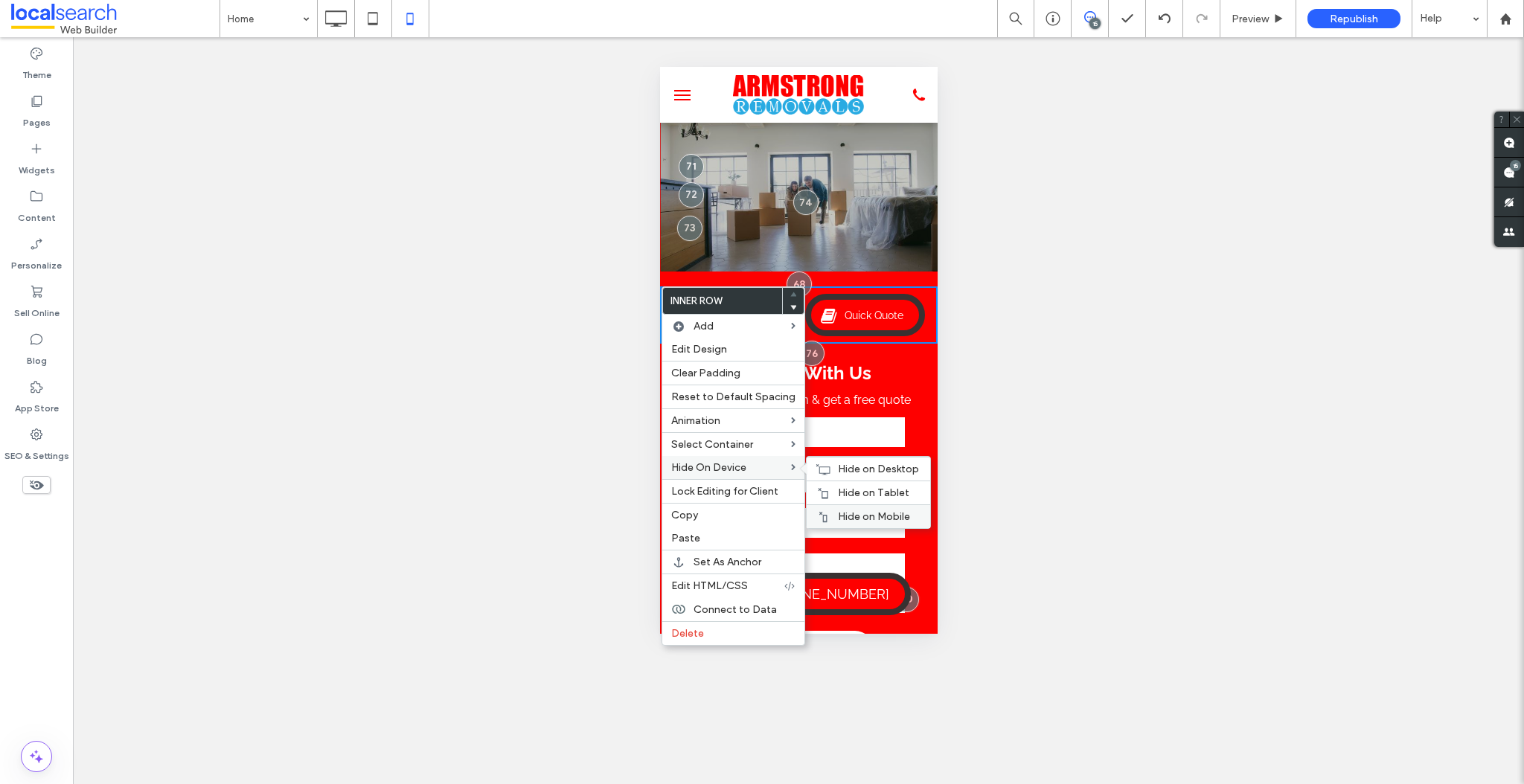
click at [874, 515] on span "Hide on Mobile" at bounding box center [874, 517] width 72 height 13
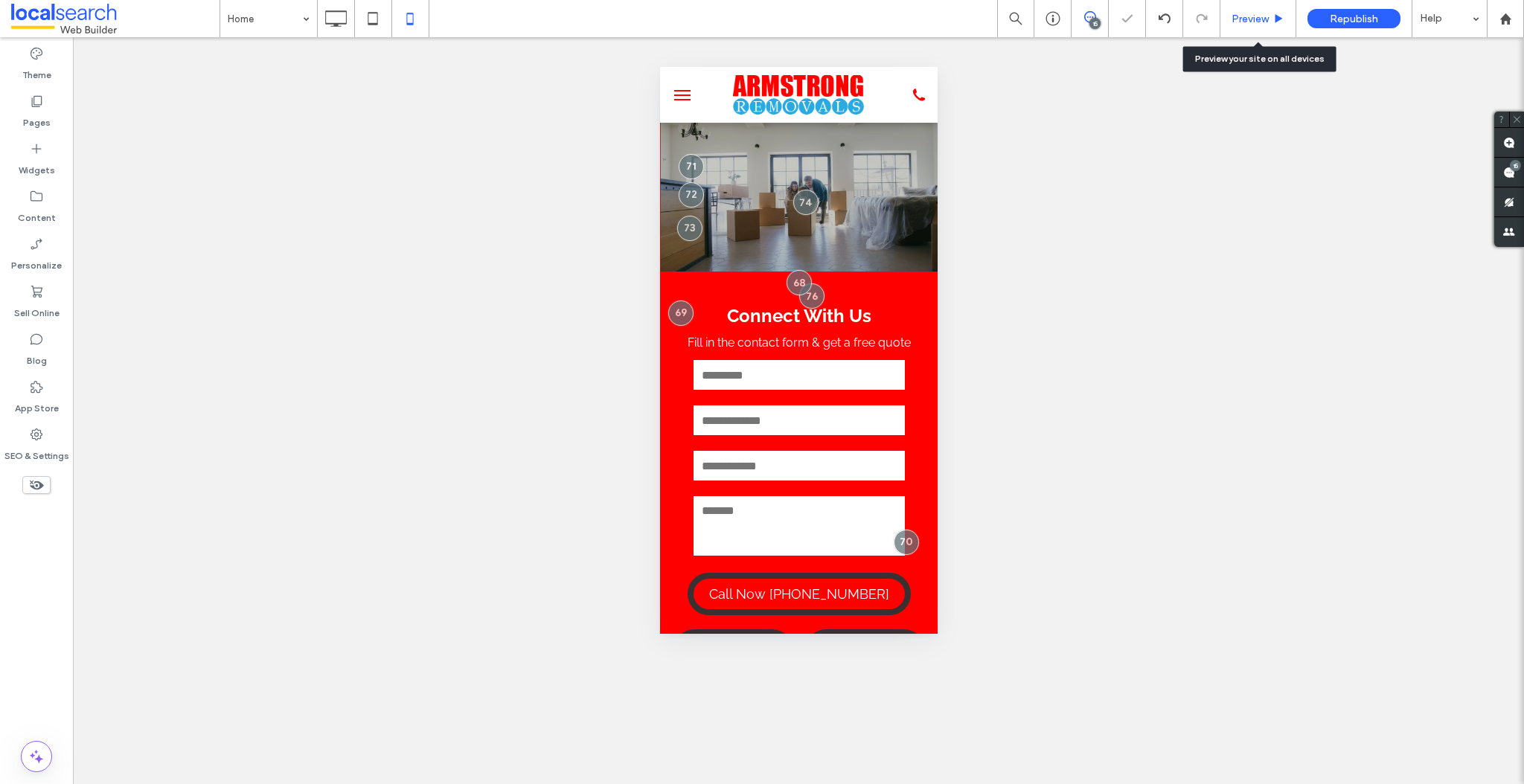
click at [1264, 20] on span "Preview" at bounding box center [1251, 19] width 37 height 13
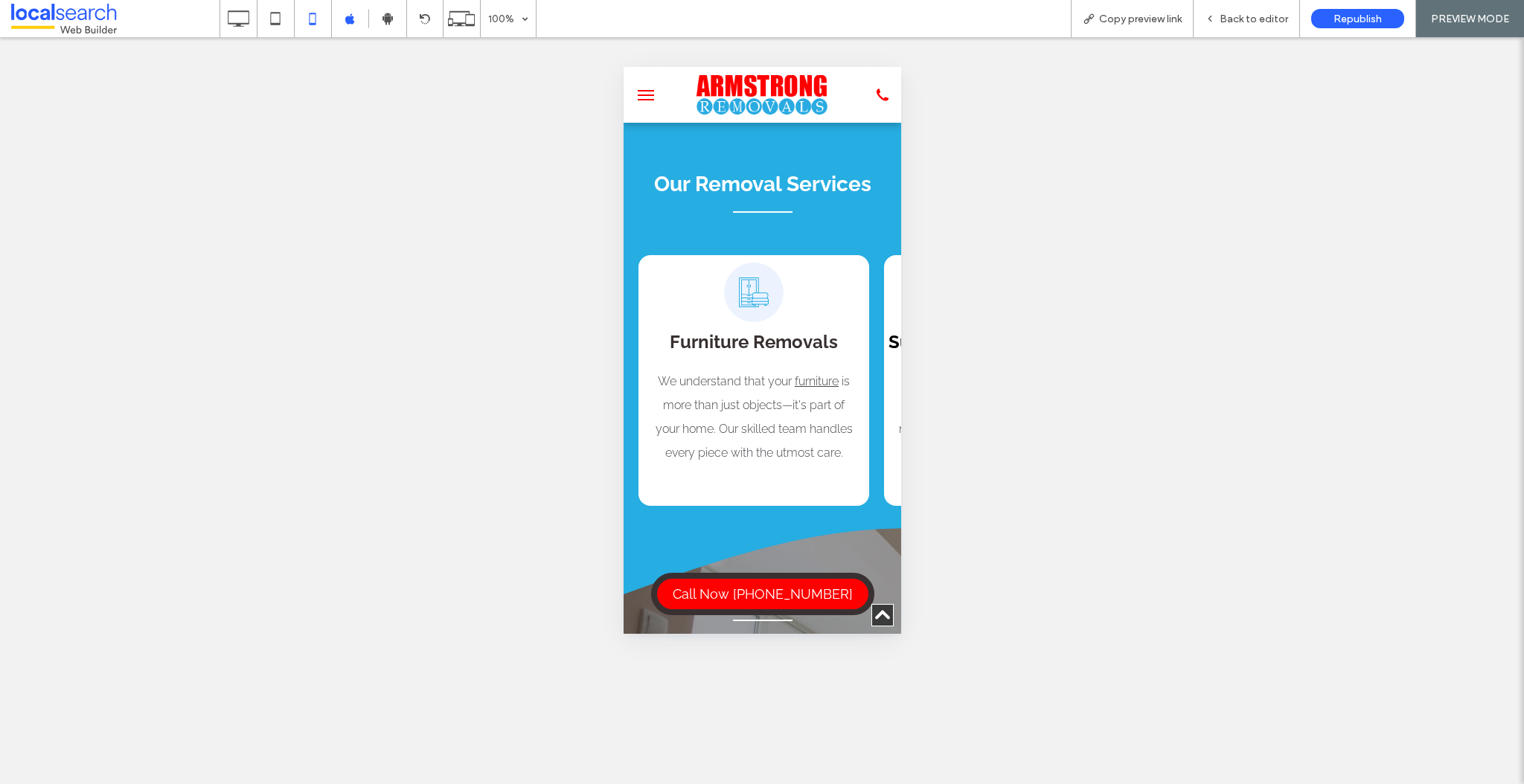
scroll to position [904, 0]
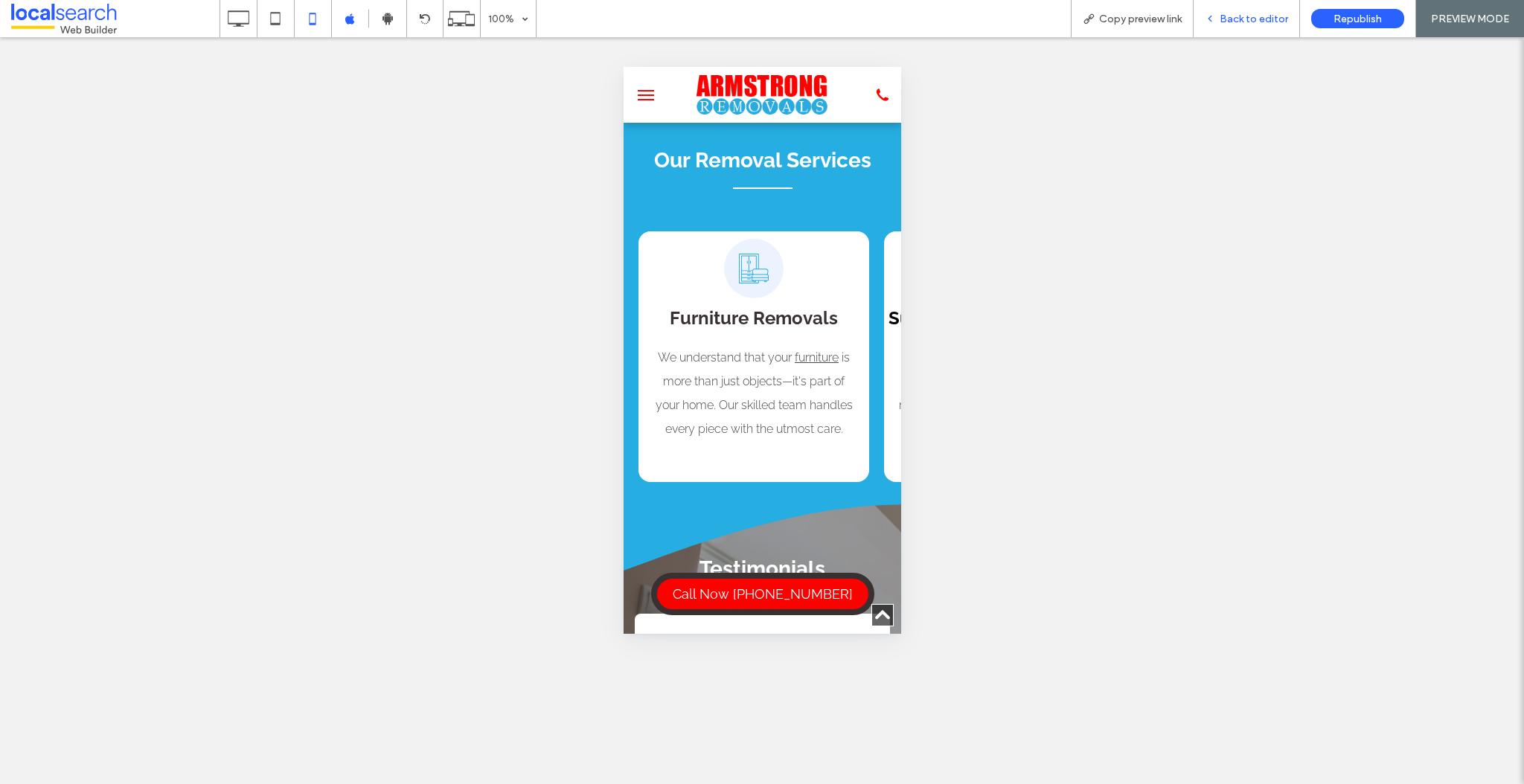
click at [1271, 18] on span "Back to editor" at bounding box center [1254, 19] width 69 height 13
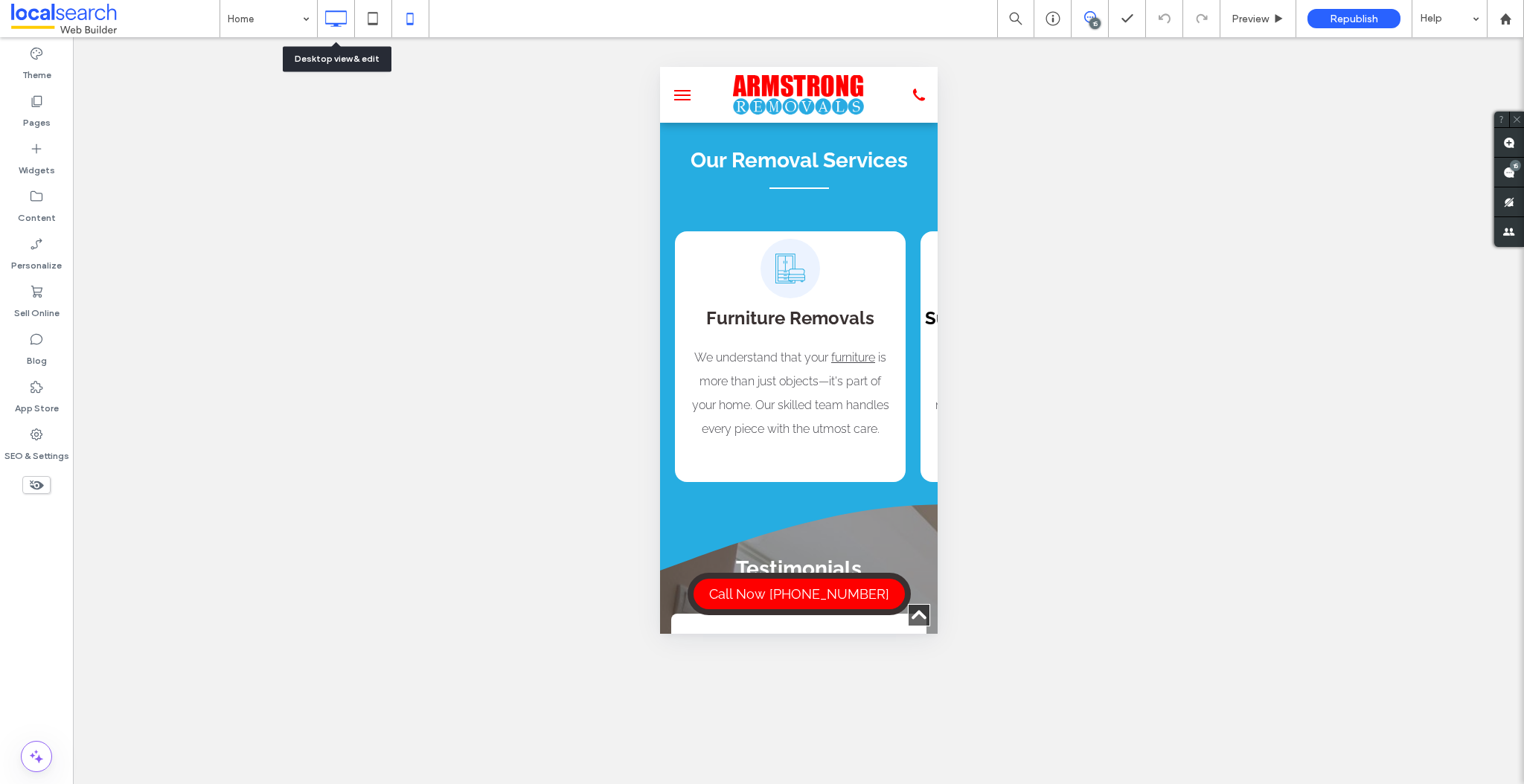
click at [339, 21] on icon at bounding box center [336, 19] width 30 height 30
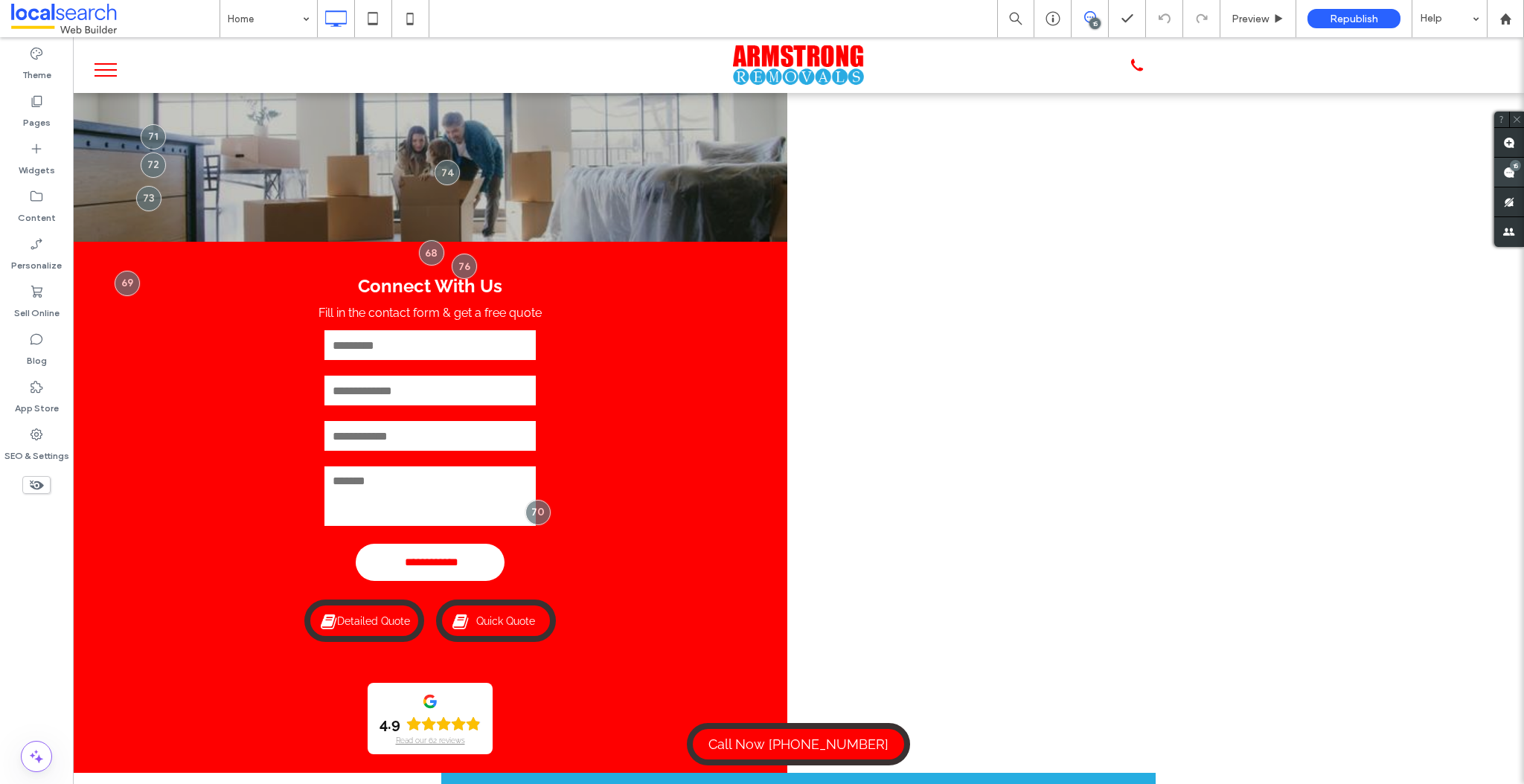
click at [1517, 173] on span at bounding box center [1509, 171] width 30 height 29
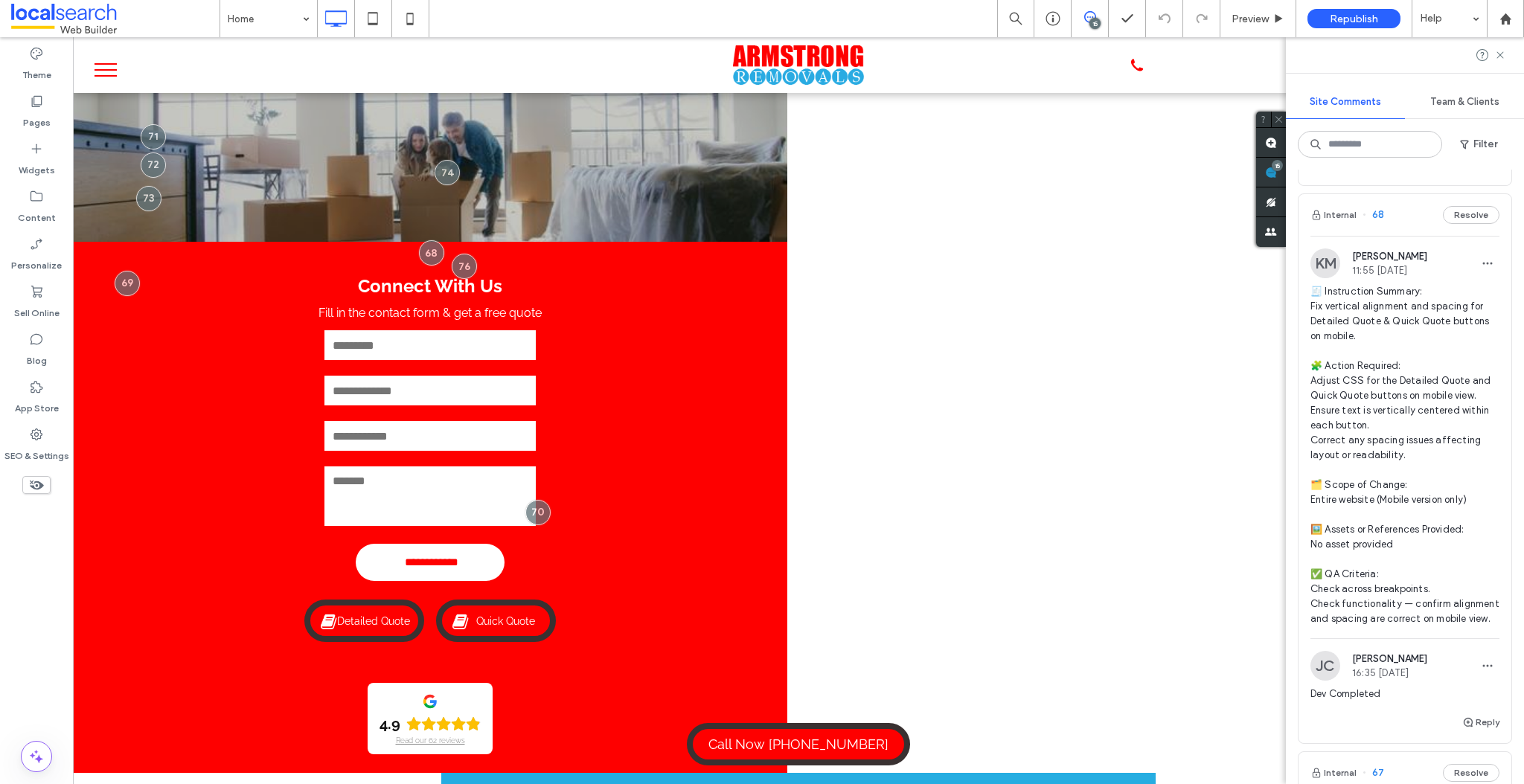
scroll to position [4051, 0]
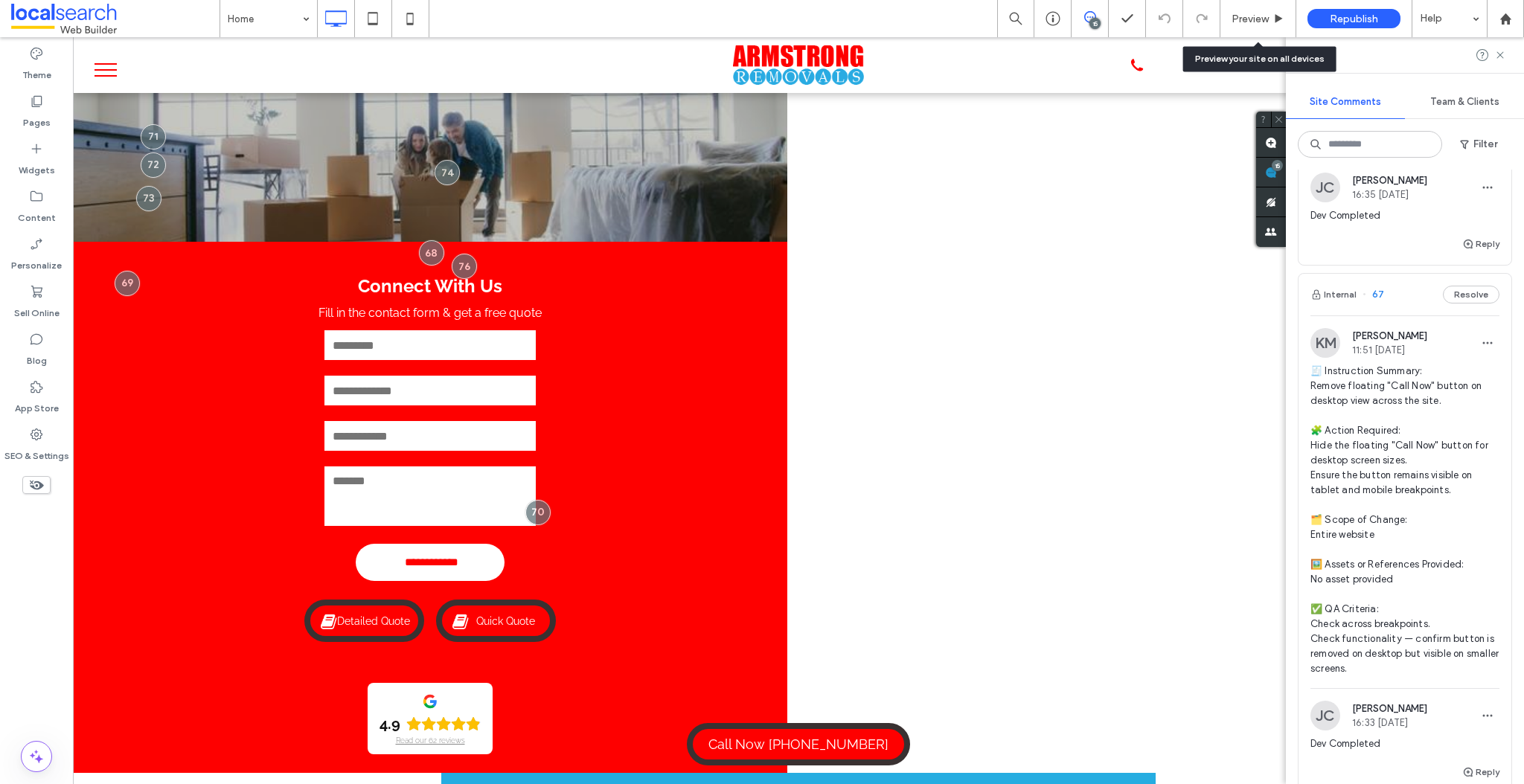
drag, startPoint x: 1253, startPoint y: 17, endPoint x: 1320, endPoint y: 127, distance: 128.8
click at [1253, 17] on span "Preview" at bounding box center [1251, 19] width 37 height 13
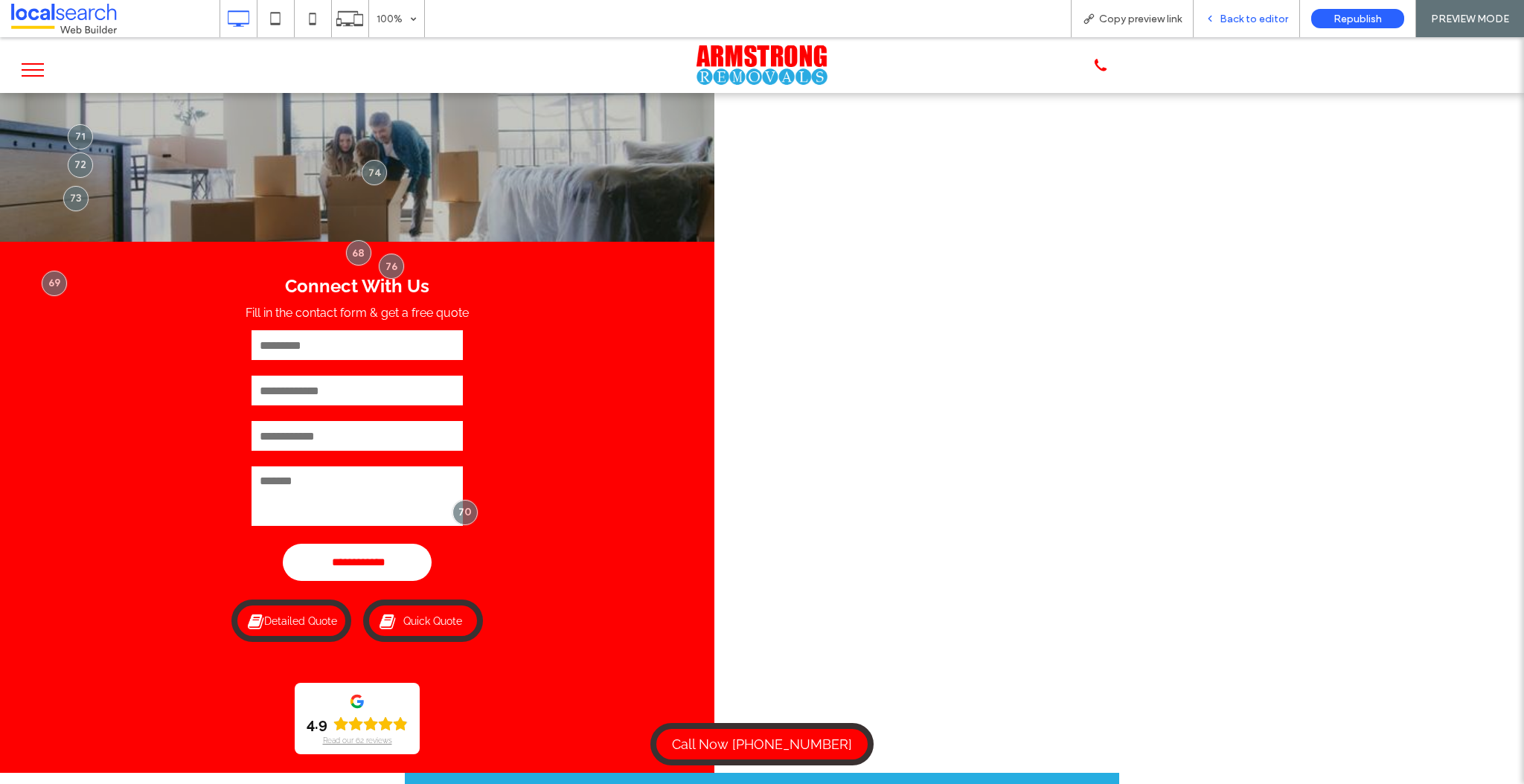
click at [1247, 20] on span "Back to editor" at bounding box center [1254, 19] width 69 height 13
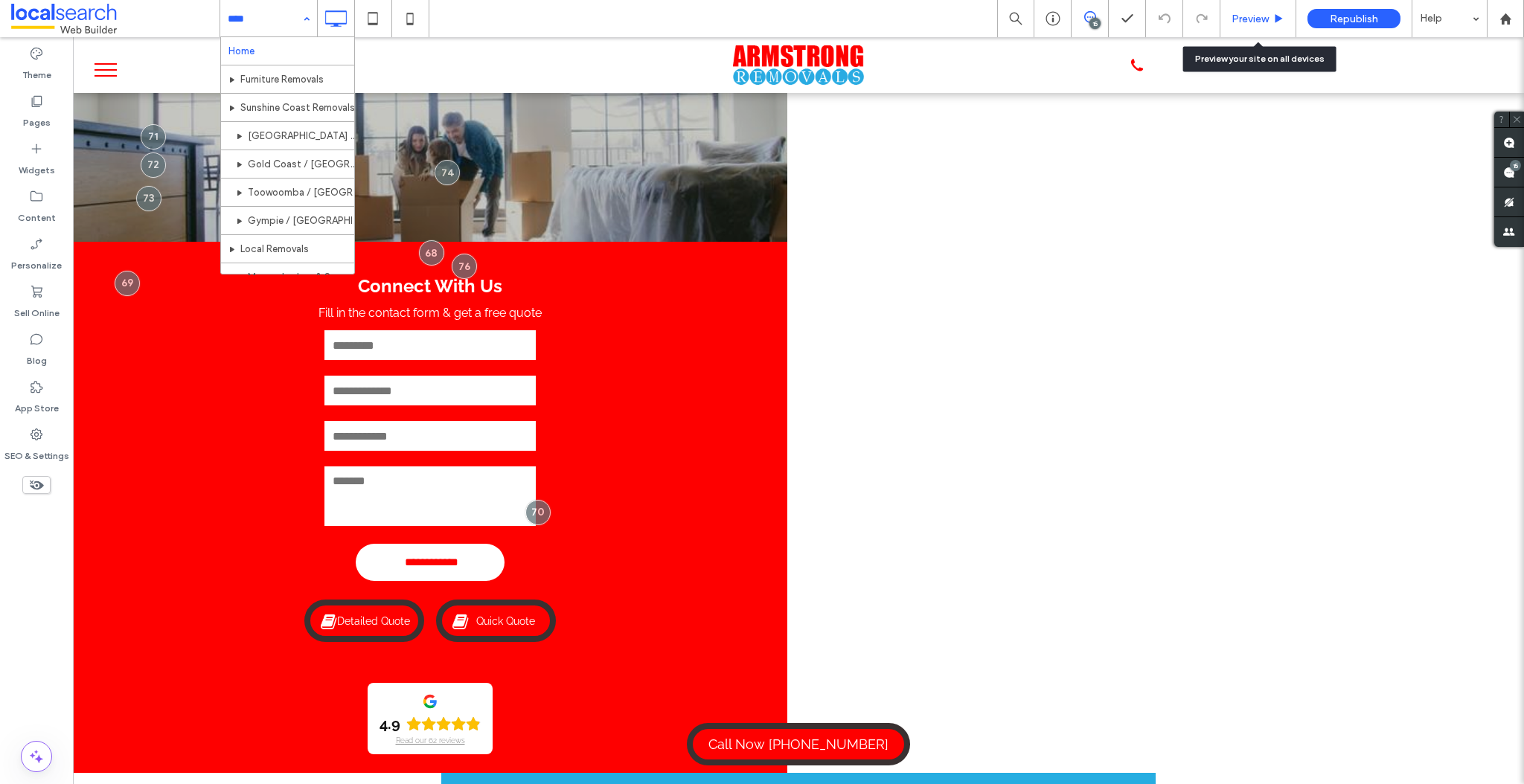
click at [1258, 19] on span "Preview" at bounding box center [1251, 19] width 37 height 13
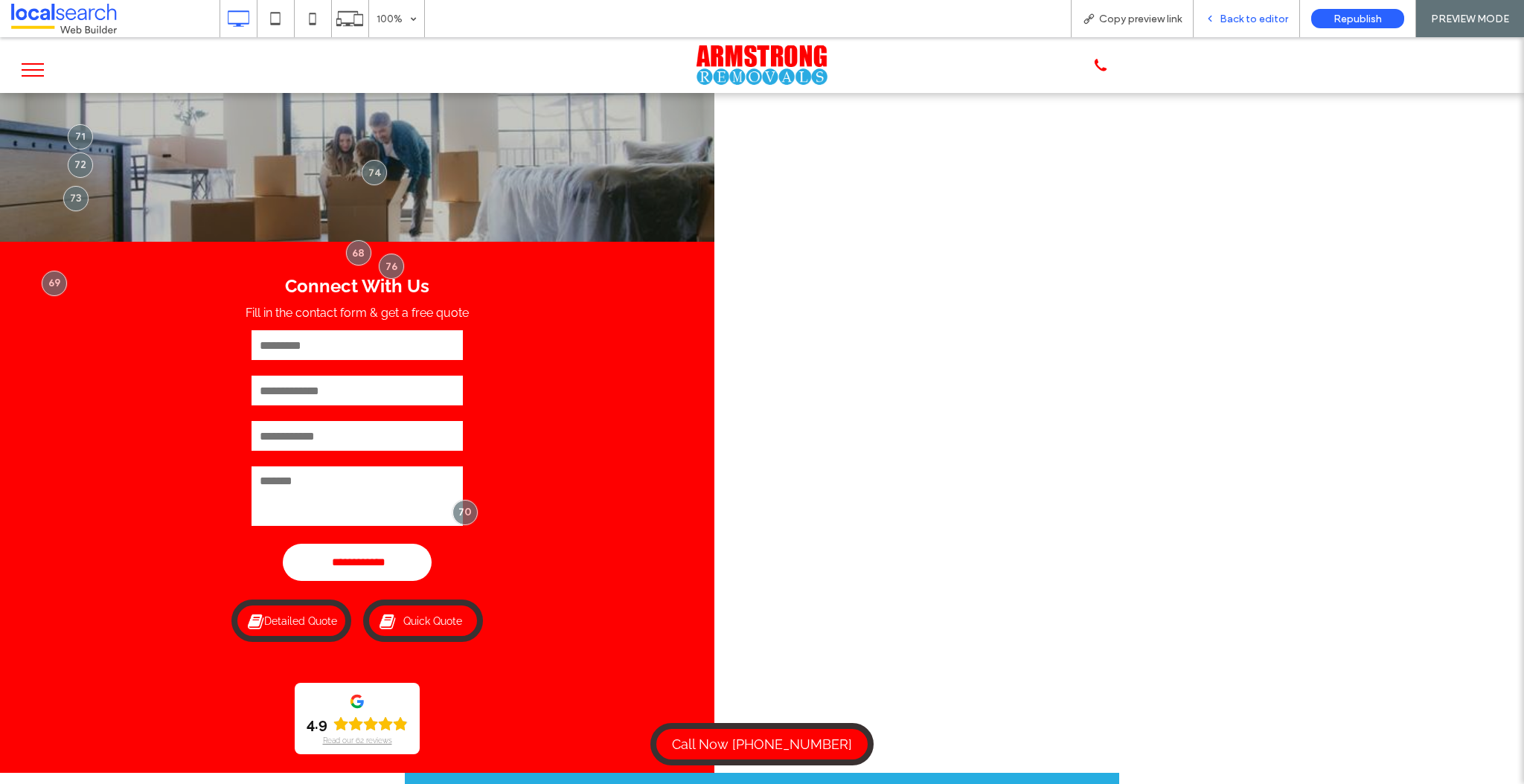
click at [1236, 17] on span "Back to editor" at bounding box center [1254, 19] width 69 height 13
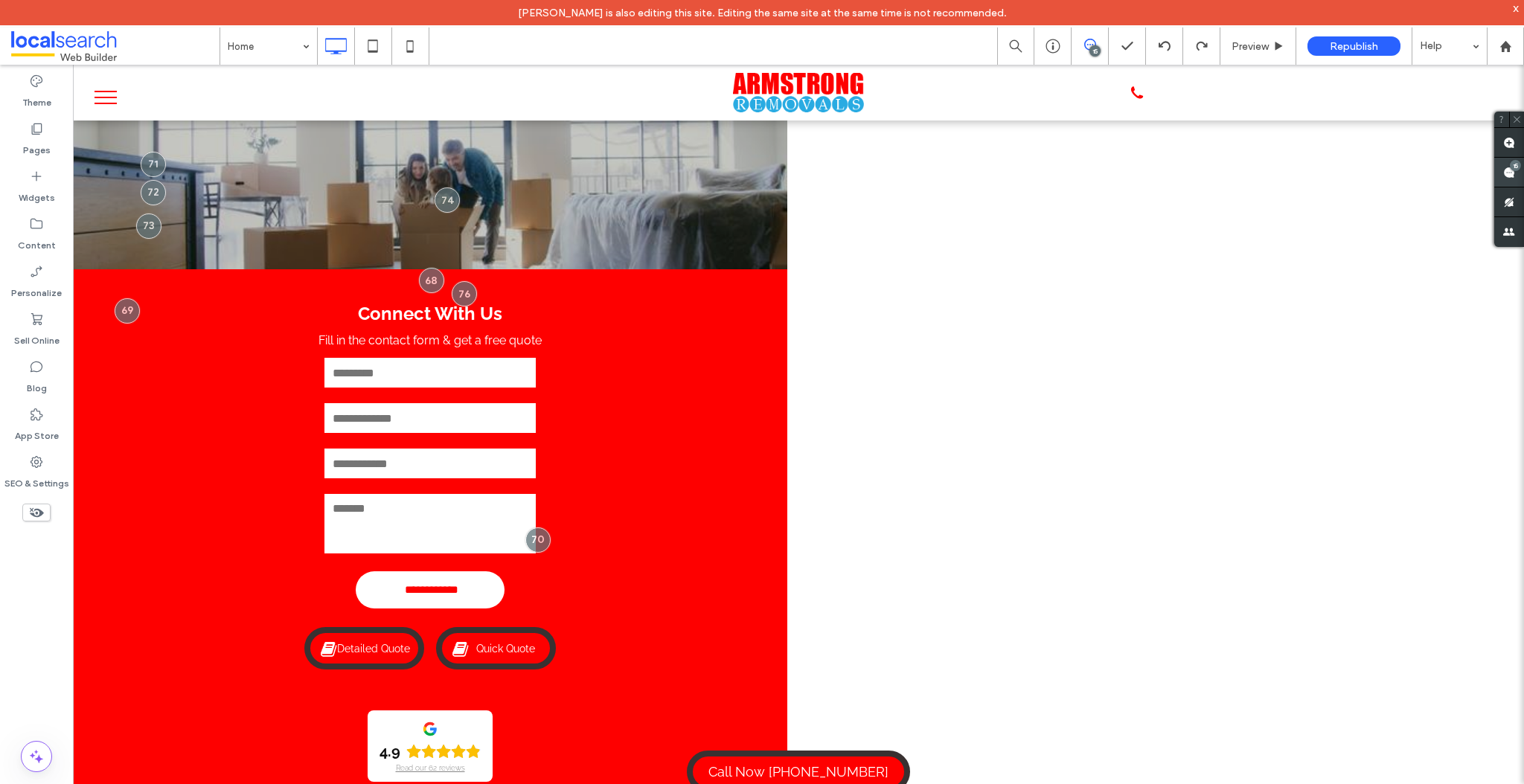
click at [1513, 168] on div "15" at bounding box center [1516, 166] width 11 height 11
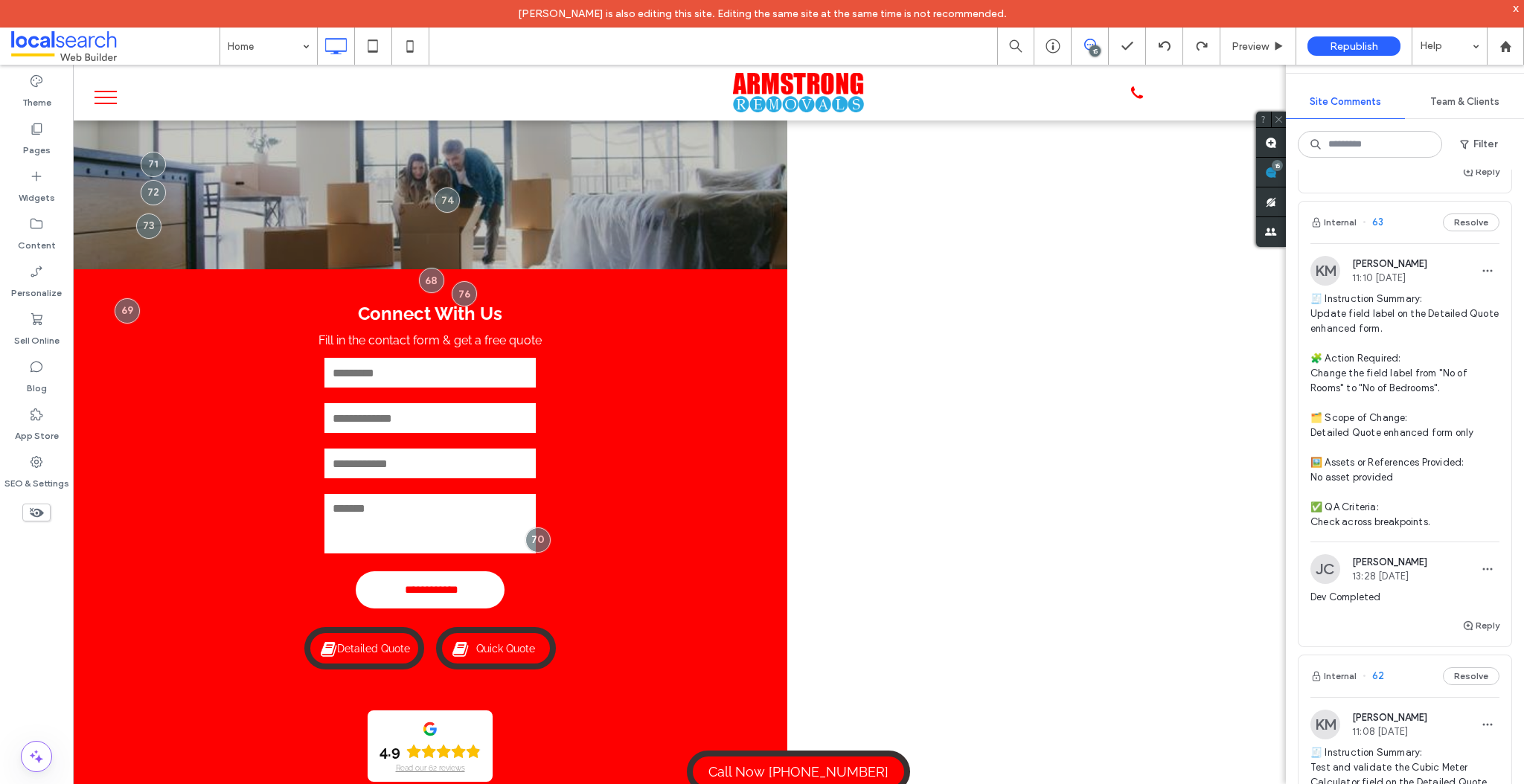
scroll to position [6536, 0]
click at [1325, 267] on img at bounding box center [1326, 268] width 30 height 30
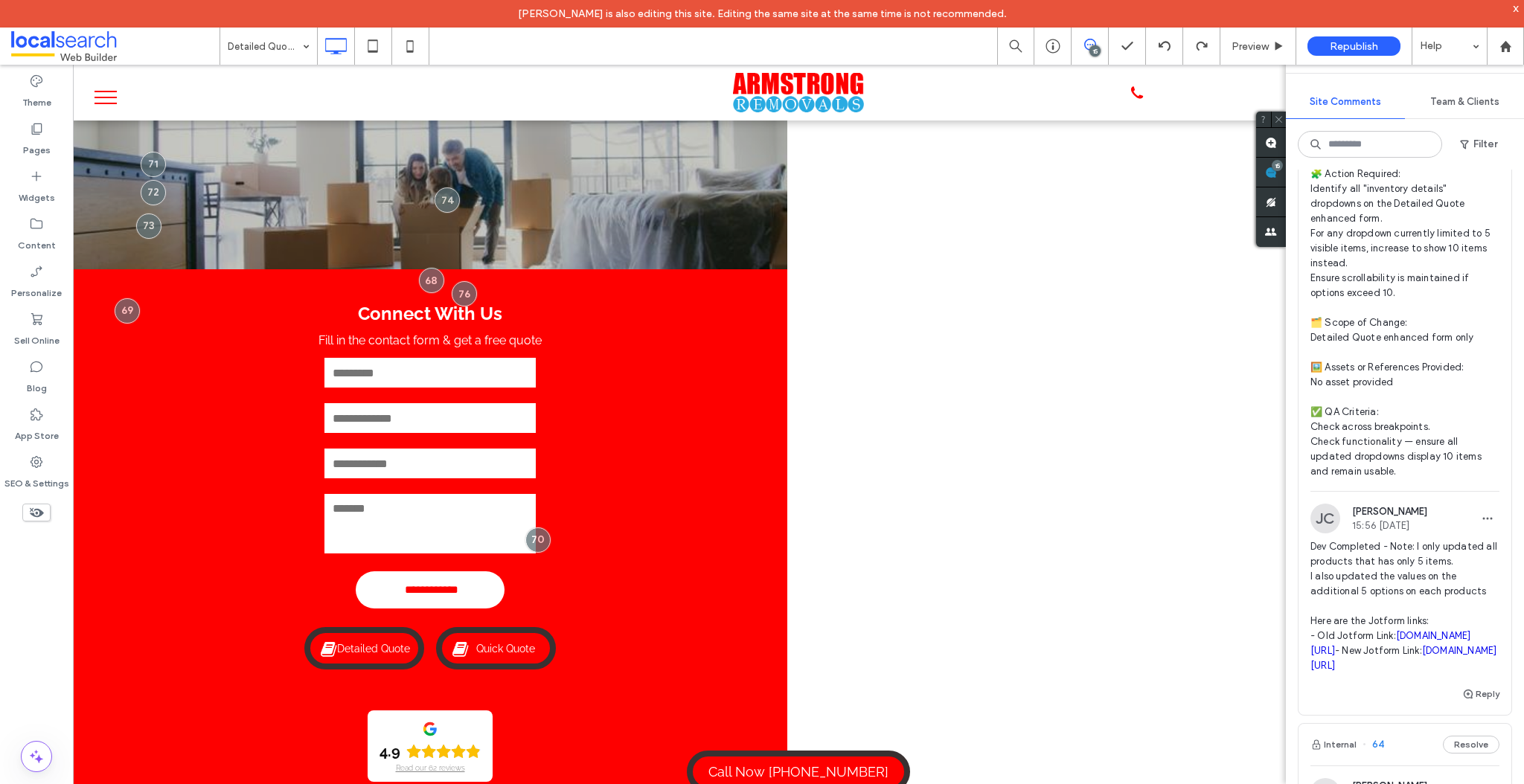
scroll to position [5695, 0]
